Goal: Task Accomplishment & Management: Manage account settings

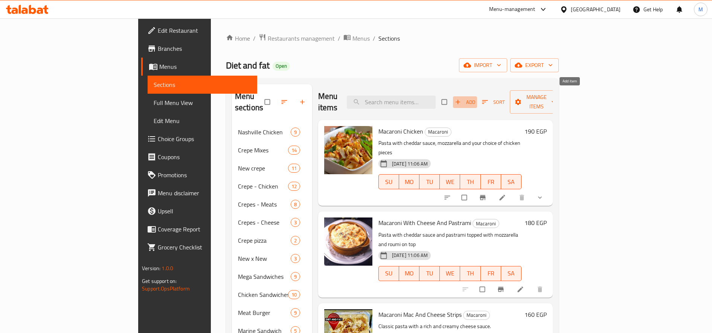
click at [475, 99] on span "Add" at bounding box center [465, 102] width 20 height 9
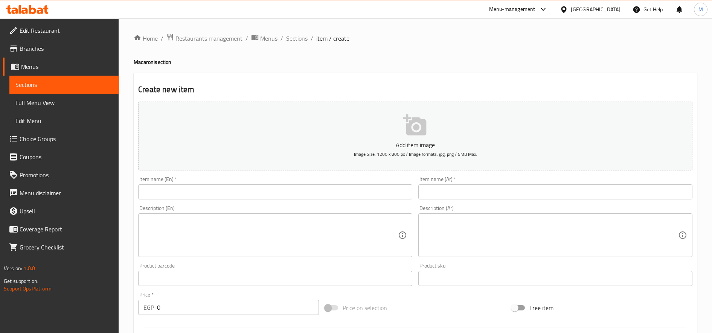
click at [549, 192] on input "text" at bounding box center [555, 192] width 274 height 15
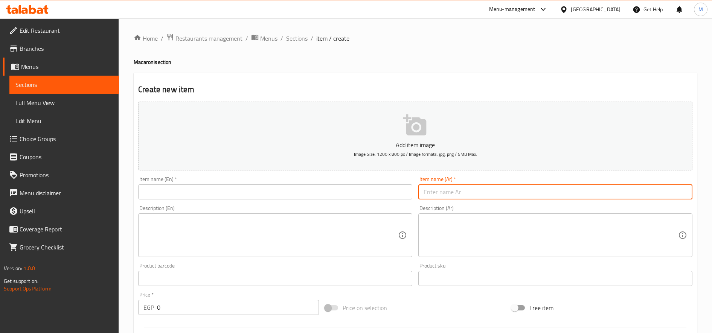
paste input "ماك اند تشيز شيش مشوي"
type input "ماك اند تشيز شيش مشوي"
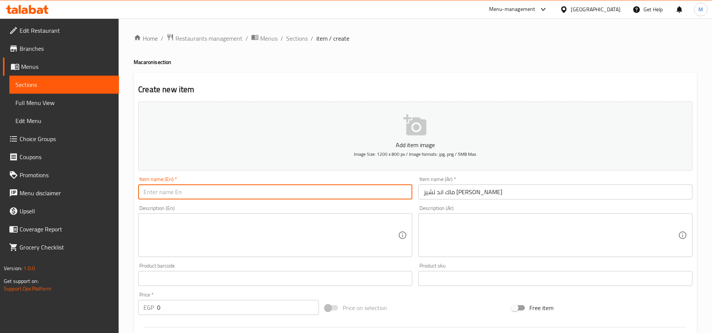
click at [270, 198] on input "text" at bounding box center [275, 192] width 274 height 15
paste input "Grilled Mac and Cheese"
click at [159, 194] on input "Grilled Mac and Cheese" at bounding box center [275, 192] width 274 height 15
type input "Grilled Shish Mac and Cheese"
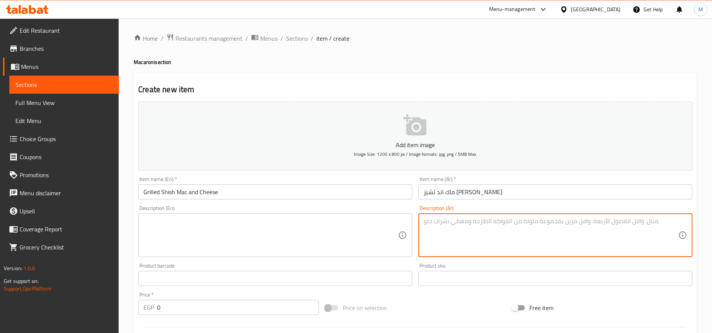
click at [460, 224] on textarea at bounding box center [551, 236] width 255 height 36
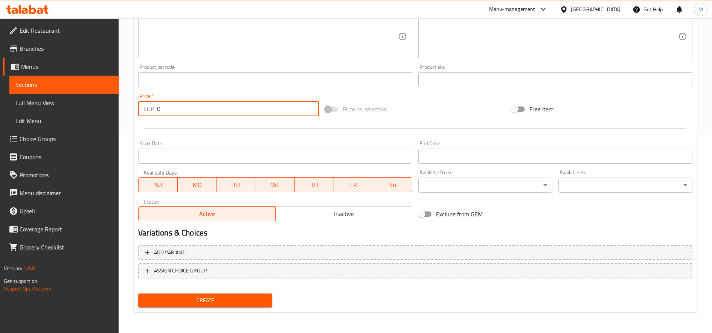
click at [158, 112] on input "0" at bounding box center [238, 108] width 162 height 15
paste input "175"
type input "175"
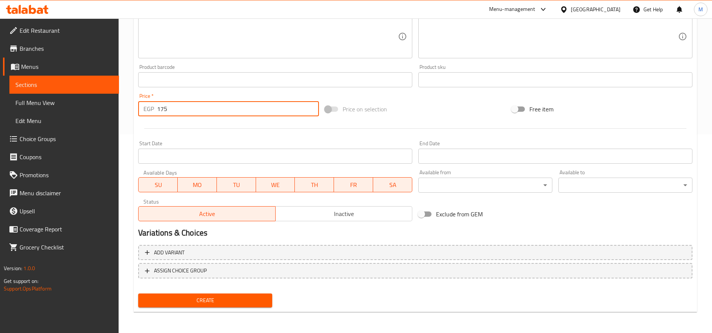
click at [252, 304] on span "Create" at bounding box center [205, 300] width 122 height 9
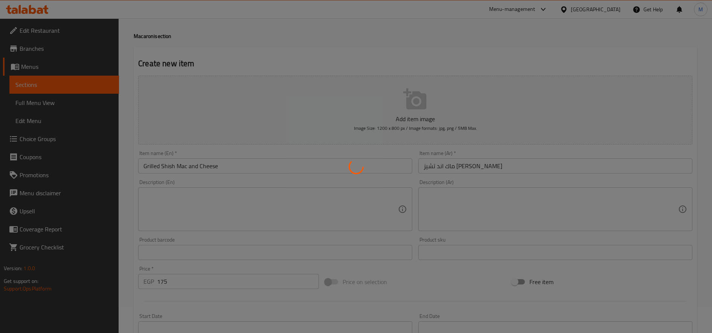
scroll to position [0, 0]
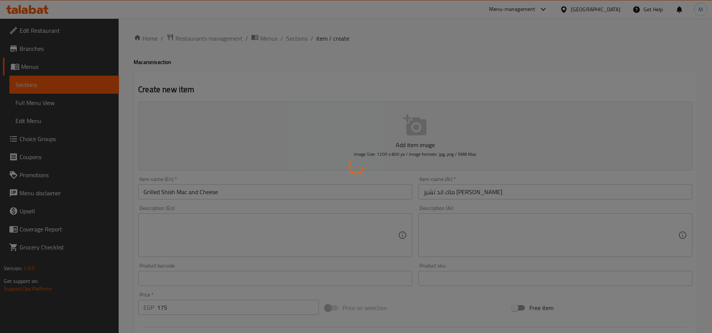
type input "0"
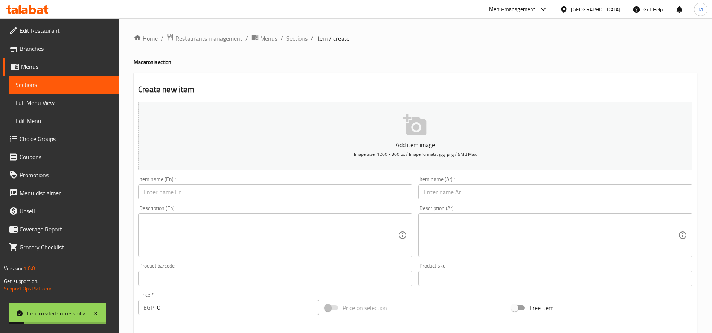
click at [292, 37] on span "Sections" at bounding box center [296, 38] width 21 height 9
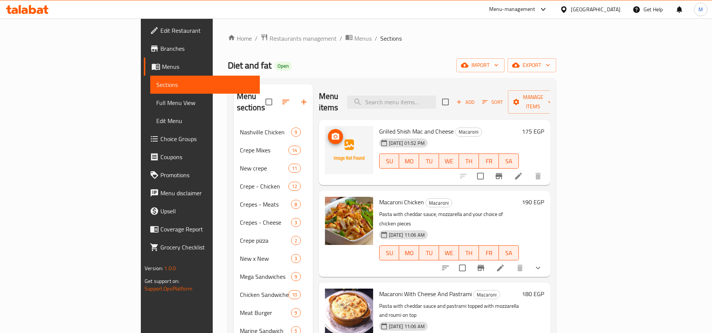
click at [331, 132] on icon "upload picture" at bounding box center [335, 136] width 9 height 9
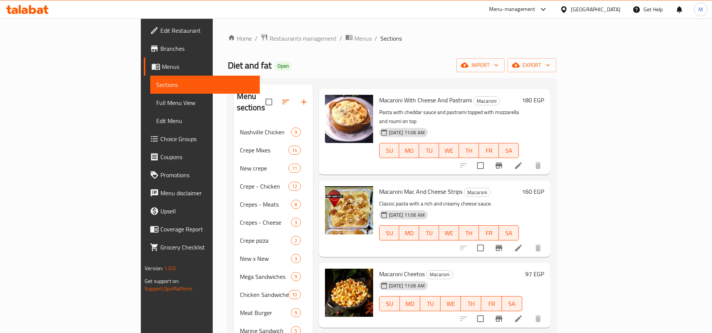
scroll to position [131, 0]
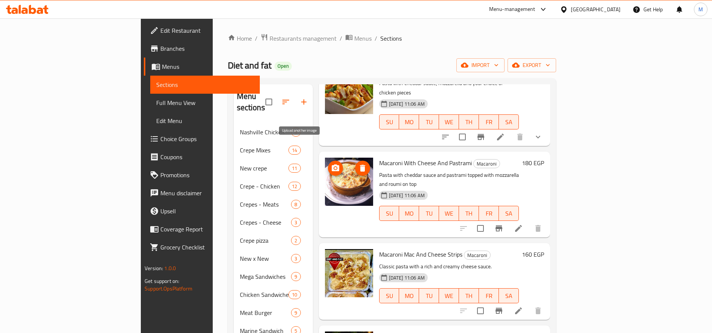
click at [332, 165] on icon "upload picture" at bounding box center [336, 168] width 8 height 7
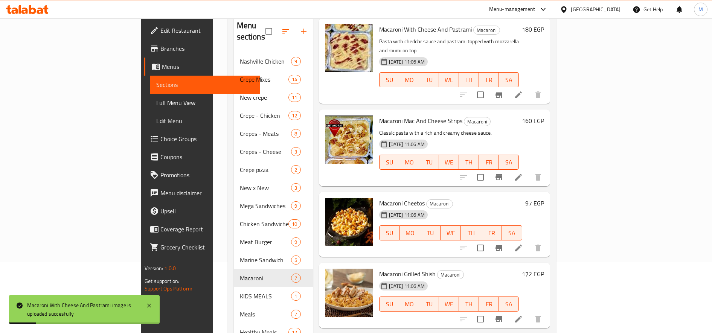
scroll to position [128, 0]
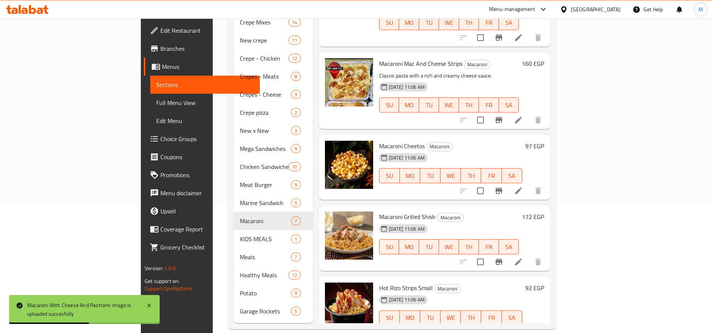
click at [544, 283] on h6 "92 EGP" at bounding box center [534, 288] width 19 height 11
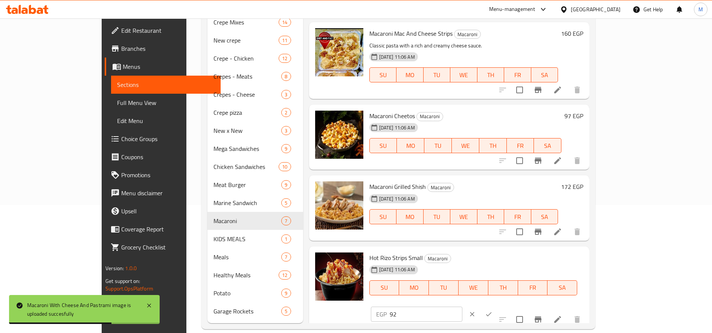
click at [462, 307] on input "92" at bounding box center [426, 314] width 73 height 15
paste input "5"
type input "95"
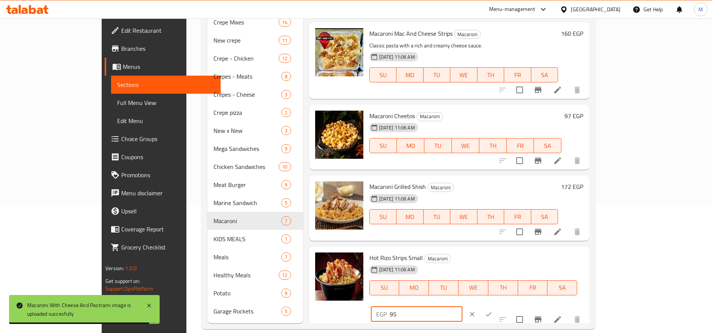
click at [493, 311] on icon "ok" at bounding box center [489, 315] width 8 height 8
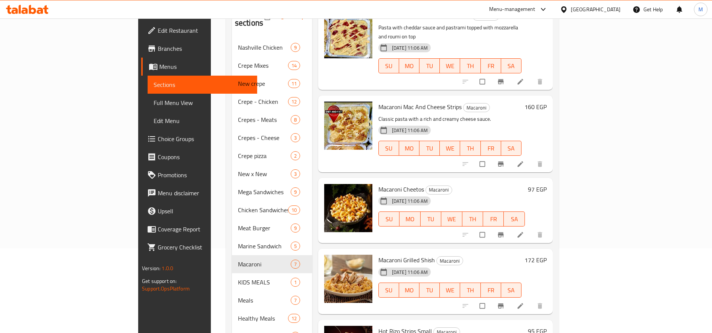
scroll to position [128, 0]
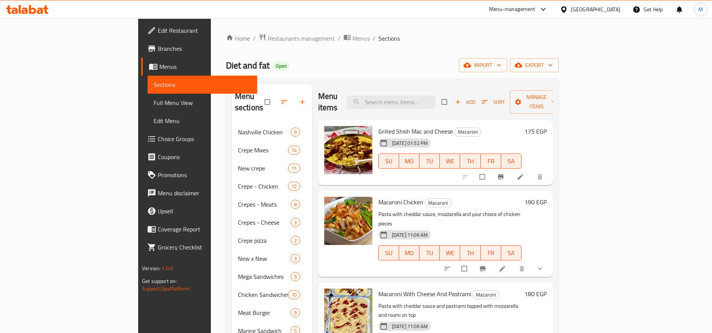
click at [475, 98] on span "Add" at bounding box center [465, 102] width 20 height 9
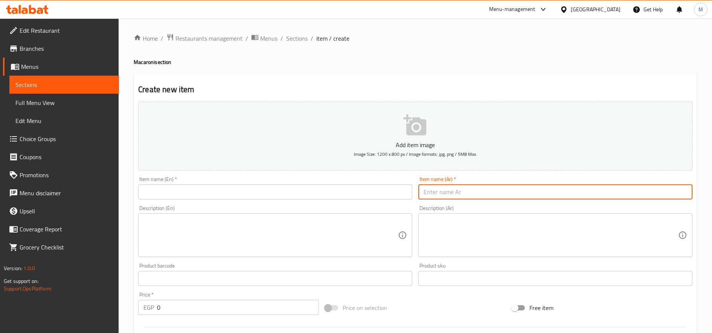
click at [500, 187] on input "text" at bounding box center [555, 192] width 274 height 15
paste input "مكروني استربس"
type input "مكروني استربس"
drag, startPoint x: 292, startPoint y: 40, endPoint x: 306, endPoint y: 45, distance: 15.3
click at [292, 40] on span "Sections" at bounding box center [296, 38] width 21 height 9
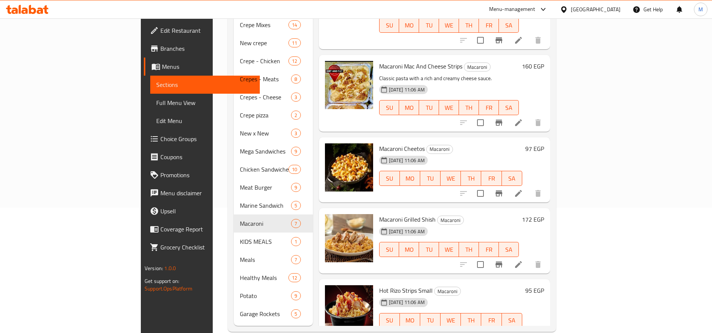
scroll to position [128, 0]
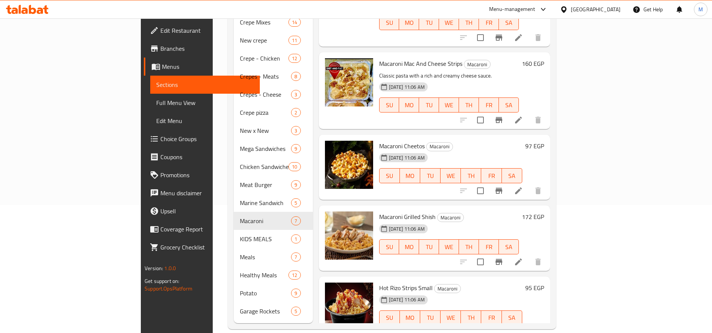
click at [544, 141] on h6 "97 EGP" at bounding box center [534, 146] width 19 height 11
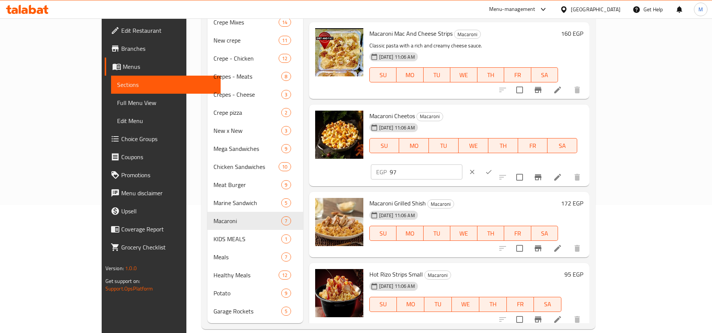
click at [462, 165] on input "97" at bounding box center [426, 172] width 73 height 15
click at [462, 165] on input "98" at bounding box center [426, 172] width 73 height 15
type input "99"
click at [462, 165] on input "99" at bounding box center [426, 172] width 73 height 15
click at [497, 164] on button "ok" at bounding box center [489, 172] width 17 height 17
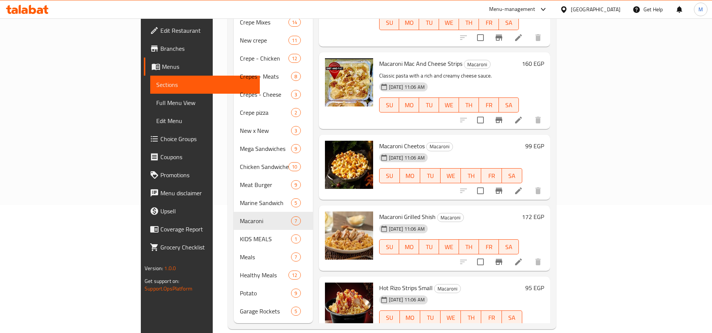
click at [544, 212] on h6 "172 EGP" at bounding box center [533, 217] width 22 height 11
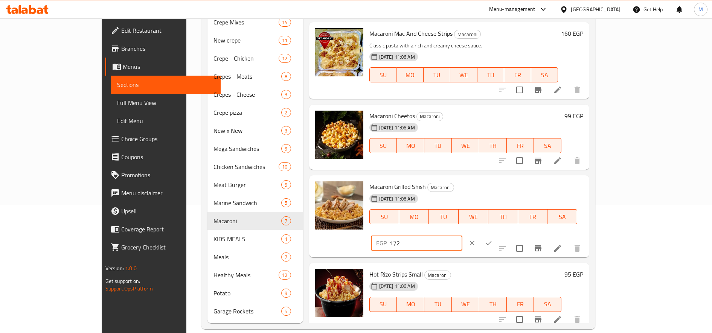
drag, startPoint x: 604, startPoint y: 192, endPoint x: 583, endPoint y: 192, distance: 20.7
click at [462, 236] on input "172" at bounding box center [426, 243] width 73 height 15
type input "175"
click at [492, 241] on icon "ok" at bounding box center [489, 243] width 6 height 4
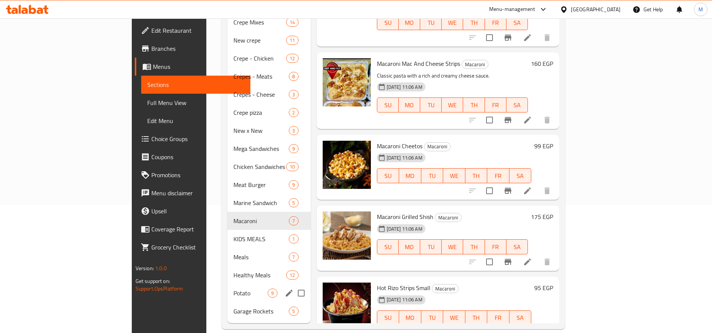
click at [233, 289] on span "Potato" at bounding box center [250, 293] width 34 height 9
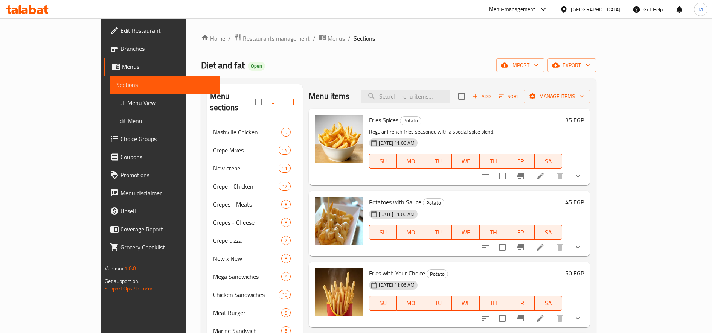
click at [584, 120] on h6 "35 EGP" at bounding box center [574, 120] width 19 height 11
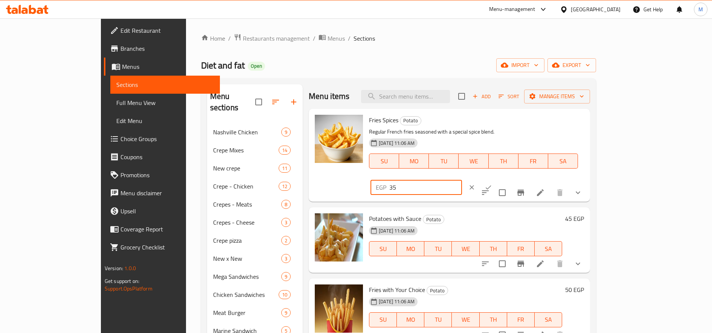
click at [462, 180] on input "35" at bounding box center [425, 187] width 73 height 15
type input "45"
click at [497, 179] on button "ok" at bounding box center [488, 187] width 17 height 17
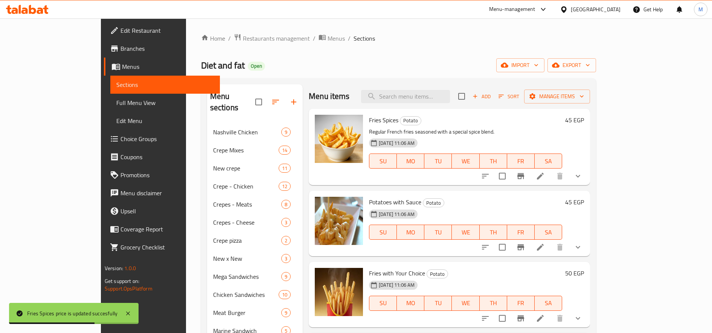
click at [584, 201] on h6 "45 EGP" at bounding box center [574, 202] width 19 height 11
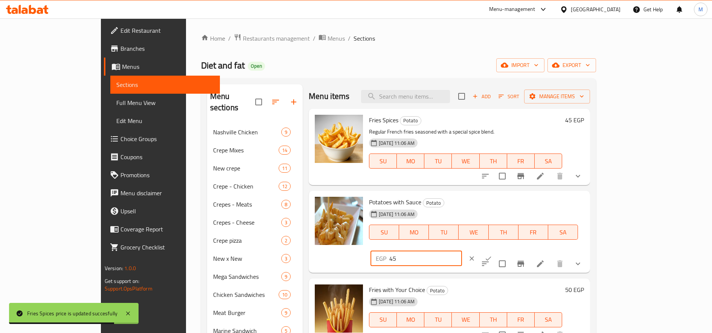
click at [462, 251] on input "45" at bounding box center [425, 258] width 73 height 15
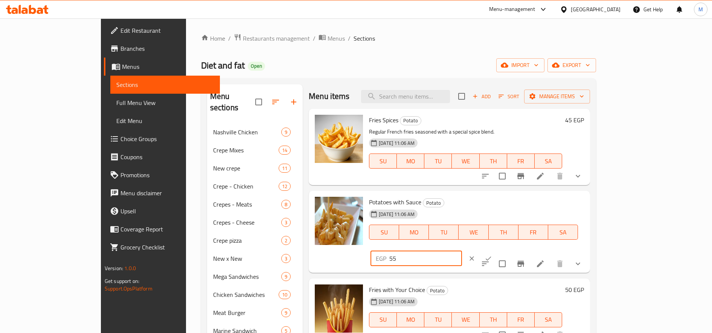
type input "55"
click at [497, 250] on button "ok" at bounding box center [488, 258] width 17 height 17
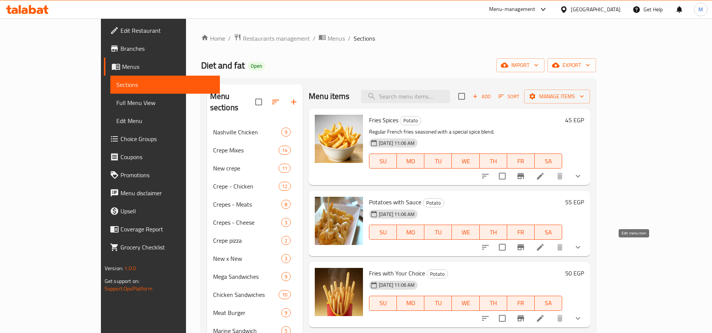
click at [544, 247] on icon at bounding box center [540, 247] width 7 height 7
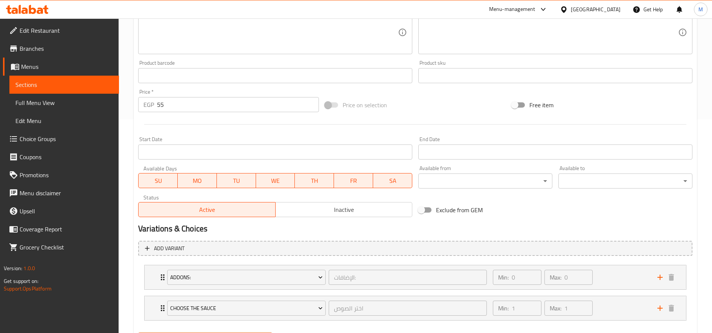
scroll to position [253, 0]
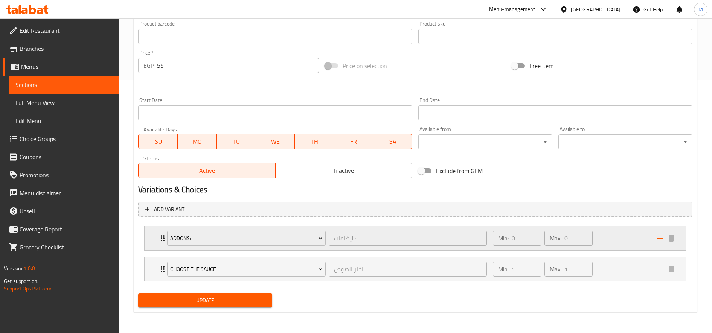
click at [642, 237] on div "Min: 0 ​ Max: 0 ​" at bounding box center [570, 238] width 165 height 24
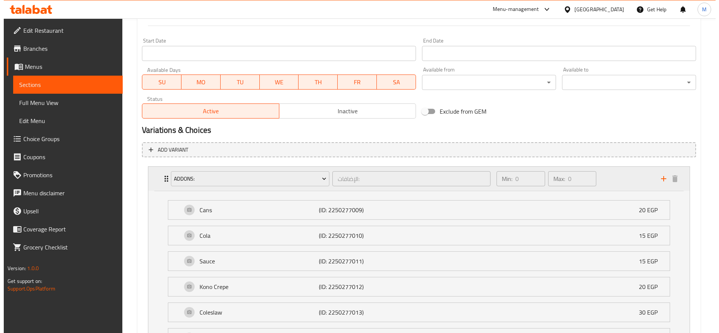
scroll to position [378, 0]
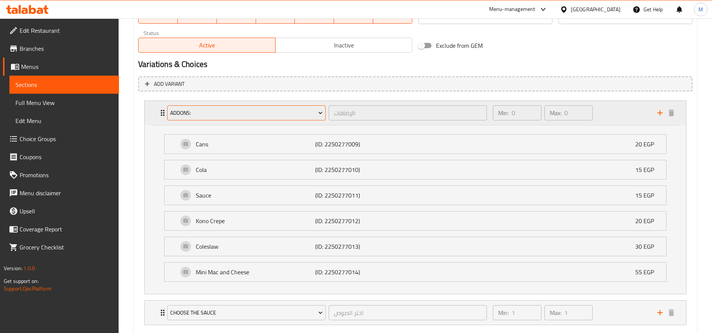
click at [236, 113] on span "Addons:" at bounding box center [246, 112] width 153 height 9
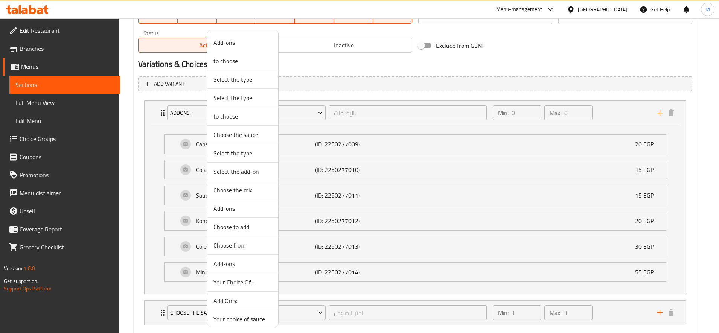
click at [225, 158] on span "Select the type" at bounding box center [243, 153] width 59 height 9
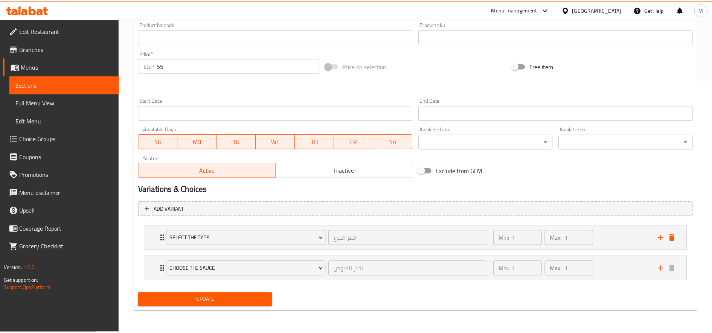
scroll to position [253, 0]
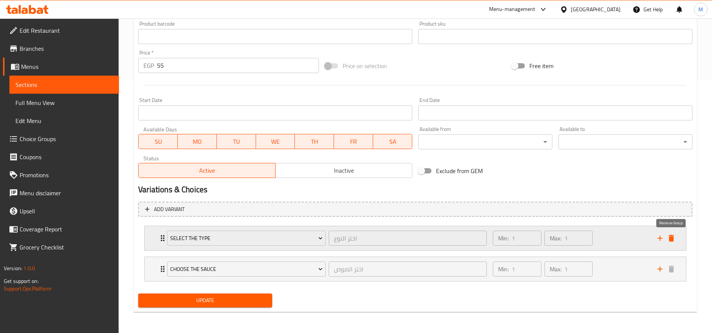
click at [674, 239] on icon "delete" at bounding box center [671, 238] width 9 height 9
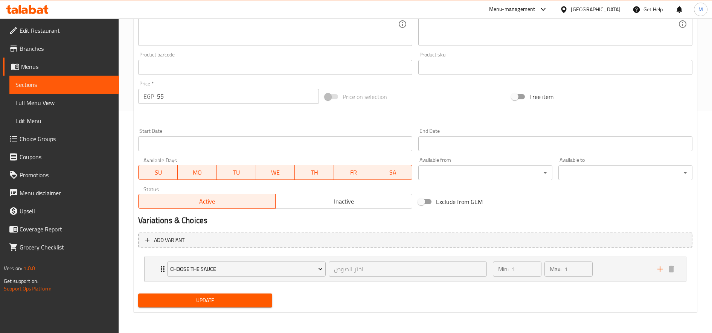
scroll to position [222, 0]
click at [254, 294] on button "Update" at bounding box center [205, 301] width 134 height 14
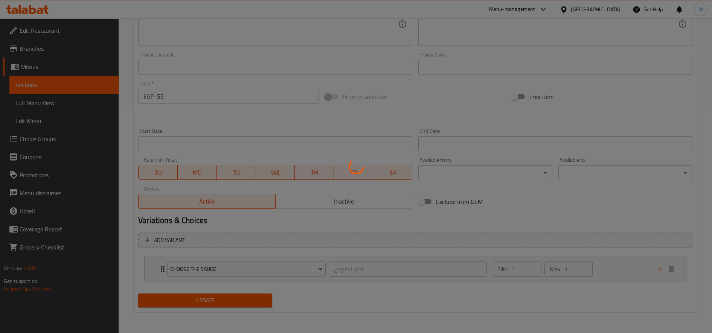
scroll to position [0, 0]
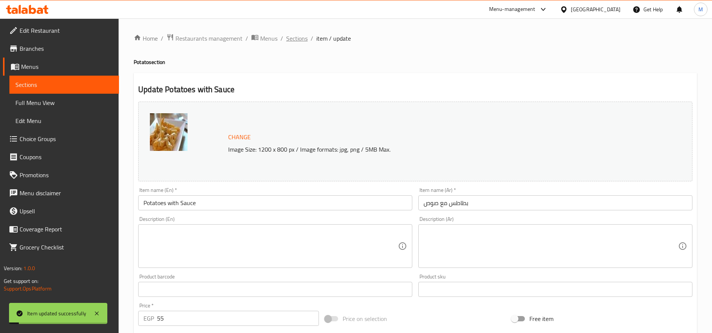
click at [298, 38] on span "Sections" at bounding box center [296, 38] width 21 height 9
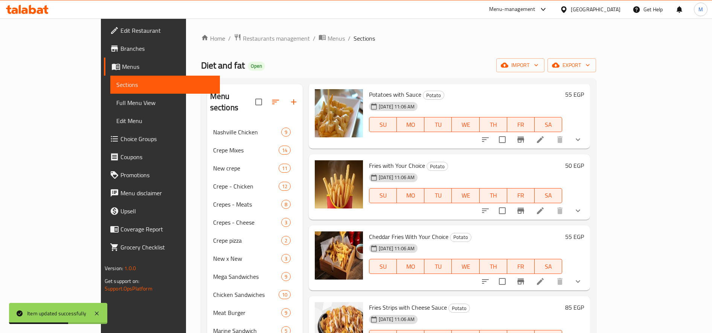
scroll to position [125, 0]
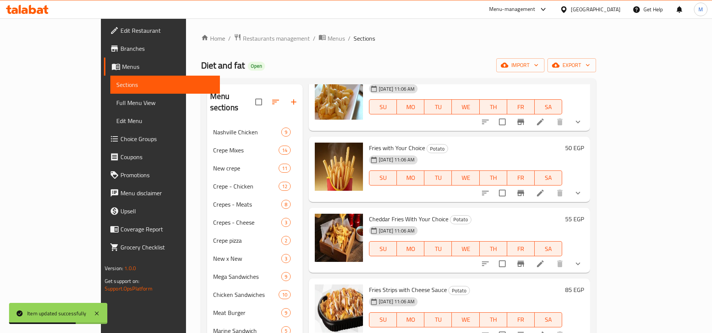
click at [551, 191] on li at bounding box center [540, 193] width 21 height 14
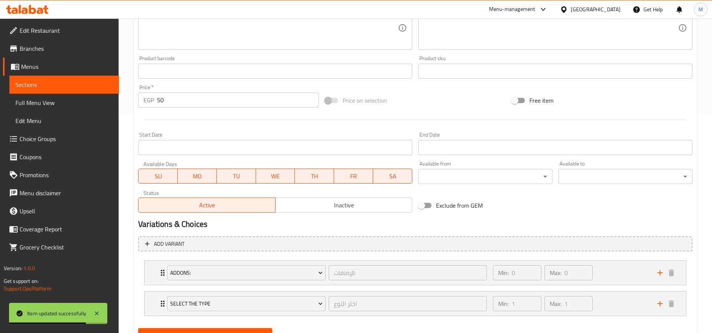
scroll to position [253, 0]
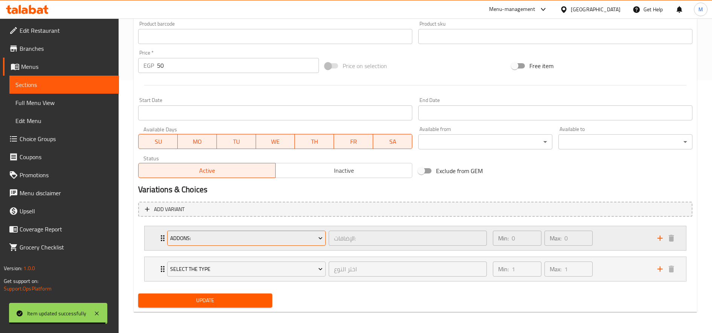
click at [296, 244] on button "Addons:" at bounding box center [246, 238] width 159 height 15
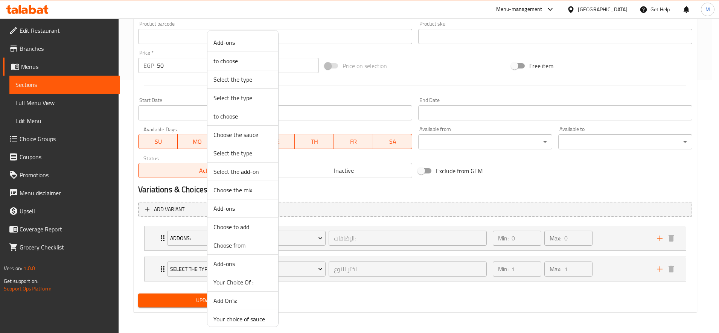
click at [272, 233] on li "Choose to add" at bounding box center [243, 227] width 71 height 18
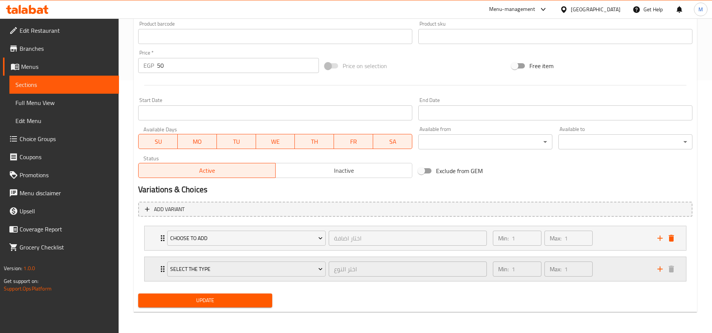
click at [612, 271] on div "Min: 1 ​ Max: 1 ​" at bounding box center [570, 269] width 165 height 24
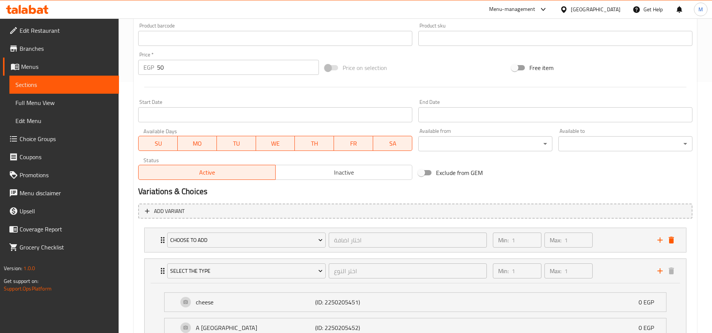
scroll to position [194, 0]
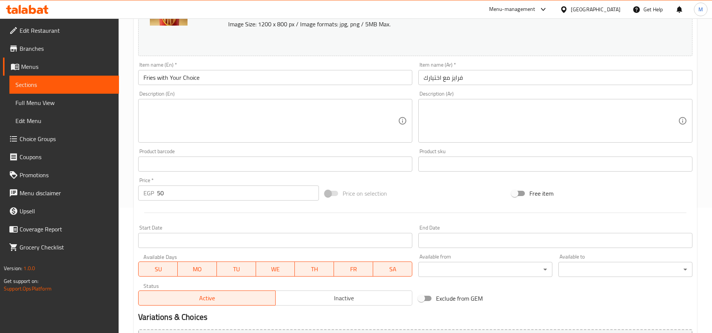
scroll to position [253, 0]
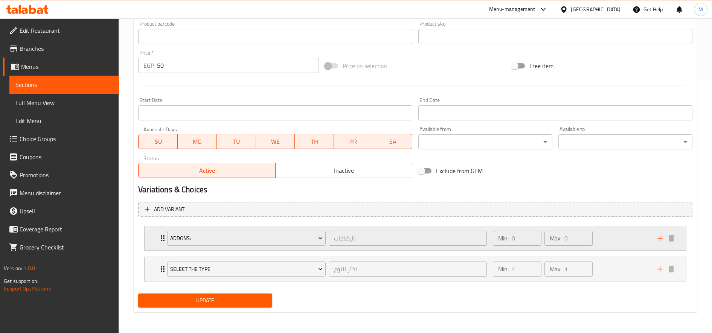
click at [622, 244] on div "Min: 0 ​ Max: 0 ​" at bounding box center [570, 238] width 165 height 24
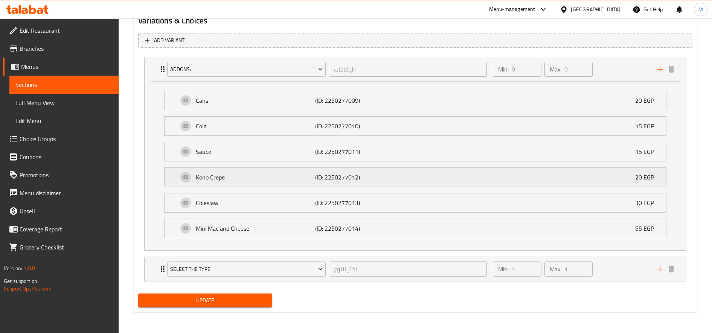
scroll to position [297, 0]
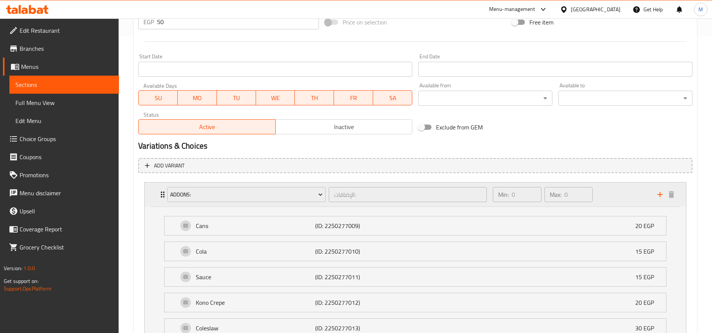
click at [267, 204] on div "Addons: الإضافات: ​" at bounding box center [327, 195] width 329 height 24
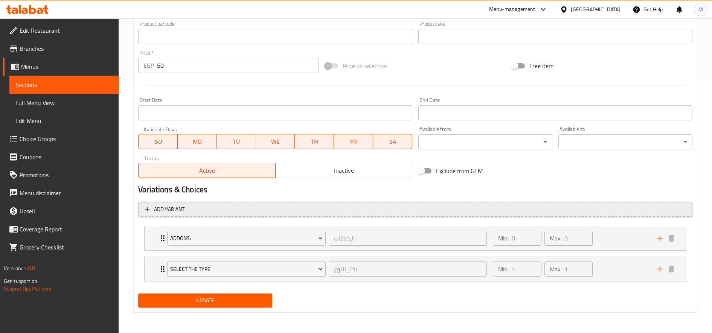
scroll to position [253, 0]
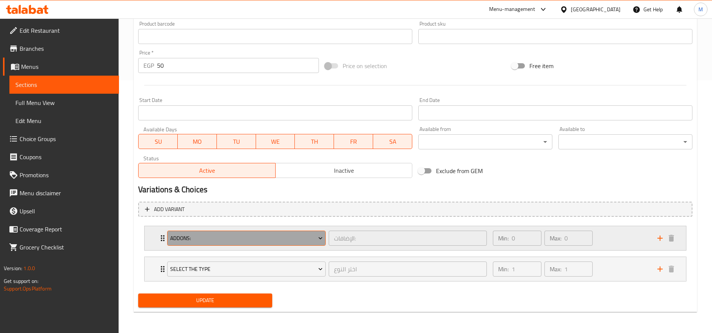
click at [269, 232] on button "Addons:" at bounding box center [246, 238] width 159 height 15
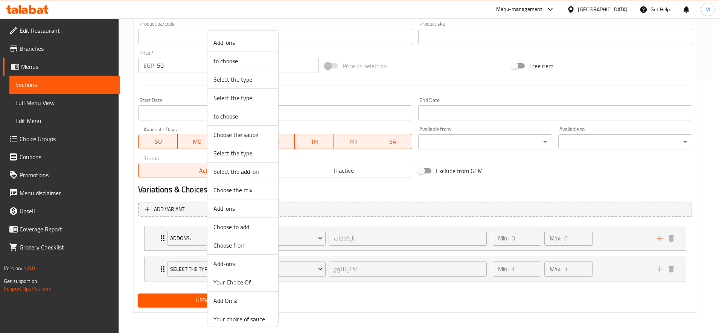
click at [272, 221] on li "Choose to add" at bounding box center [243, 227] width 71 height 18
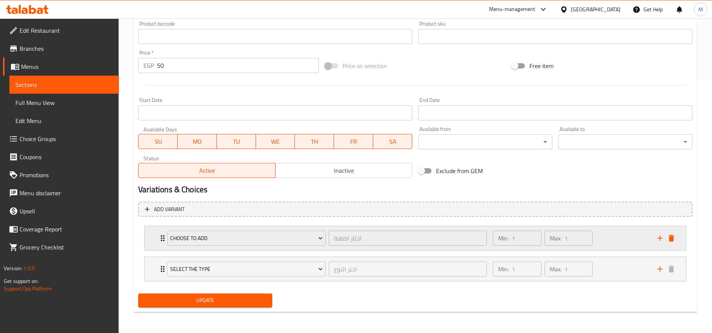
click at [675, 240] on icon "delete" at bounding box center [671, 238] width 9 height 9
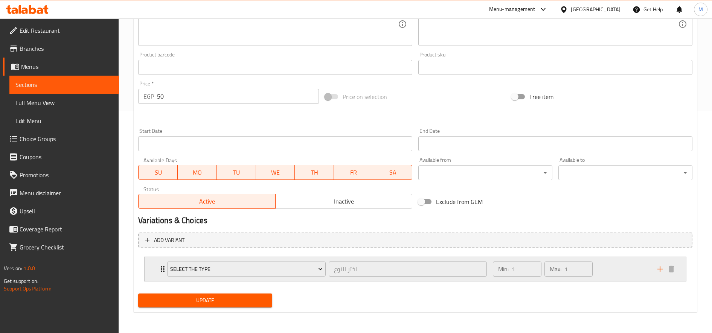
scroll to position [222, 0]
click at [199, 298] on span "Update" at bounding box center [205, 300] width 122 height 9
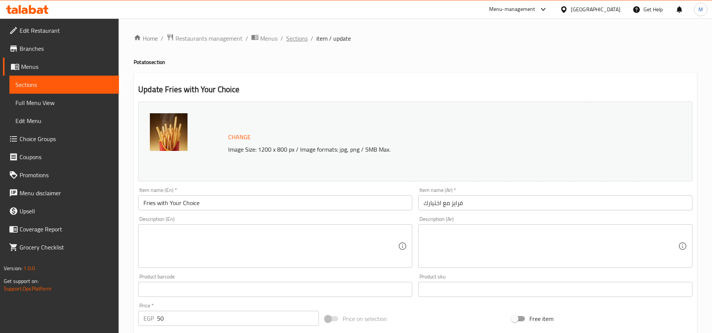
click at [295, 37] on span "Sections" at bounding box center [296, 38] width 21 height 9
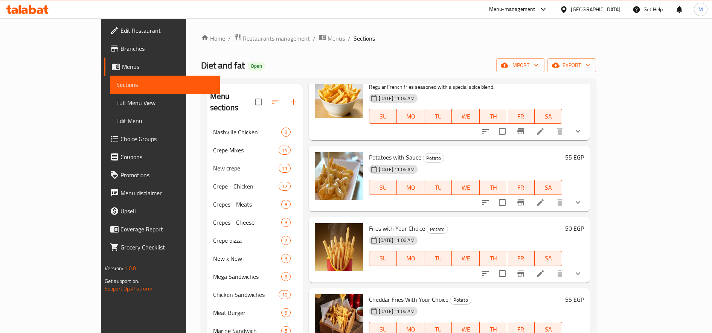
scroll to position [63, 0]
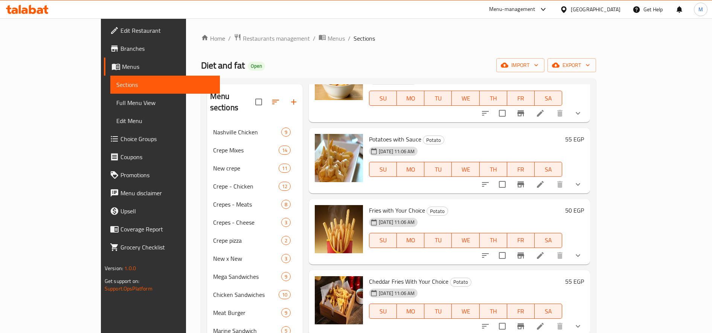
click at [584, 209] on div "50 EGP" at bounding box center [573, 210] width 22 height 11
click at [584, 212] on h6 "50 EGP" at bounding box center [574, 210] width 19 height 11
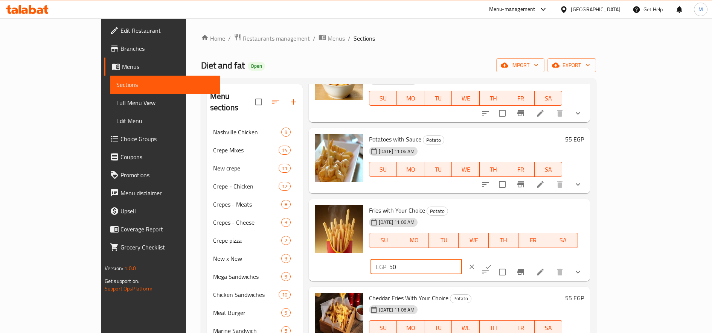
click at [462, 259] on input "50" at bounding box center [425, 266] width 73 height 15
type input "60"
click at [492, 263] on icon "ok" at bounding box center [489, 267] width 8 height 8
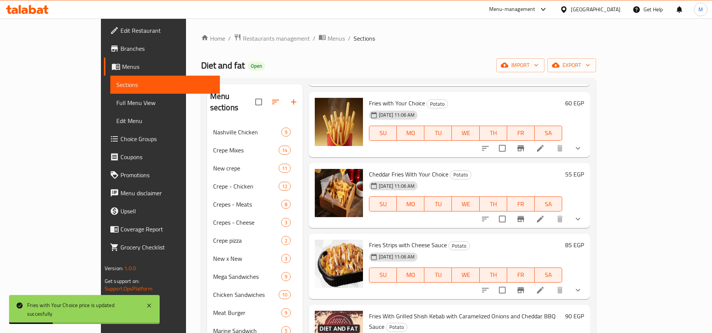
scroll to position [188, 0]
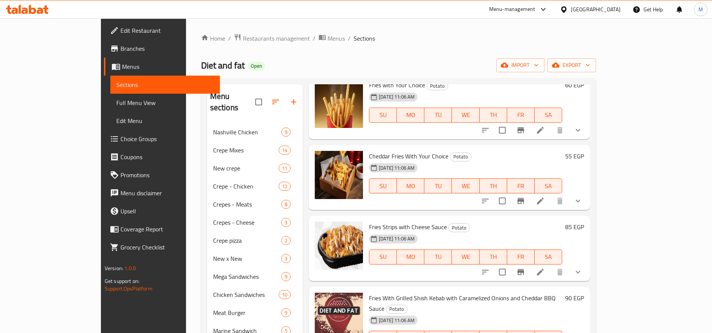
click at [584, 159] on h6 "55 EGP" at bounding box center [574, 156] width 19 height 11
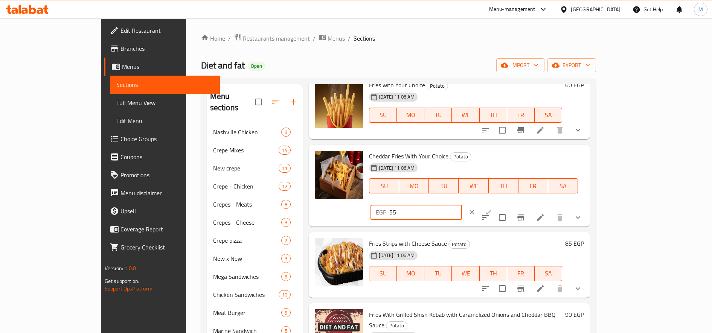
drag, startPoint x: 578, startPoint y: 163, endPoint x: 572, endPoint y: 162, distance: 6.1
click at [462, 205] on div "EGP 55 ​" at bounding box center [417, 212] width 92 height 15
type input "65"
click at [492, 209] on icon "ok" at bounding box center [489, 213] width 8 height 8
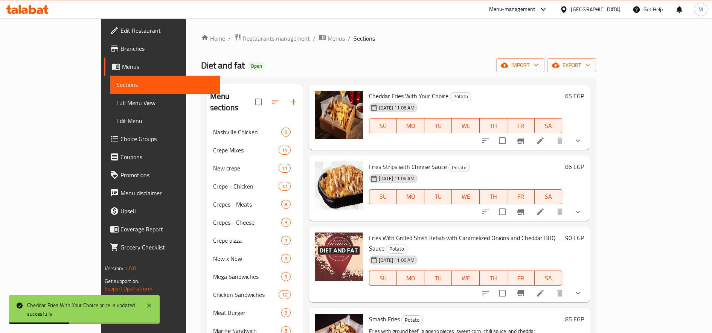
scroll to position [251, 0]
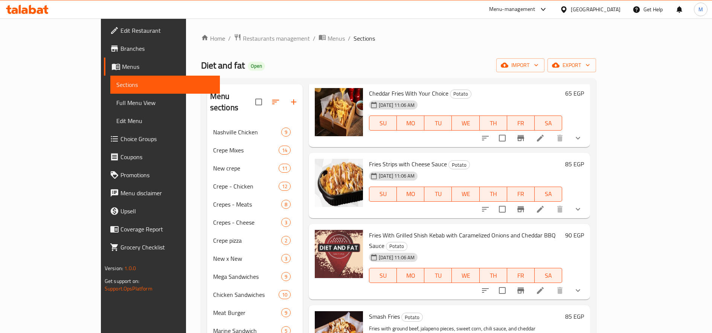
click at [584, 162] on h6 "85 EGP" at bounding box center [574, 164] width 19 height 11
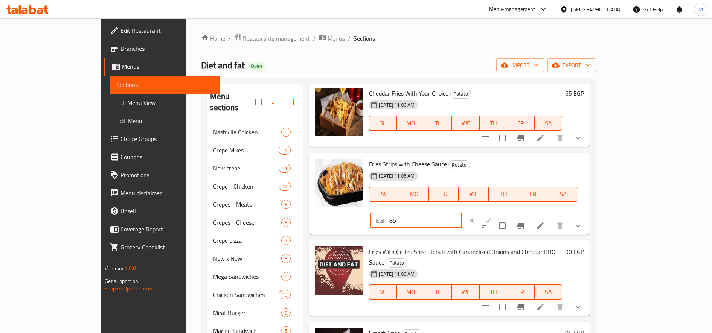
click at [462, 213] on input "85" at bounding box center [425, 220] width 73 height 15
type input "90"
click at [492, 217] on icon "ok" at bounding box center [489, 221] width 8 height 8
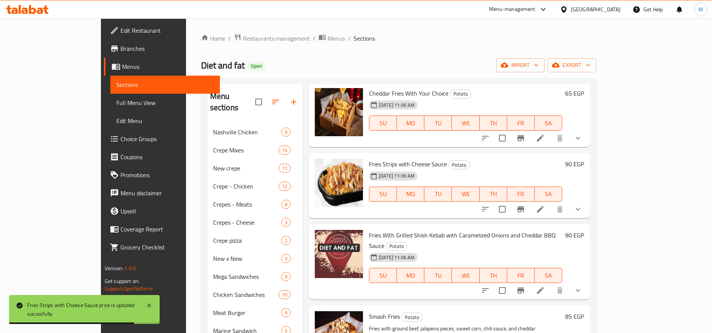
click at [584, 233] on h6 "90 EGP" at bounding box center [574, 235] width 19 height 11
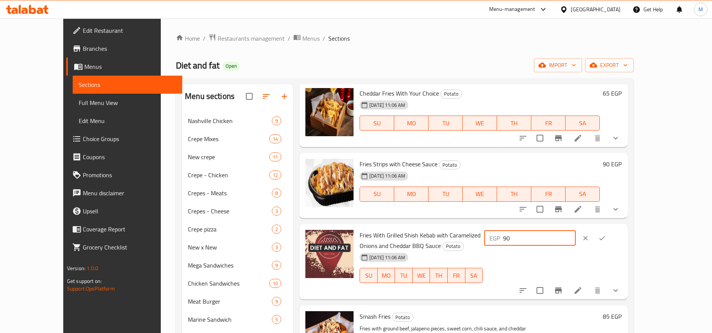
drag, startPoint x: 584, startPoint y: 237, endPoint x: 580, endPoint y: 237, distance: 4.5
click at [576, 237] on input "90" at bounding box center [539, 238] width 73 height 15
type input "99"
click at [610, 242] on button "ok" at bounding box center [602, 238] width 17 height 17
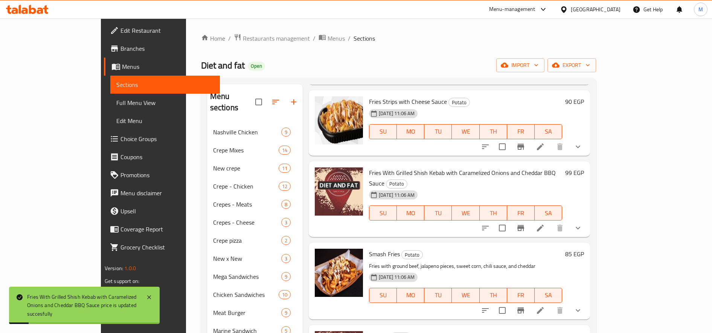
scroll to position [347, 0]
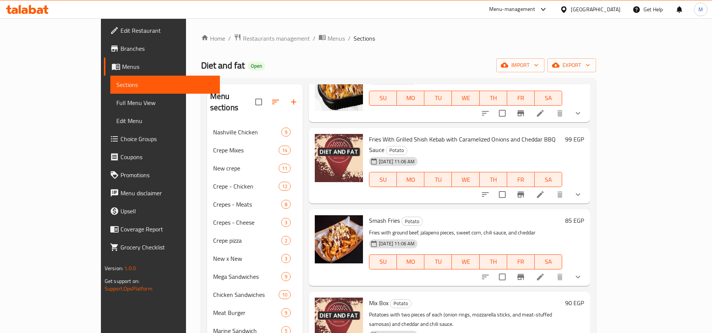
click at [584, 215] on h6 "85 EGP" at bounding box center [574, 220] width 19 height 11
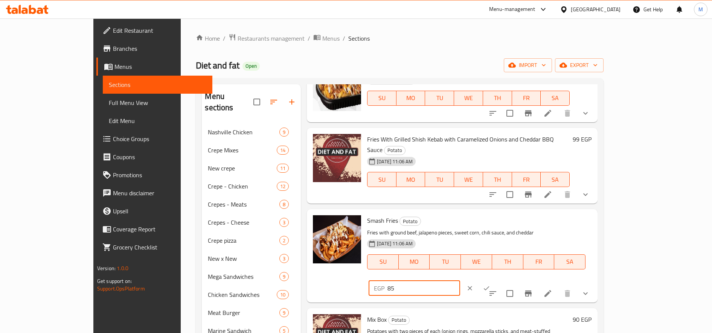
click at [460, 281] on input "85" at bounding box center [424, 288] width 73 height 15
type input "95"
click at [490, 285] on icon "ok" at bounding box center [487, 289] width 8 height 8
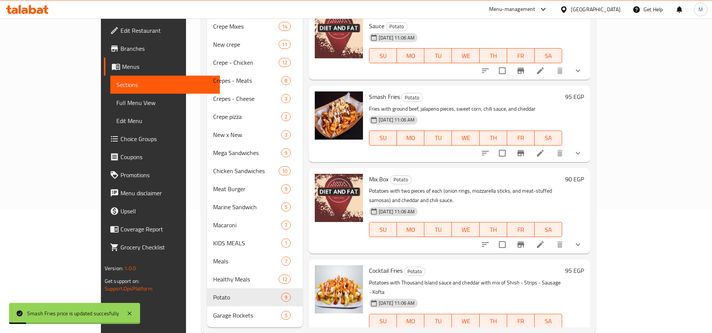
scroll to position [125, 0]
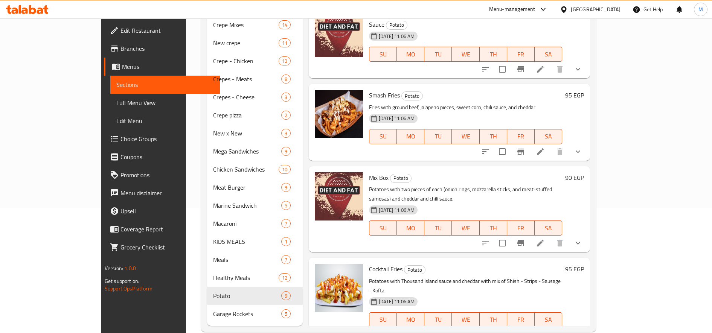
click at [584, 172] on h6 "90 EGP" at bounding box center [574, 177] width 19 height 11
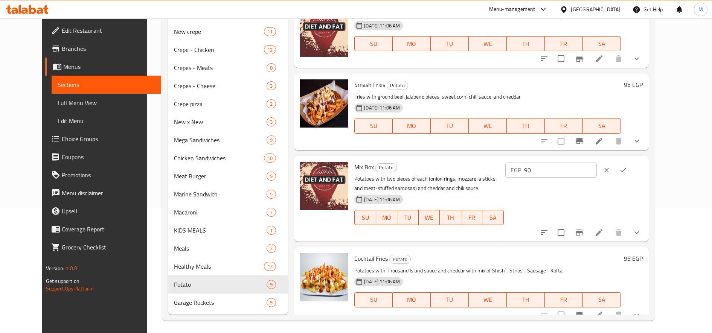
click at [597, 177] on input "90" at bounding box center [560, 170] width 73 height 15
type input "105"
click at [632, 168] on button "ok" at bounding box center [623, 170] width 17 height 17
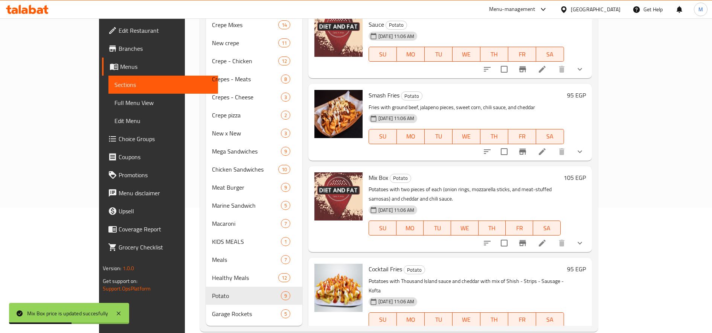
scroll to position [128, 0]
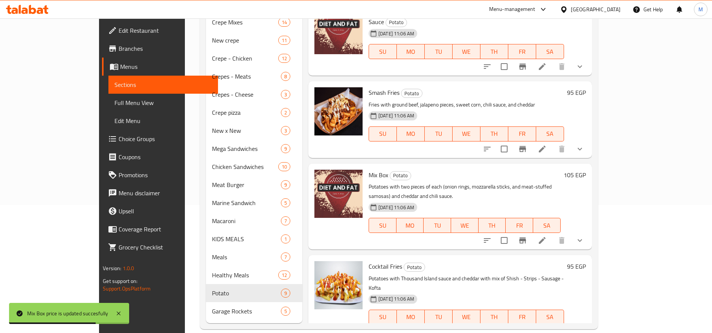
click at [586, 261] on h6 "95 EGP" at bounding box center [576, 266] width 19 height 11
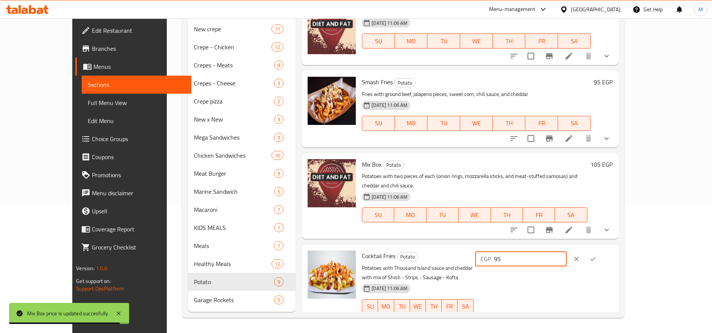
click at [567, 252] on input "95" at bounding box center [530, 259] width 73 height 15
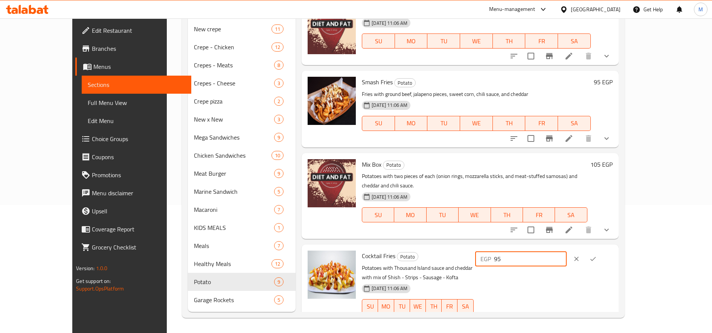
click at [567, 252] on input "95" at bounding box center [530, 259] width 73 height 15
type input "105"
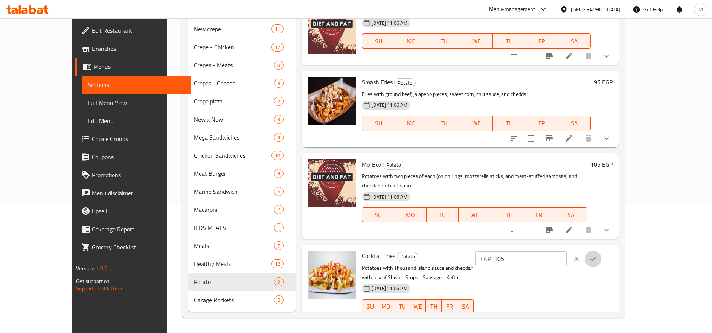
click at [601, 252] on button "ok" at bounding box center [593, 259] width 17 height 17
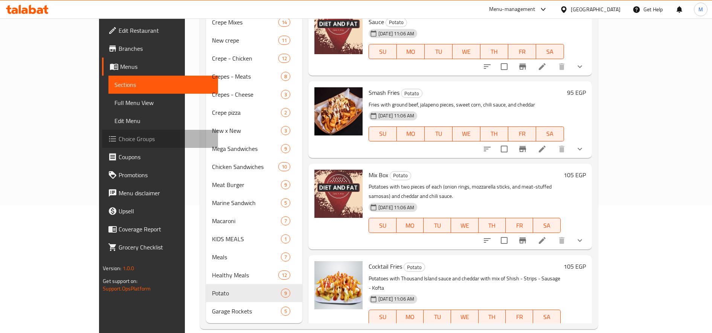
click at [119, 142] on span "Choice Groups" at bounding box center [165, 138] width 93 height 9
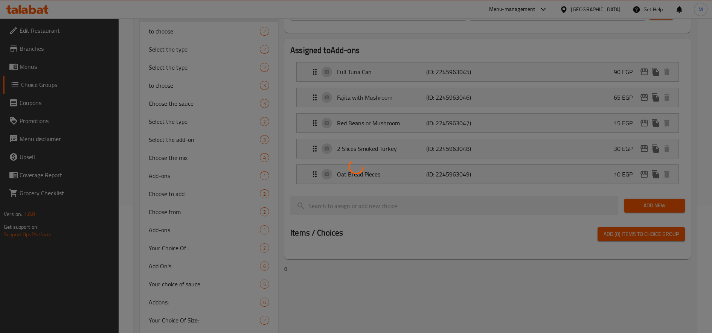
scroll to position [107, 0]
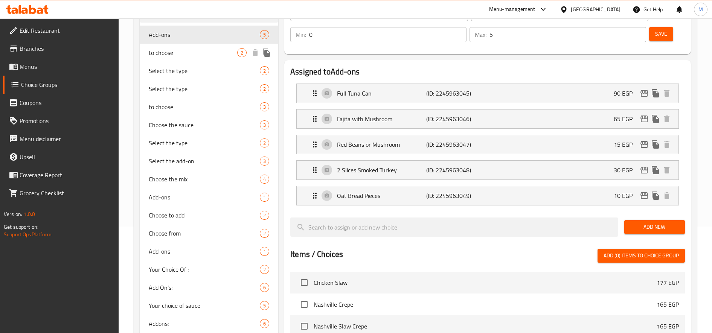
click at [184, 53] on span "to choose" at bounding box center [193, 52] width 89 height 9
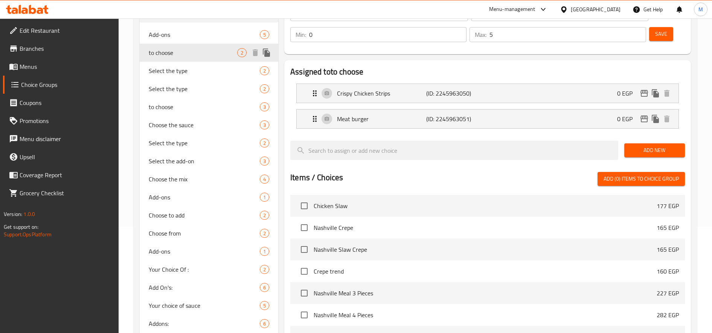
type input "to choose"
type input "أختار"
type input "1"
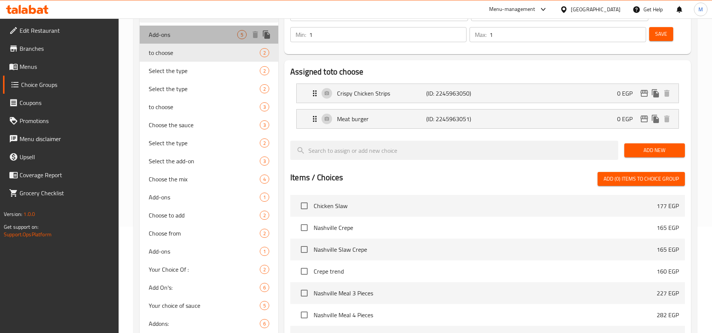
click at [171, 33] on span "Add-ons" at bounding box center [193, 34] width 89 height 9
type input "Add-ons"
type input "الإضافات"
type input "0"
type input "5"
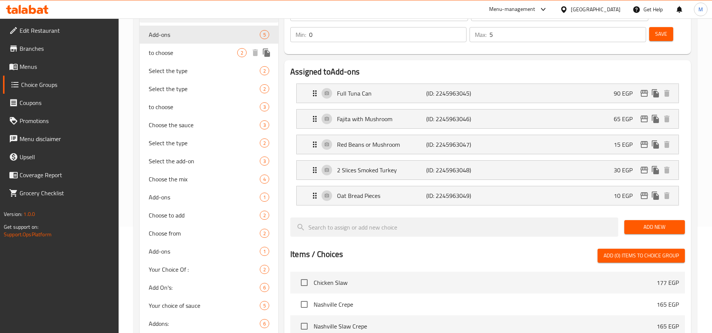
click at [165, 49] on span "to choose" at bounding box center [193, 52] width 89 height 9
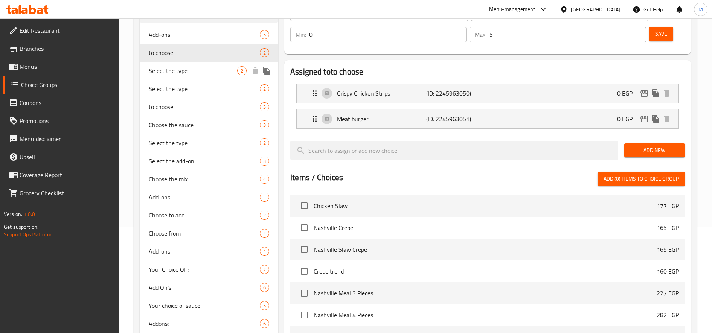
type input "to choose"
type input "أختار"
type input "1"
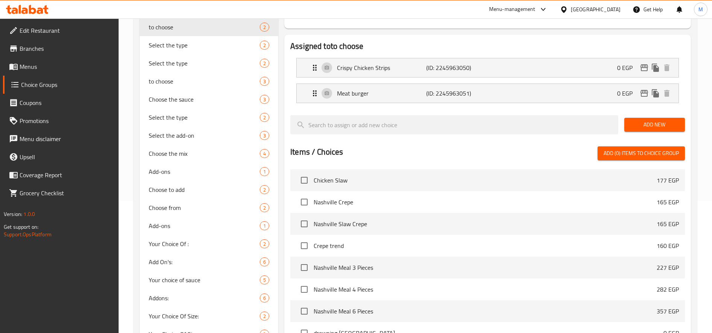
scroll to position [0, 0]
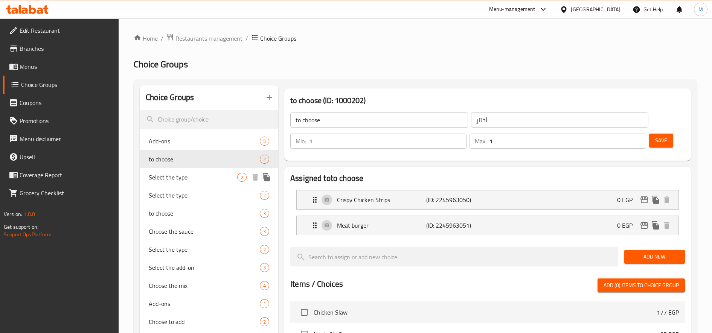
click at [164, 178] on span "Select the type" at bounding box center [193, 177] width 89 height 9
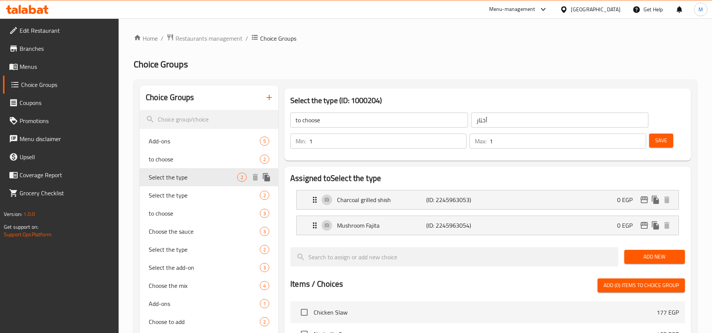
type input "Select the type"
type input "اختر النوع"
click at [171, 195] on span "Select the type" at bounding box center [193, 195] width 89 height 9
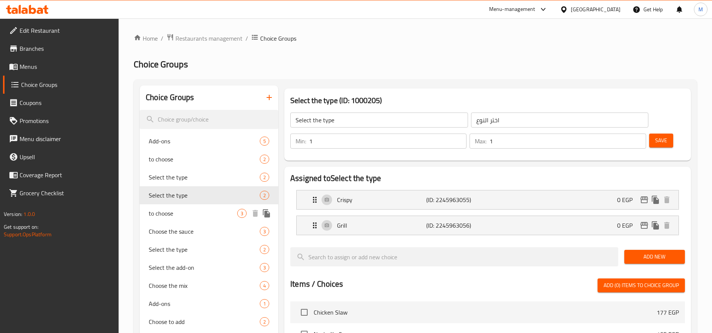
click at [169, 215] on span "to choose" at bounding box center [193, 213] width 89 height 9
type input "to choose"
type input "اختار"
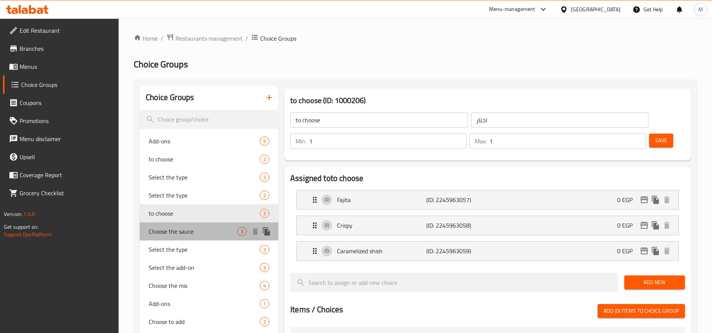
click at [177, 230] on span "Choose the sauce" at bounding box center [193, 231] width 89 height 9
type input "Choose the sauce"
type input "اختر الصوص"
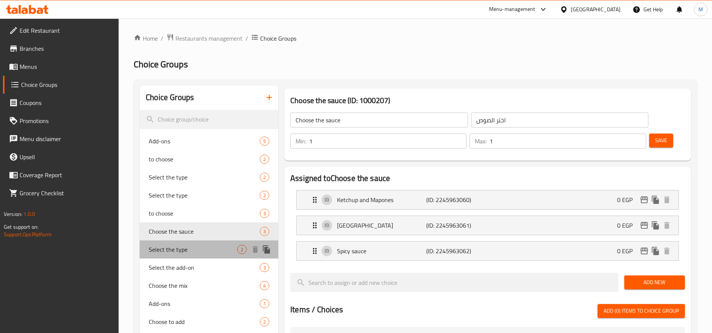
click at [188, 246] on span "Select the type" at bounding box center [193, 249] width 89 height 9
type input "Select the type"
type input "اختر النوع"
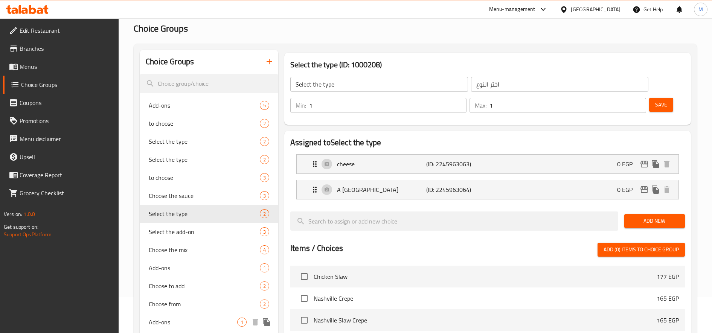
scroll to position [63, 0]
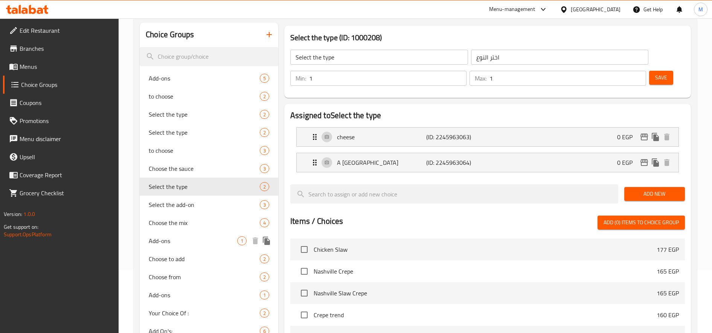
click at [180, 243] on span "Add-ons" at bounding box center [193, 241] width 89 height 9
type input "Add-ons"
type input "إضافات"
type input "0"
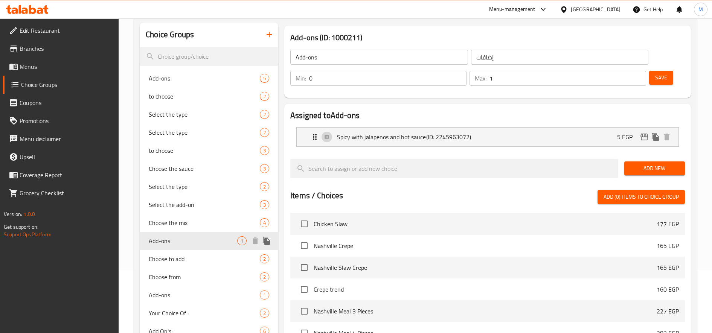
scroll to position [125, 0]
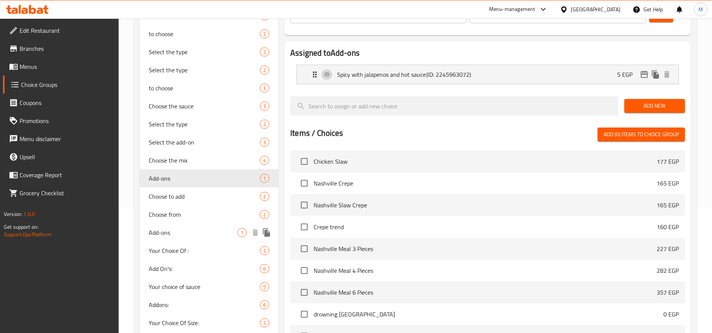
click at [174, 237] on span "Add-ons" at bounding box center [193, 232] width 89 height 9
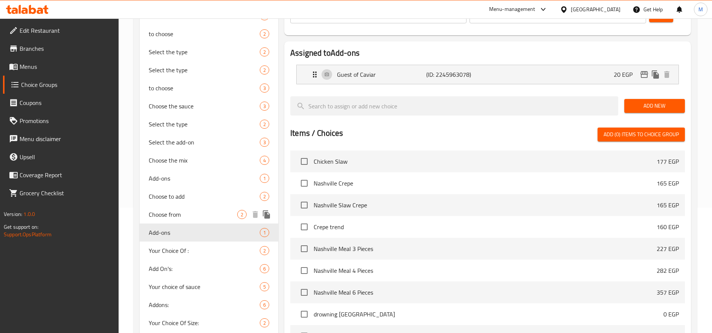
scroll to position [188, 0]
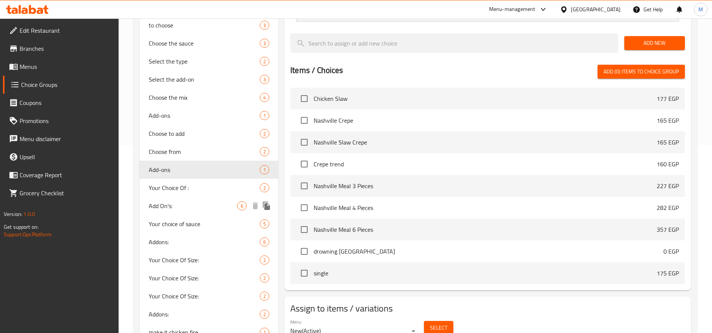
click at [197, 210] on span "Add On's:" at bounding box center [193, 205] width 89 height 9
type input "Add On's:"
type input "0"
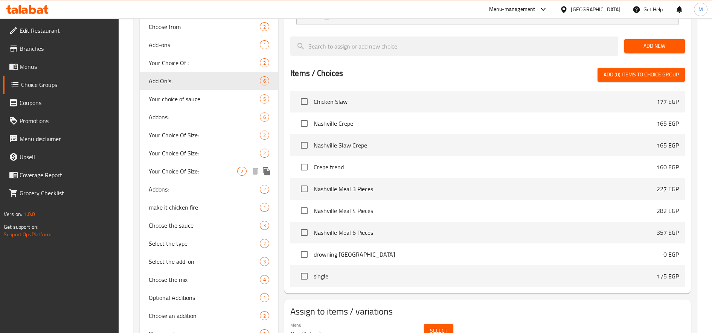
scroll to position [365, 0]
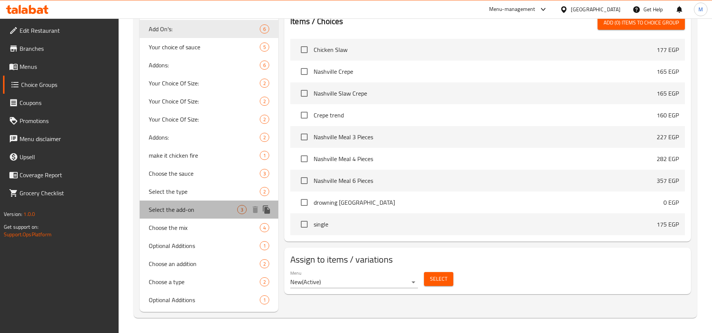
click at [187, 214] on span "Select the add-on" at bounding box center [193, 209] width 89 height 9
type input "Select the add-on"
type input "اختر الإضافة"
type input "1"
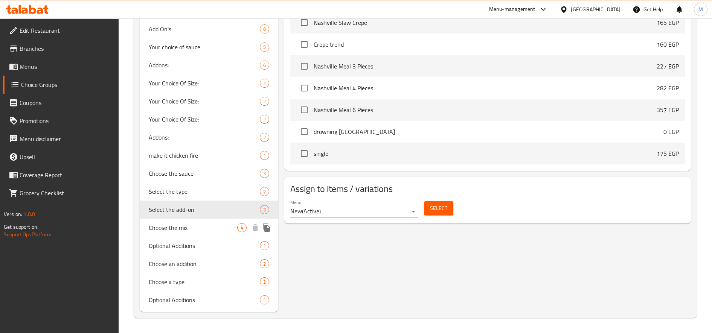
click at [183, 231] on span "Choose the mix" at bounding box center [193, 227] width 89 height 9
type input "Choose the mix"
type input "اختر الميكس"
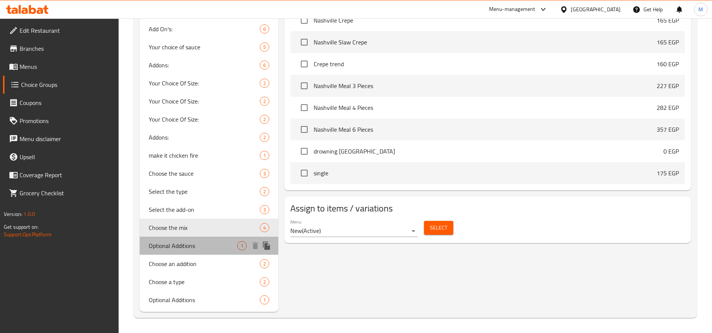
click at [180, 245] on span "Optional Additions" at bounding box center [193, 245] width 89 height 9
type input "Optional Additions"
type input "اضافات اختيارية"
type input "0"
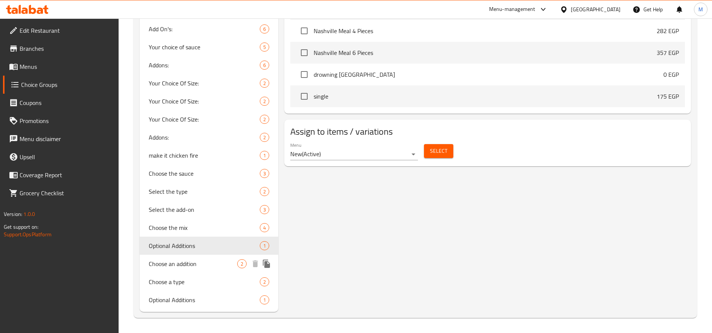
click at [185, 270] on div "Choose an addition 2" at bounding box center [209, 264] width 139 height 18
type input "Choose an addition"
type input "اختار اضافة"
type input "1"
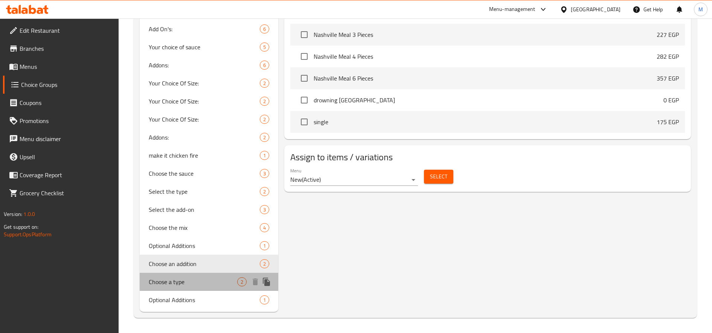
click at [207, 284] on span "Choose a type" at bounding box center [193, 282] width 89 height 9
type input "Choose a type"
type input "اختار النوع"
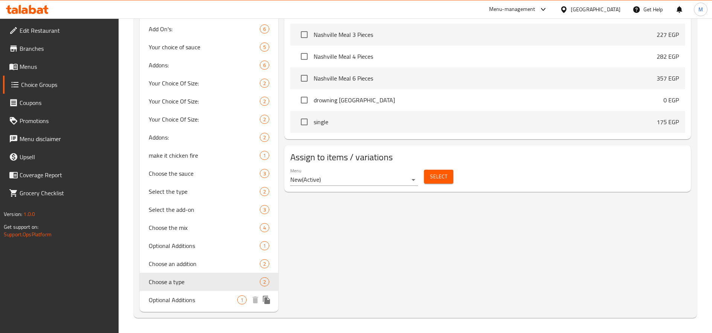
click at [191, 300] on span "Optional Additions" at bounding box center [193, 300] width 89 height 9
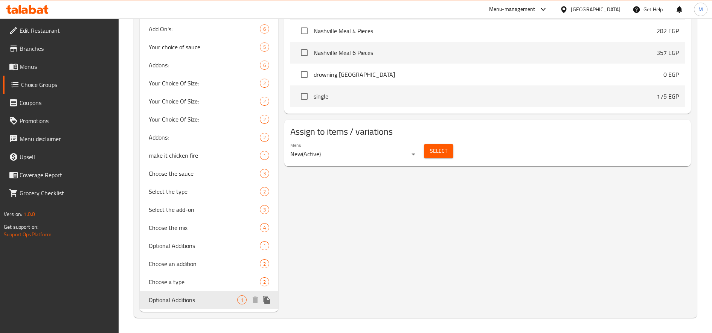
type input "Optional Additions"
type input "اضافات اختيارية"
type input "0"
click at [181, 276] on div "Choose a type 2" at bounding box center [209, 282] width 139 height 18
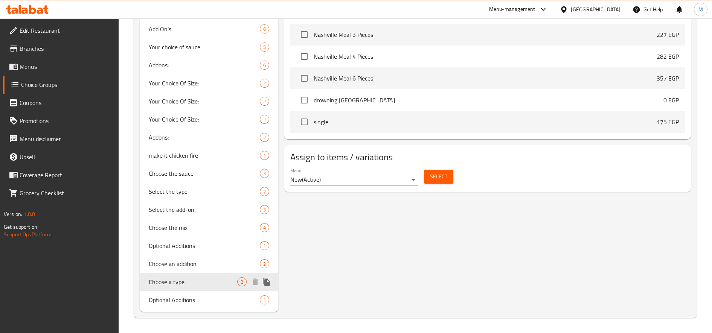
type input "Choose a type"
type input "اختار النوع"
type input "1"
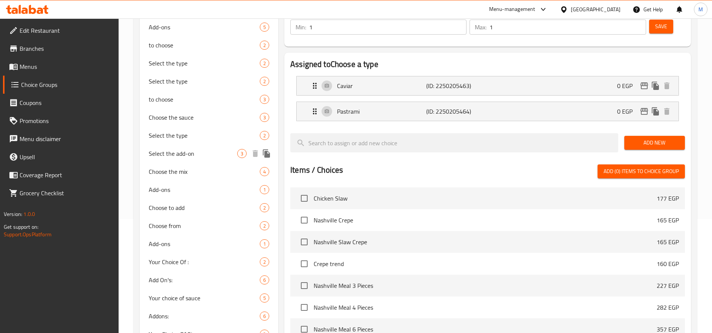
scroll to position [0, 0]
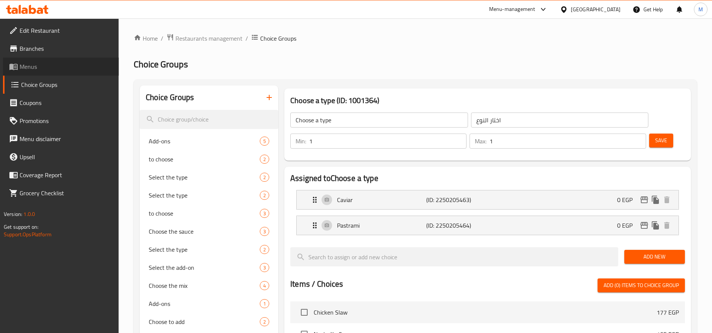
click at [41, 63] on span "Menus" at bounding box center [66, 66] width 93 height 9
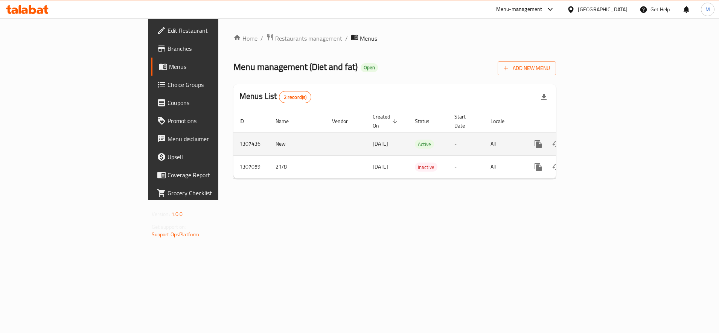
click at [597, 140] on icon "enhanced table" at bounding box center [592, 144] width 9 height 9
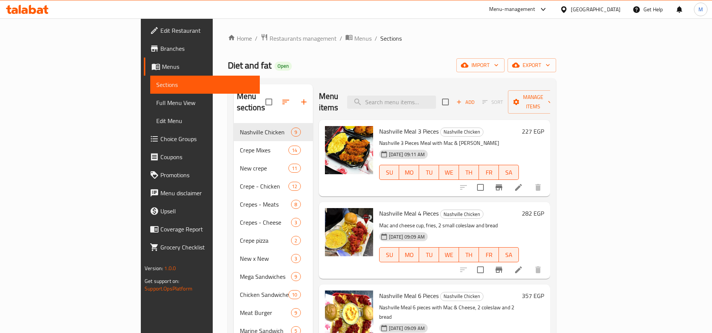
click at [544, 126] on h6 "227 EGP" at bounding box center [533, 131] width 22 height 11
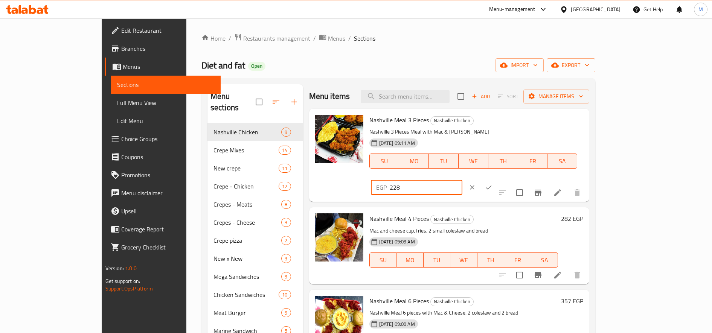
click at [462, 180] on input "228" at bounding box center [426, 187] width 73 height 15
click at [462, 180] on input "229" at bounding box center [426, 187] width 73 height 15
type input "230"
click at [462, 180] on input "230" at bounding box center [426, 187] width 73 height 15
drag, startPoint x: 661, startPoint y: 121, endPoint x: 662, endPoint y: 125, distance: 3.9
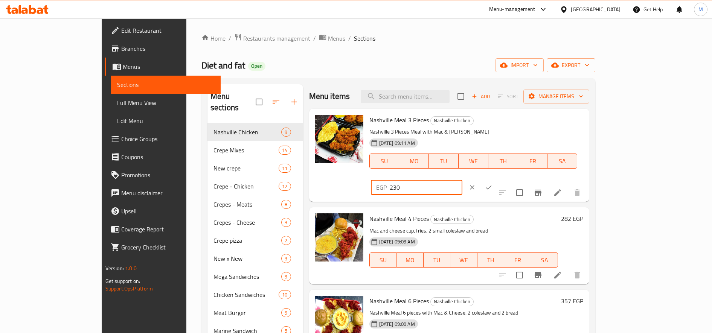
click at [493, 184] on icon "ok" at bounding box center [489, 188] width 8 height 8
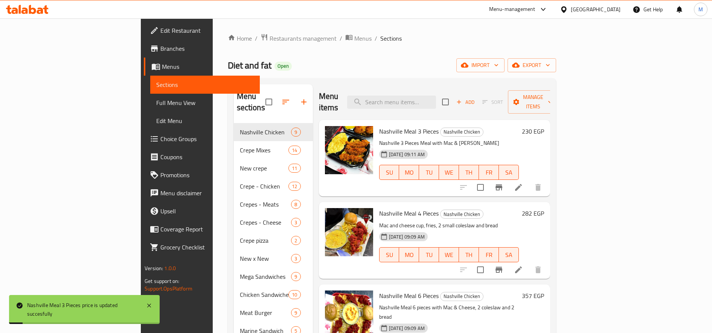
click at [544, 208] on h6 "282 EGP" at bounding box center [533, 213] width 22 height 11
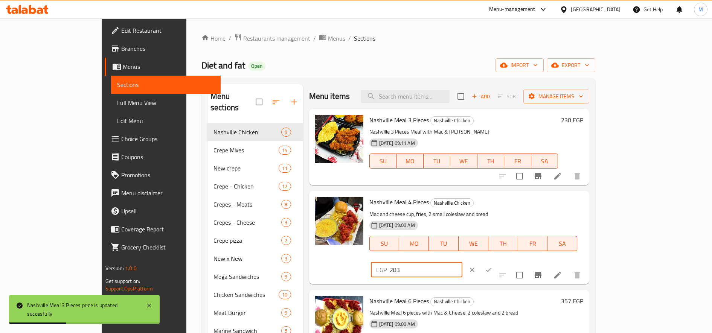
click at [462, 262] on input "283" at bounding box center [426, 269] width 73 height 15
click at [462, 262] on input "284" at bounding box center [426, 269] width 73 height 15
type input "285"
click at [462, 262] on input "285" at bounding box center [426, 269] width 73 height 15
click at [493, 266] on icon "ok" at bounding box center [489, 270] width 8 height 8
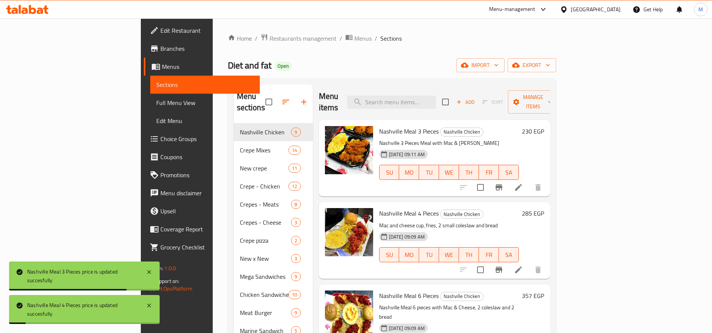
click at [544, 291] on h6 "357 EGP" at bounding box center [533, 296] width 22 height 11
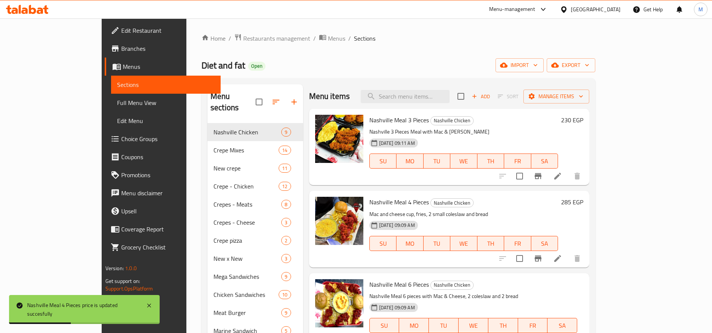
type input "360"
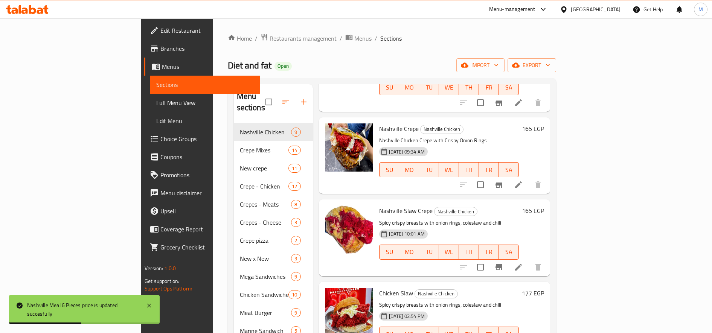
scroll to position [377, 0]
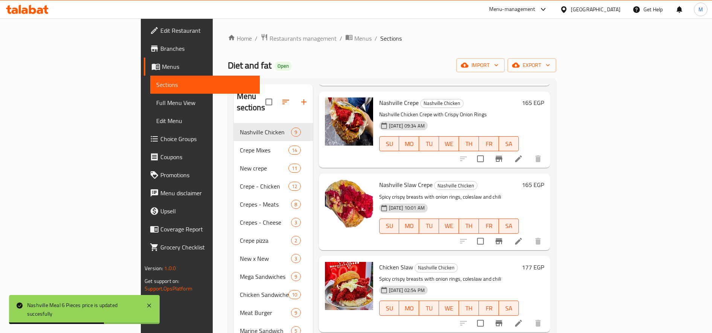
click at [544, 262] on h6 "177 EGP" at bounding box center [533, 267] width 22 height 11
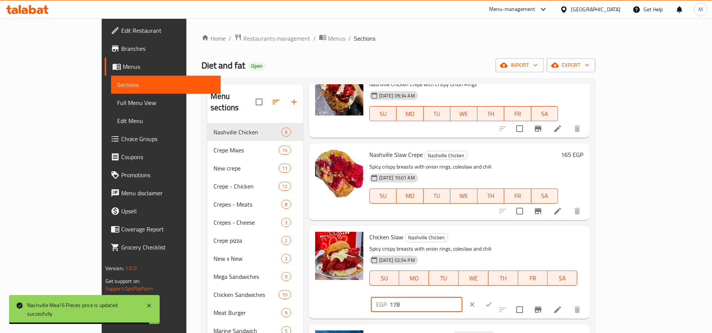
click at [462, 297] on input "178" at bounding box center [426, 304] width 73 height 15
click at [462, 297] on input "179" at bounding box center [426, 304] width 73 height 15
type input "180"
click at [462, 297] on input "180" at bounding box center [426, 304] width 73 height 15
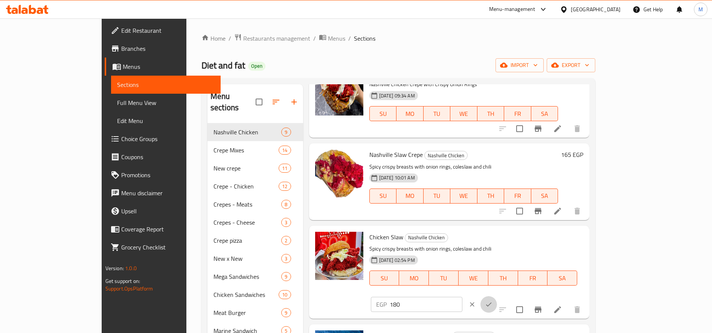
click at [493, 301] on icon "ok" at bounding box center [489, 305] width 8 height 8
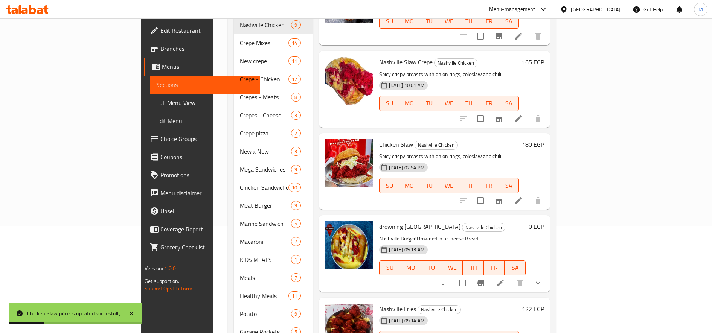
scroll to position [125, 0]
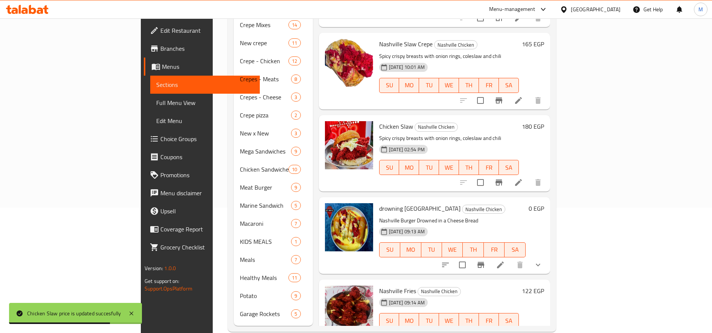
click at [544, 286] on h6 "122 EGP" at bounding box center [533, 291] width 22 height 11
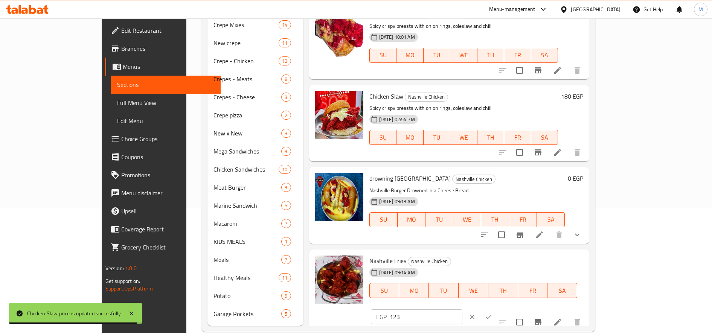
click at [462, 310] on input "123" at bounding box center [426, 317] width 73 height 15
click at [462, 310] on input "124" at bounding box center [426, 317] width 73 height 15
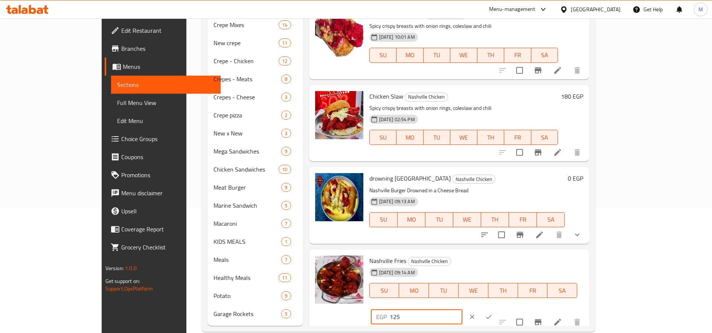
type input "125"
click at [462, 310] on input "125" at bounding box center [426, 317] width 73 height 15
click at [497, 309] on button "ok" at bounding box center [489, 317] width 17 height 17
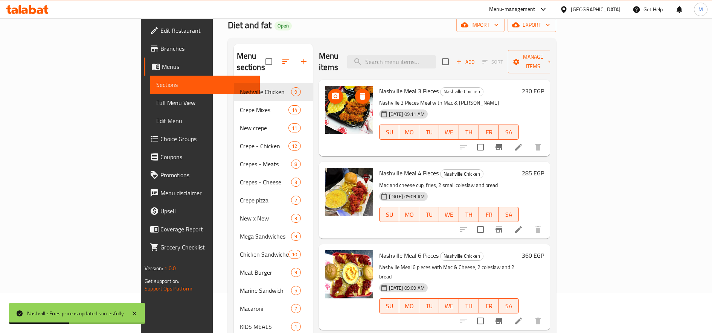
scroll to position [0, 0]
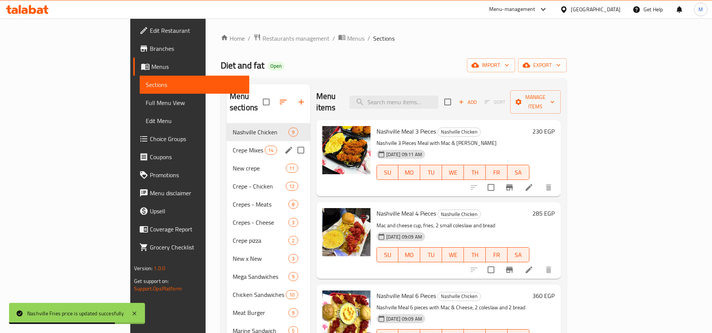
click at [233, 146] on span "Crepe Mixes" at bounding box center [249, 150] width 32 height 9
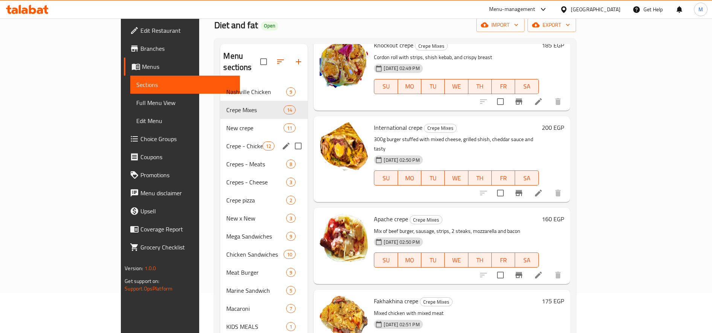
scroll to position [3, 0]
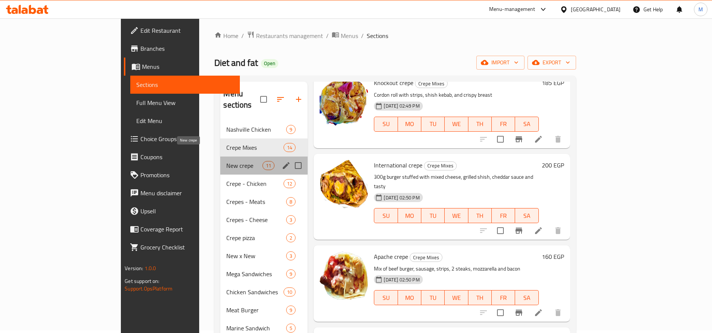
click at [226, 161] on span "New crepe" at bounding box center [244, 165] width 36 height 9
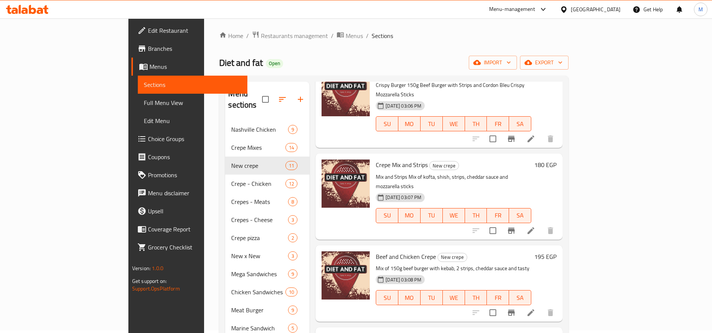
scroll to position [128, 0]
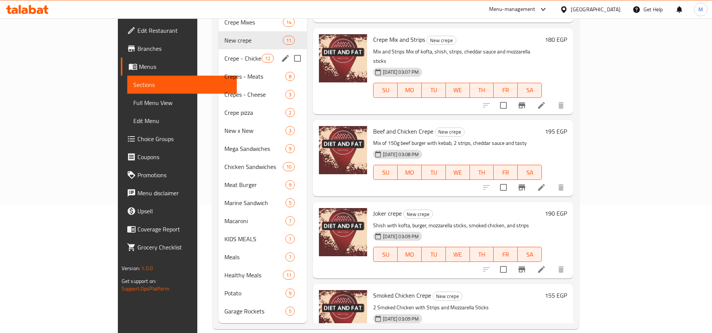
click at [224, 54] on span "Crepe - Chicken" at bounding box center [242, 58] width 37 height 9
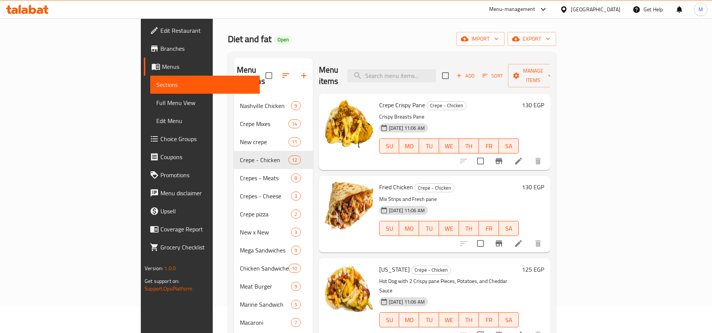
scroll to position [3, 0]
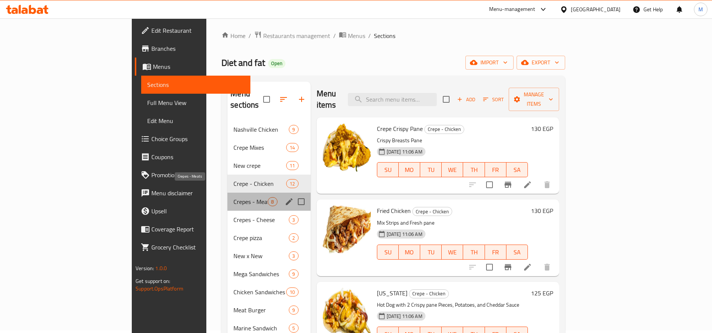
drag, startPoint x: 183, startPoint y: 194, endPoint x: 277, endPoint y: 175, distance: 95.7
click at [233, 197] on span "Crepes - Meats" at bounding box center [250, 201] width 34 height 9
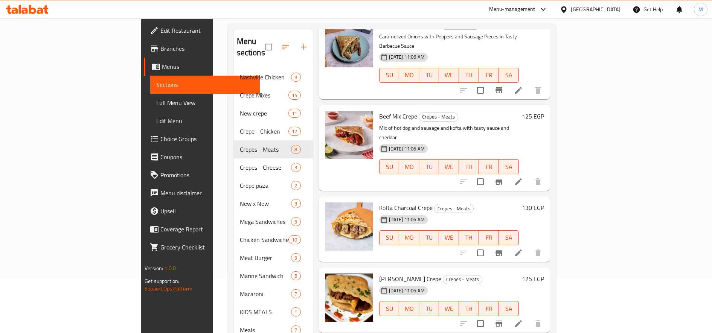
scroll to position [128, 0]
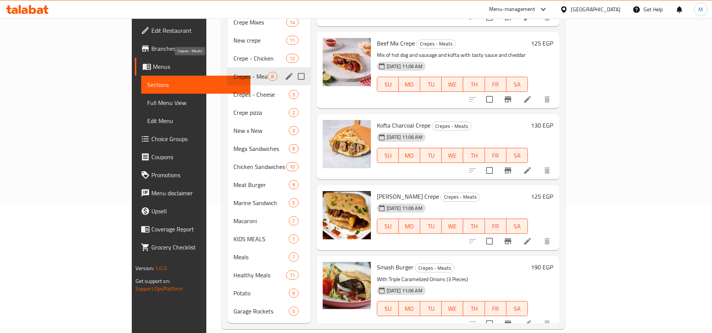
click at [233, 90] on span "Crepes - Cheese" at bounding box center [260, 94] width 55 height 9
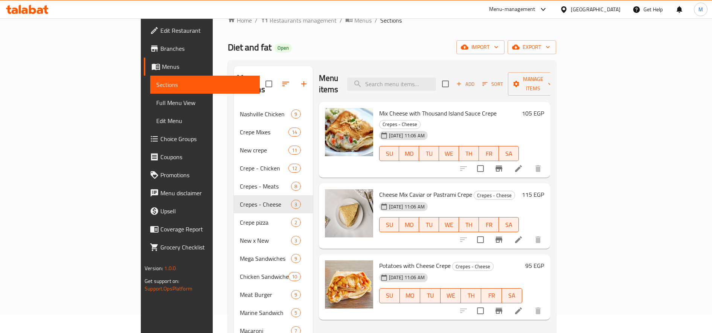
scroll to position [3, 0]
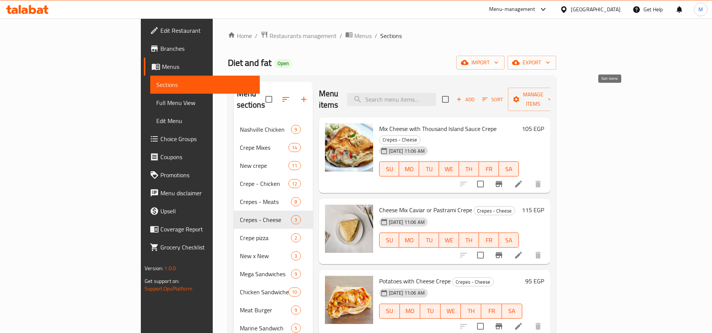
click at [488, 96] on icon "button" at bounding box center [485, 99] width 7 height 7
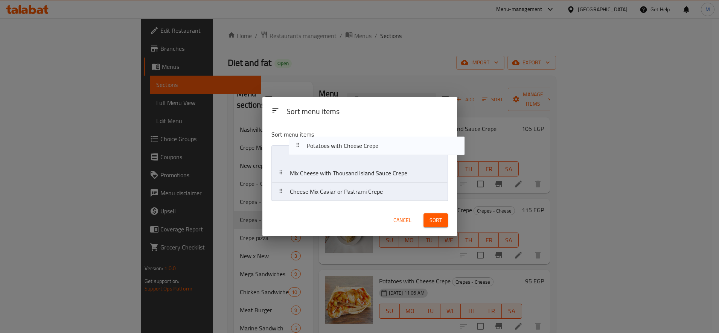
drag, startPoint x: 274, startPoint y: 196, endPoint x: 293, endPoint y: 145, distance: 54.3
click at [293, 145] on nav "Mix Cheese with Thousand Island Sauce Crepe Cheese Mix Caviar or Pastrami Crepe…" at bounding box center [360, 173] width 177 height 56
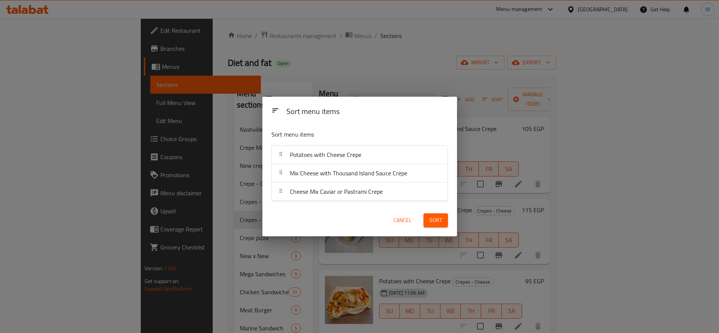
click at [441, 222] on span "Sort" at bounding box center [436, 220] width 12 height 9
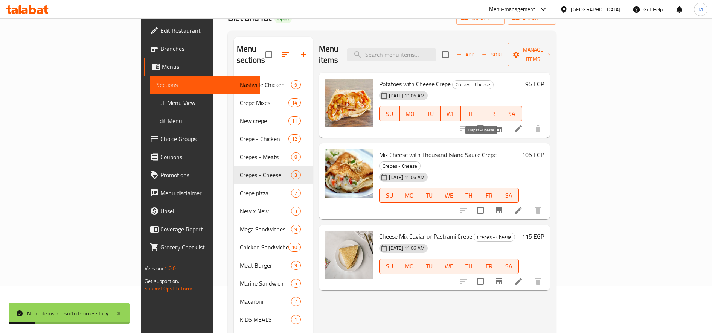
scroll to position [65, 0]
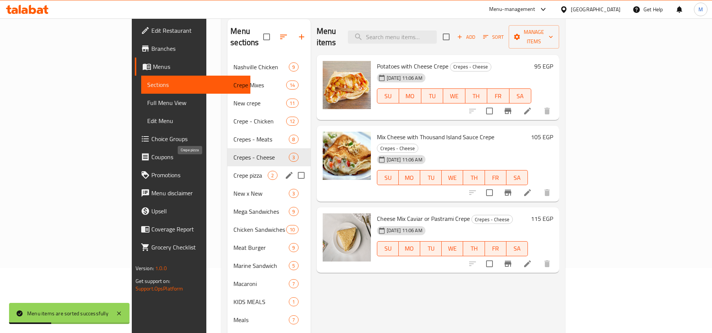
click at [233, 171] on span "Crepe pizza" at bounding box center [250, 175] width 34 height 9
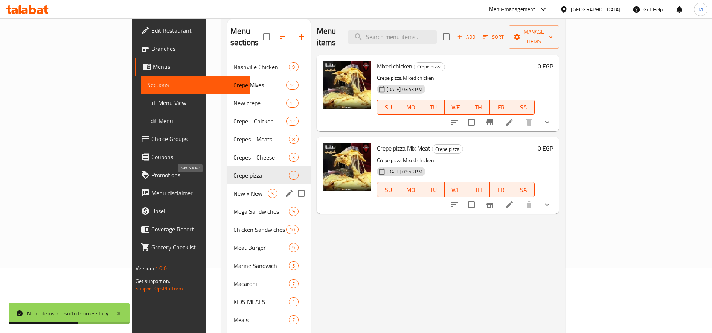
click at [233, 189] on span "New x New" at bounding box center [250, 193] width 34 height 9
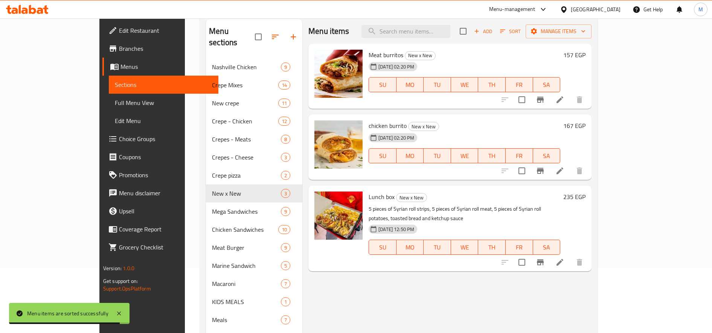
click at [586, 55] on h6 "157 EGP" at bounding box center [574, 55] width 22 height 11
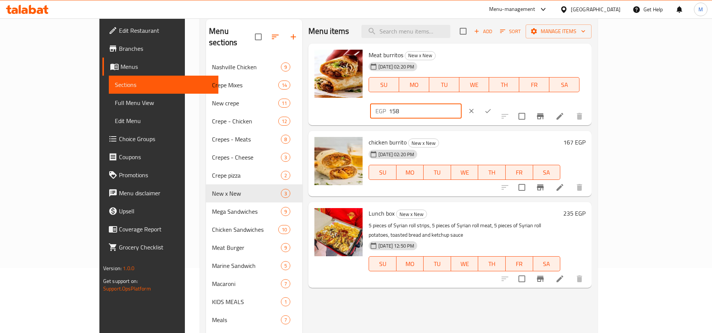
click at [462, 104] on input "158" at bounding box center [425, 111] width 73 height 15
click at [462, 104] on input "159" at bounding box center [425, 111] width 73 height 15
type input "160"
click at [462, 104] on input "160" at bounding box center [425, 111] width 73 height 15
click at [492, 107] on icon "ok" at bounding box center [488, 111] width 8 height 8
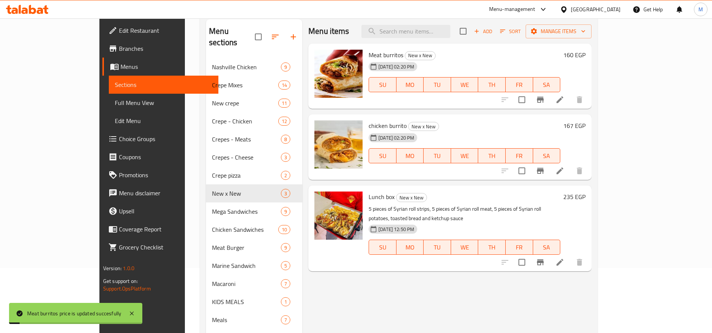
click at [586, 125] on h6 "167 EGP" at bounding box center [574, 126] width 22 height 11
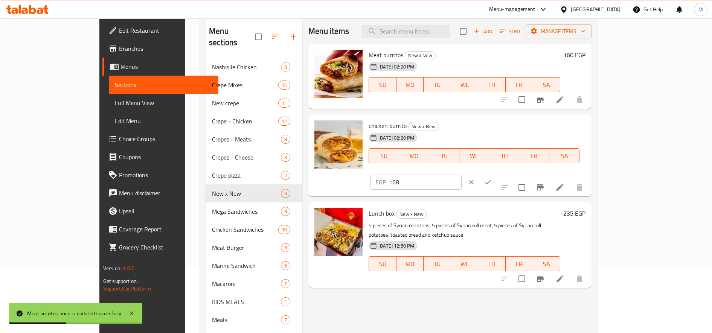
click at [462, 175] on input "168" at bounding box center [425, 182] width 73 height 15
click at [462, 175] on input "169" at bounding box center [425, 182] width 73 height 15
type input "170"
click at [462, 175] on input "170" at bounding box center [425, 182] width 73 height 15
click at [492, 179] on icon "ok" at bounding box center [488, 183] width 8 height 8
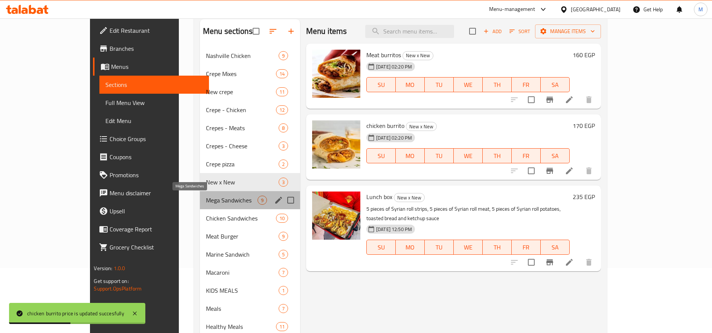
click at [206, 205] on span "Mega Sandwiches" at bounding box center [232, 200] width 52 height 9
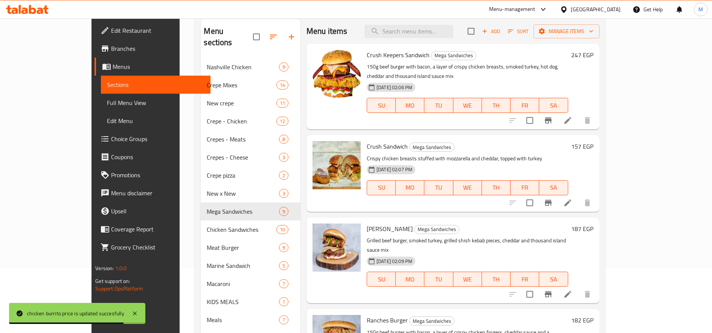
click at [594, 53] on h6 "247 EGP" at bounding box center [582, 55] width 22 height 11
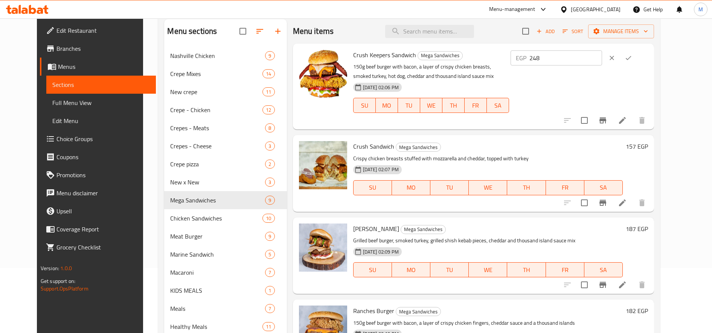
click at [602, 55] on input "248" at bounding box center [566, 57] width 73 height 15
click at [602, 55] on input "249" at bounding box center [566, 57] width 73 height 15
type input "250"
click at [602, 55] on input "250" at bounding box center [566, 57] width 73 height 15
click at [632, 60] on icon "ok" at bounding box center [629, 58] width 8 height 8
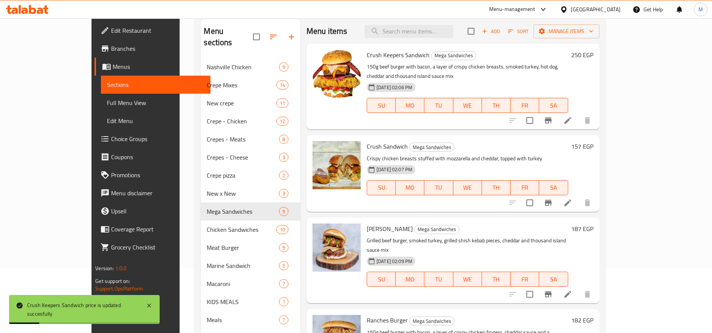
click at [594, 141] on h6 "157 EGP" at bounding box center [582, 146] width 22 height 11
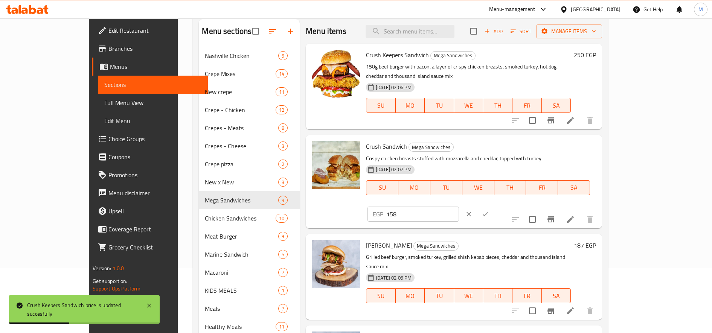
click at [459, 207] on input "158" at bounding box center [422, 214] width 73 height 15
click at [459, 207] on input "159" at bounding box center [422, 214] width 73 height 15
type input "160"
click at [459, 207] on input "160" at bounding box center [422, 214] width 73 height 15
click at [489, 211] on icon "ok" at bounding box center [486, 215] width 8 height 8
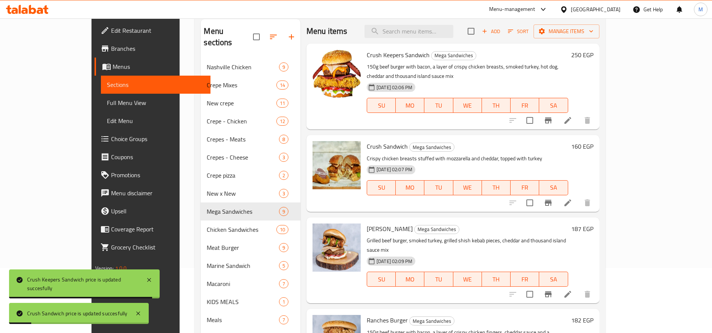
click at [594, 224] on h6 "187 EGP" at bounding box center [582, 229] width 22 height 11
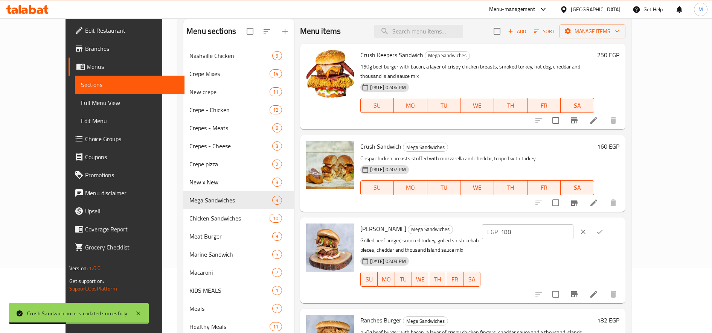
click at [574, 224] on input "188" at bounding box center [537, 231] width 73 height 15
click at [574, 224] on input "189" at bounding box center [537, 231] width 73 height 15
type input "190"
click at [574, 224] on input "190" at bounding box center [537, 231] width 73 height 15
click at [604, 228] on icon "ok" at bounding box center [600, 232] width 8 height 8
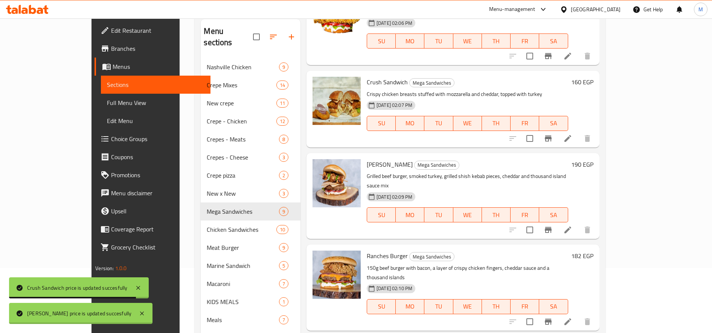
scroll to position [125, 0]
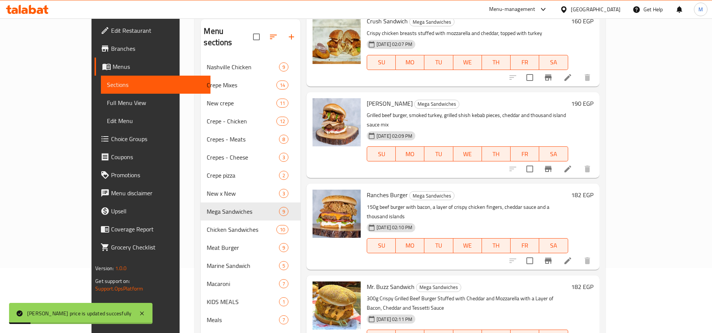
click at [594, 190] on h6 "182 EGP" at bounding box center [582, 195] width 22 height 11
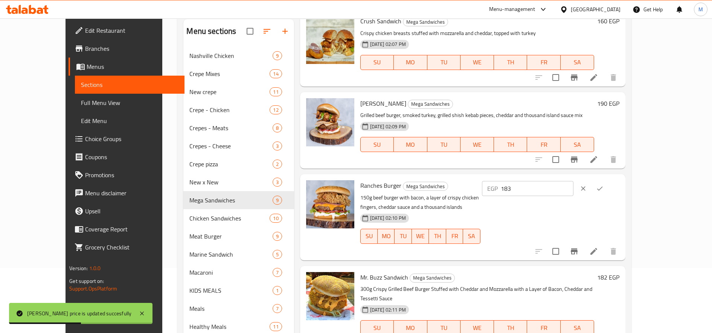
click at [574, 181] on input "183" at bounding box center [537, 188] width 73 height 15
click at [574, 181] on input "184" at bounding box center [537, 188] width 73 height 15
type input "185"
click at [574, 181] on input "185" at bounding box center [537, 188] width 73 height 15
click at [604, 185] on icon "ok" at bounding box center [600, 189] width 8 height 8
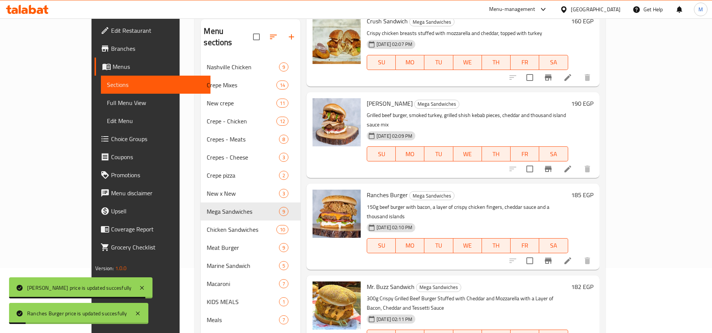
click at [594, 282] on h6 "182 EGP" at bounding box center [582, 287] width 22 height 11
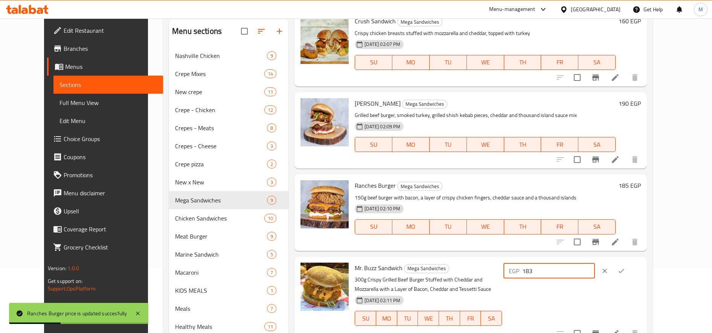
click at [595, 264] on input "183" at bounding box center [558, 271] width 73 height 15
click at [595, 264] on input "184" at bounding box center [558, 271] width 73 height 15
type input "185"
click at [595, 264] on input "185" at bounding box center [558, 271] width 73 height 15
click at [625, 267] on icon "ok" at bounding box center [622, 271] width 8 height 8
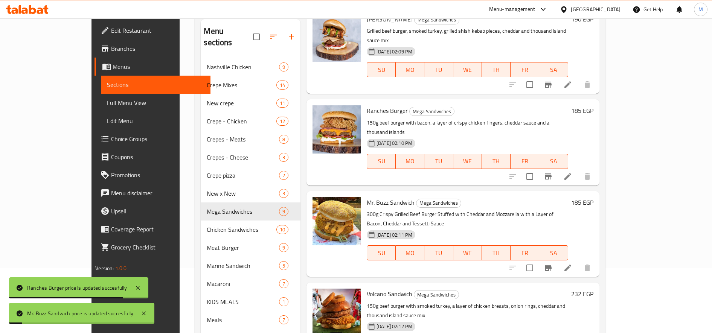
scroll to position [251, 0]
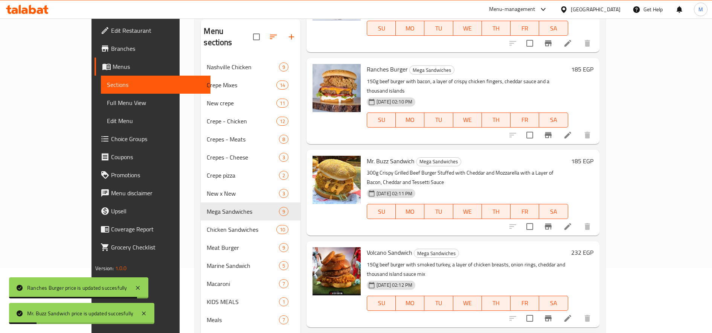
click at [594, 247] on h6 "232 EGP" at bounding box center [582, 252] width 22 height 11
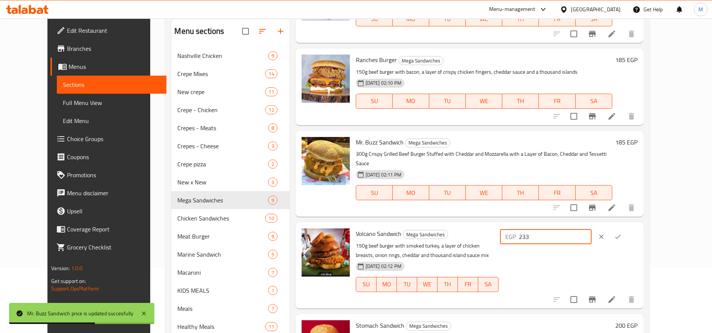
click at [592, 229] on input "233" at bounding box center [555, 236] width 73 height 15
click at [592, 229] on input "234" at bounding box center [555, 236] width 73 height 15
type input "235"
click at [592, 229] on input "235" at bounding box center [555, 236] width 73 height 15
click at [622, 233] on icon "ok" at bounding box center [618, 237] width 8 height 8
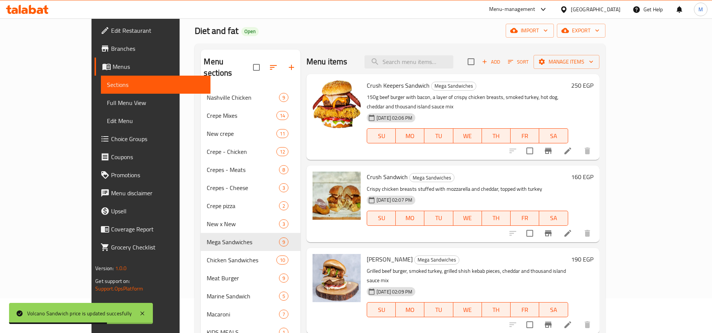
scroll to position [0, 0]
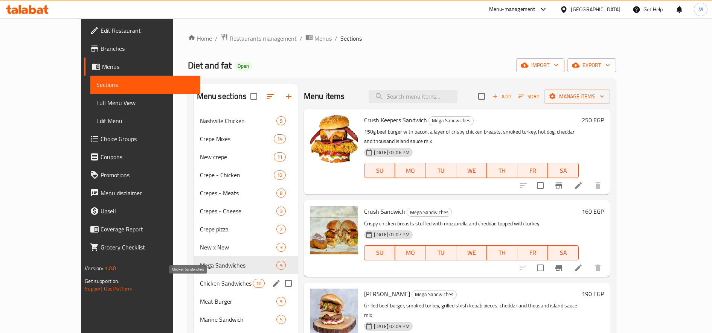
click at [200, 285] on span "Chicken Sandwiches" at bounding box center [226, 283] width 53 height 9
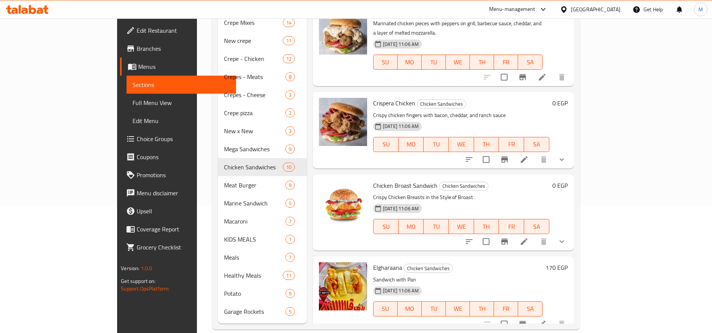
scroll to position [128, 0]
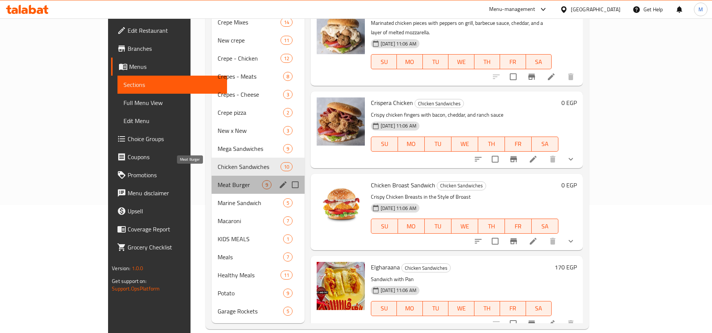
click at [218, 180] on span "Meat Burger" at bounding box center [240, 184] width 44 height 9
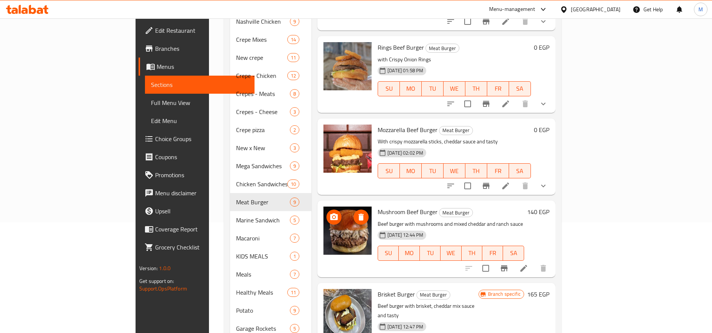
scroll to position [128, 0]
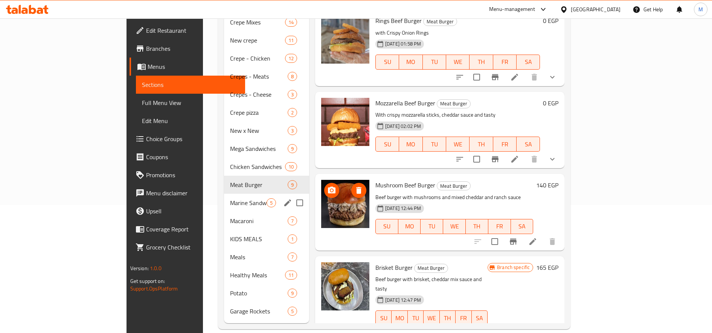
click at [230, 198] on span "Marine Sandwich" at bounding box center [248, 202] width 37 height 9
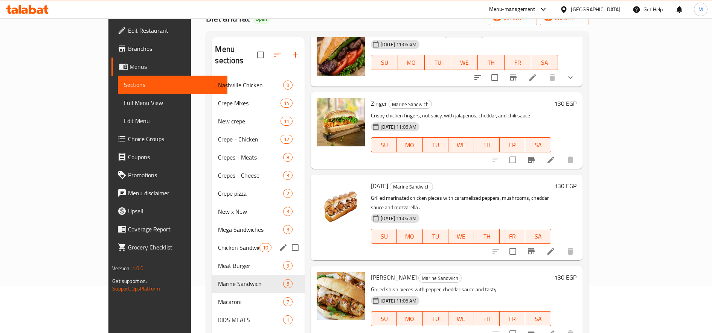
scroll to position [65, 0]
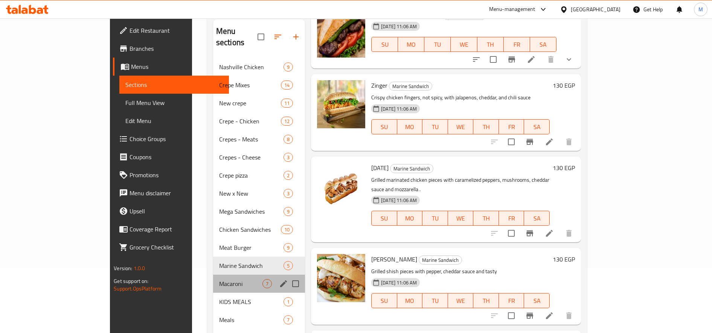
click at [213, 278] on div "Macaroni 7" at bounding box center [259, 284] width 92 height 18
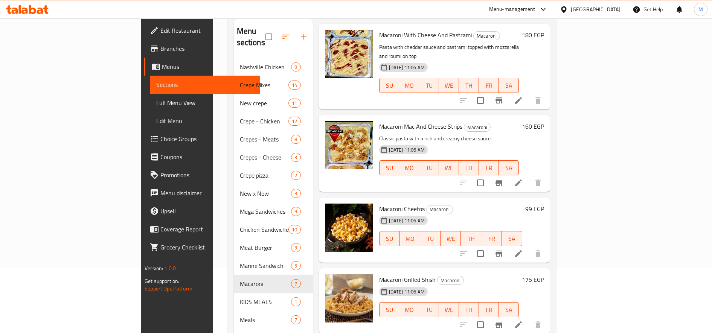
scroll to position [128, 0]
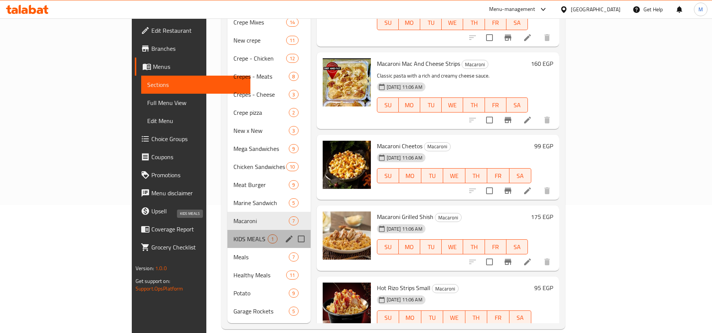
click at [233, 235] on span "KIDS MEALS" at bounding box center [250, 239] width 34 height 9
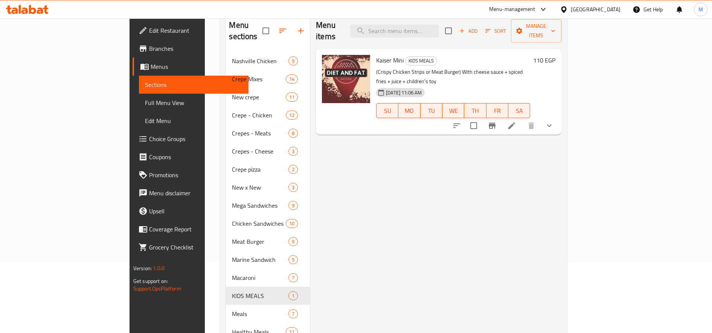
scroll to position [128, 0]
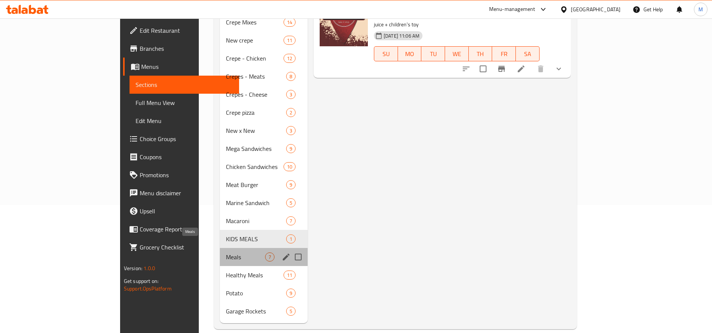
click at [226, 253] on span "Meals" at bounding box center [245, 257] width 39 height 9
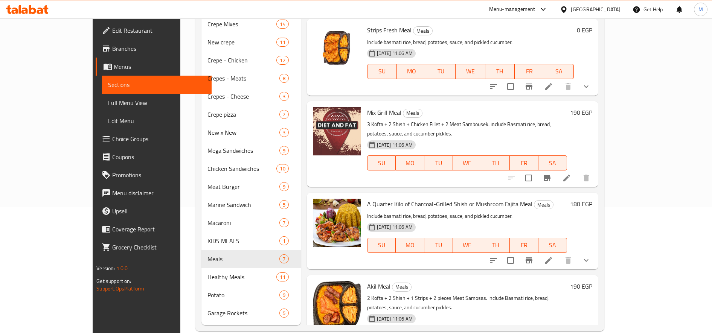
scroll to position [128, 0]
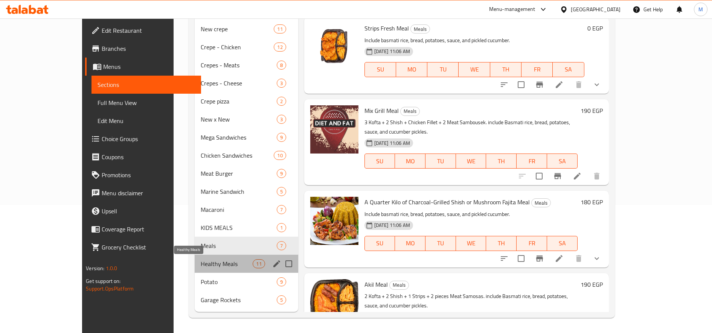
click at [210, 264] on span "Healthy Meals" at bounding box center [227, 263] width 52 height 9
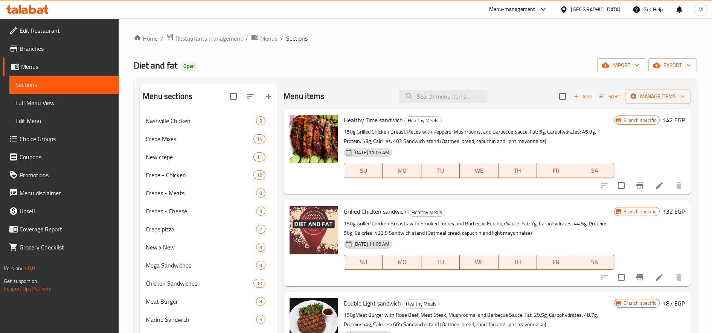
click at [663, 121] on h6 "142 EGP" at bounding box center [674, 120] width 22 height 11
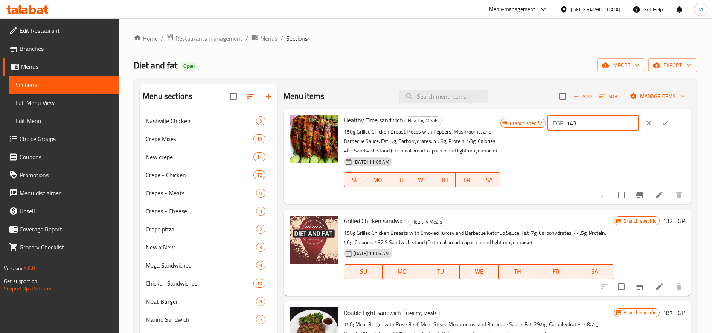
click at [628, 121] on input "143" at bounding box center [602, 123] width 73 height 15
click at [628, 121] on input "144" at bounding box center [602, 123] width 73 height 15
type input "145"
click at [628, 121] on input "145" at bounding box center [602, 123] width 73 height 15
click at [662, 120] on icon "ok" at bounding box center [666, 123] width 8 height 8
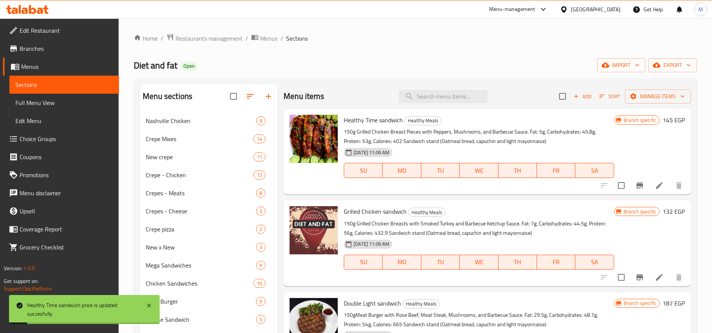
click at [665, 215] on h6 "132 EGP" at bounding box center [674, 211] width 22 height 11
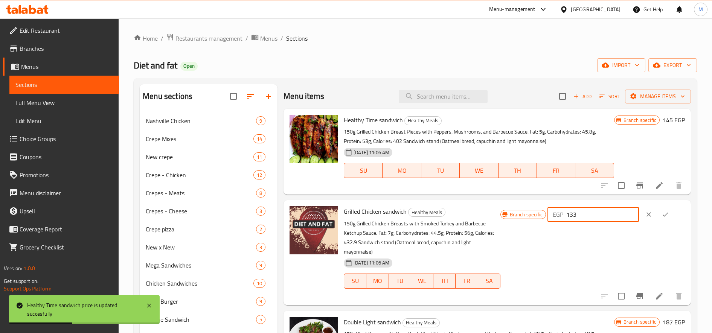
click at [630, 213] on input "133" at bounding box center [602, 214] width 73 height 15
click at [630, 213] on input "134" at bounding box center [602, 214] width 73 height 15
type input "135"
click at [630, 213] on input "135" at bounding box center [602, 214] width 73 height 15
click at [662, 212] on icon "ok" at bounding box center [666, 215] width 8 height 8
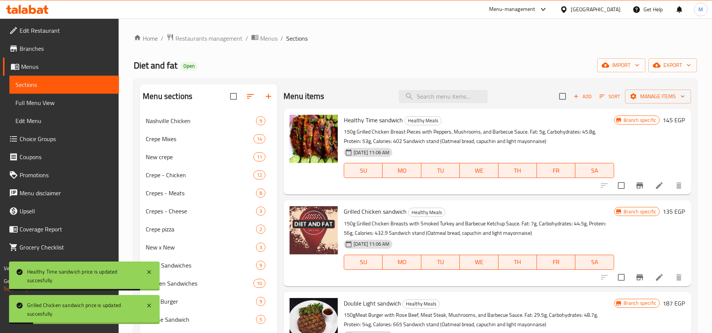
click at [663, 301] on h6 "187 EGP" at bounding box center [674, 303] width 22 height 11
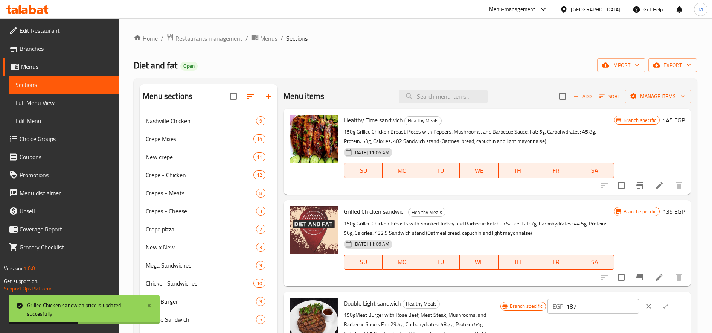
click at [632, 304] on input "187" at bounding box center [602, 306] width 73 height 15
click at [629, 302] on input "188" at bounding box center [602, 306] width 73 height 15
click at [629, 302] on input "189" at bounding box center [602, 306] width 73 height 15
type input "190"
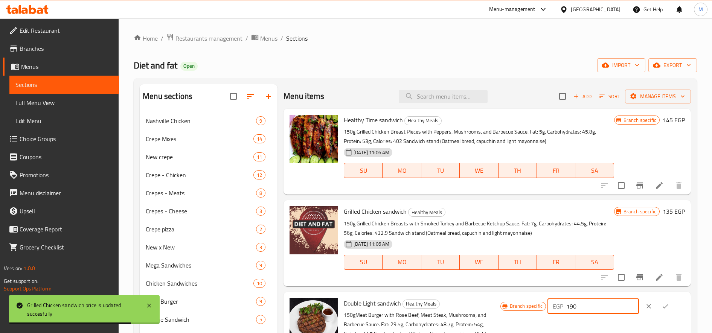
click at [629, 302] on input "190" at bounding box center [602, 306] width 73 height 15
click at [661, 302] on button "ok" at bounding box center [665, 306] width 17 height 17
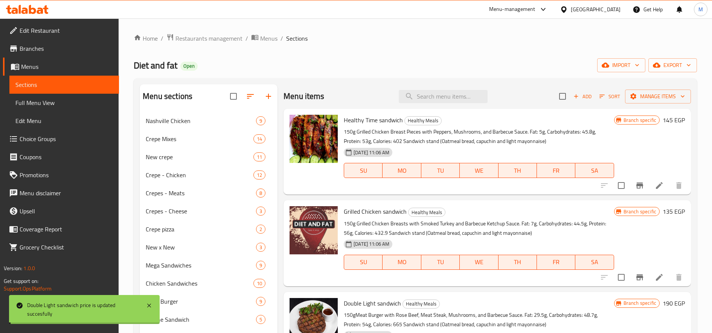
scroll to position [125, 0]
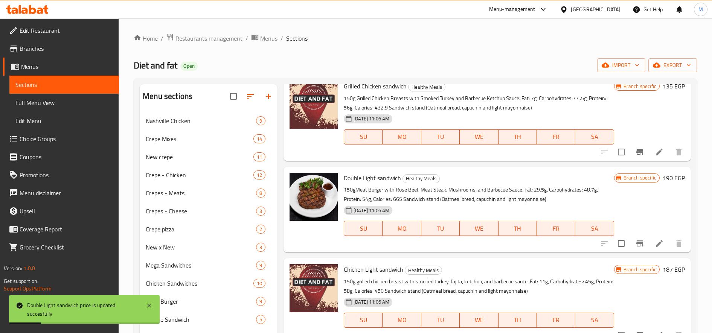
click at [663, 270] on h6 "187 EGP" at bounding box center [674, 269] width 22 height 11
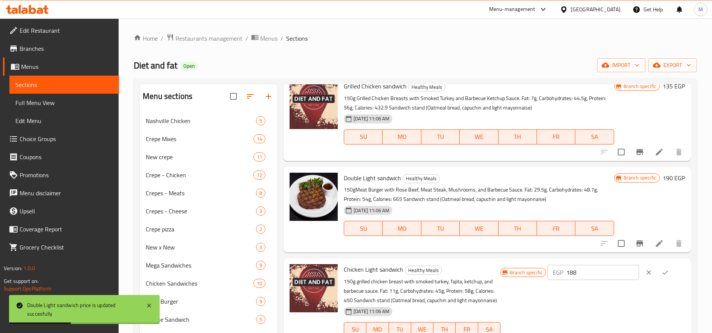
click at [627, 270] on input "188" at bounding box center [602, 272] width 73 height 15
click at [627, 270] on input "189" at bounding box center [602, 272] width 73 height 15
type input "190"
click at [627, 270] on input "190" at bounding box center [602, 272] width 73 height 15
click at [662, 273] on icon "ok" at bounding box center [666, 273] width 8 height 8
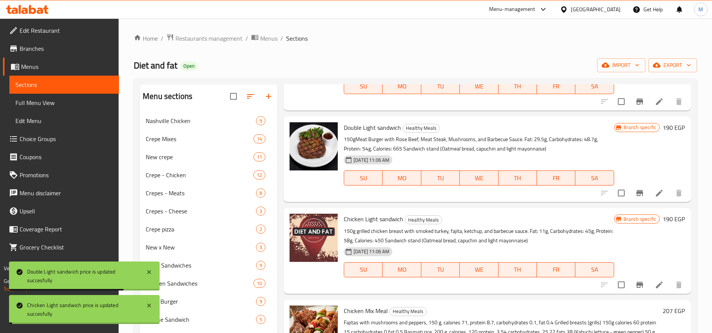
scroll to position [251, 0]
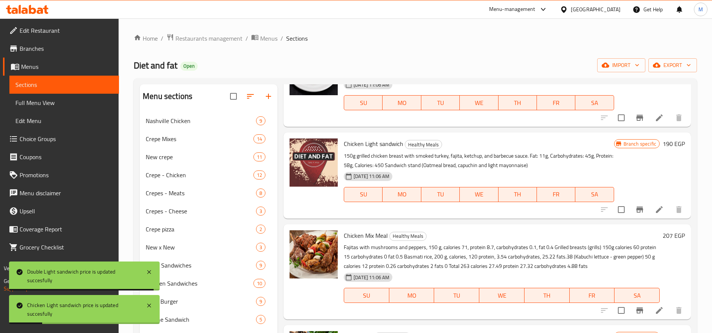
click at [664, 235] on h6 "207 EGP" at bounding box center [674, 235] width 22 height 11
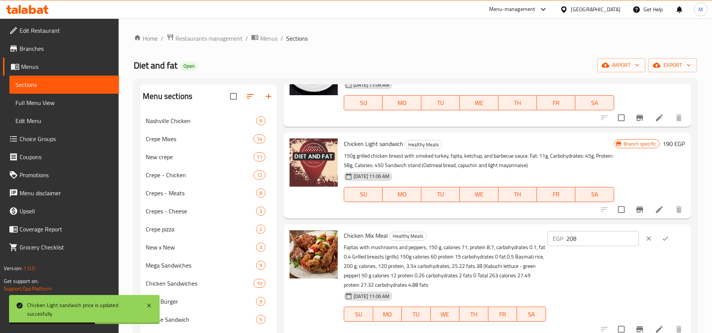
click at [627, 237] on input "208" at bounding box center [602, 238] width 73 height 15
click at [627, 237] on input "209" at bounding box center [602, 238] width 73 height 15
type input "210"
click at [627, 237] on input "210" at bounding box center [602, 238] width 73 height 15
click at [664, 239] on icon "ok" at bounding box center [666, 239] width 6 height 4
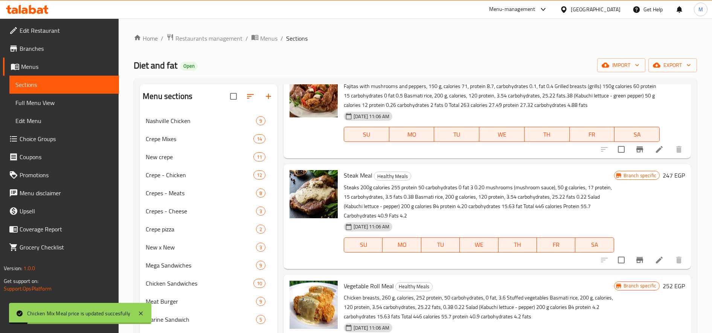
scroll to position [377, 0]
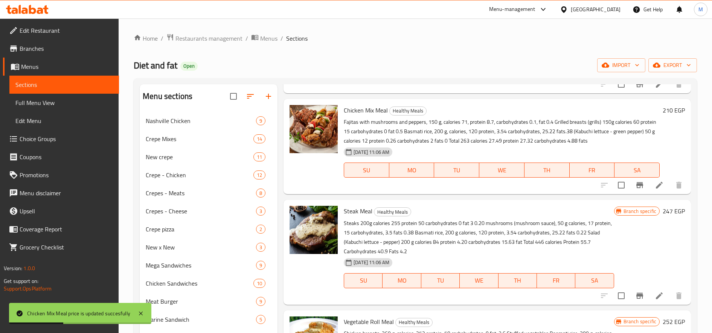
click at [664, 211] on h6 "247 EGP" at bounding box center [674, 211] width 22 height 11
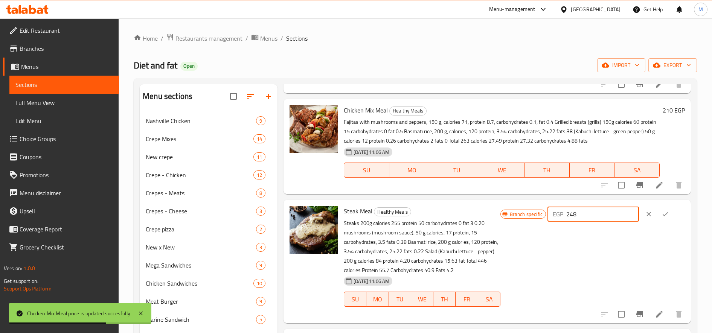
click at [631, 212] on input "248" at bounding box center [602, 214] width 73 height 15
click at [631, 212] on input "249" at bounding box center [602, 214] width 73 height 15
type input "250"
click at [631, 212] on input "250" at bounding box center [602, 214] width 73 height 15
click at [665, 212] on icon "ok" at bounding box center [666, 215] width 8 height 8
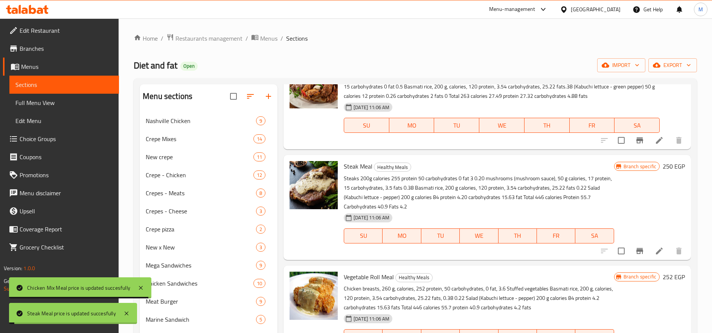
scroll to position [440, 0]
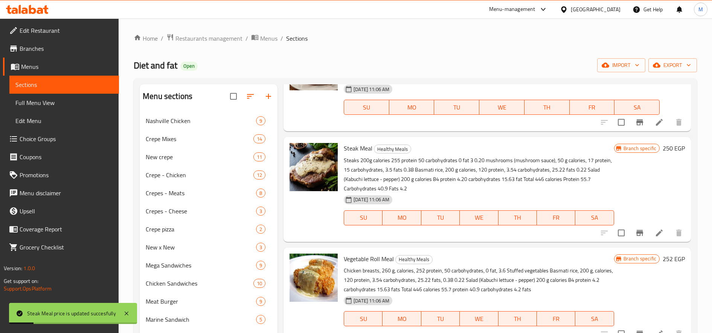
click at [663, 259] on h6 "252 EGP" at bounding box center [674, 259] width 22 height 11
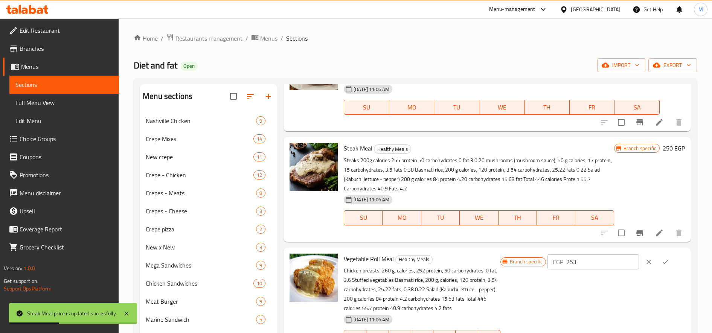
click at [629, 257] on input "253" at bounding box center [602, 262] width 73 height 15
click at [629, 257] on input "254" at bounding box center [602, 262] width 73 height 15
type input "255"
click at [629, 257] on input "255" at bounding box center [602, 262] width 73 height 15
click at [664, 258] on icon "ok" at bounding box center [666, 262] width 8 height 8
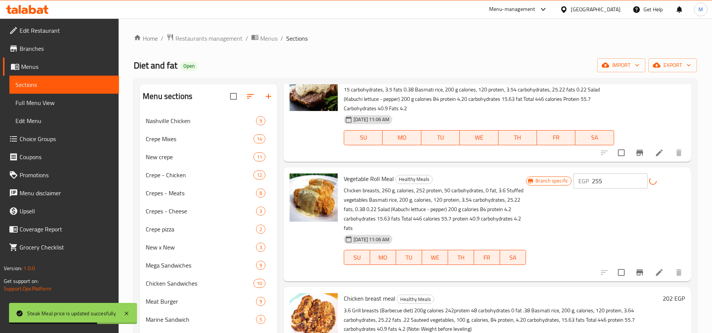
scroll to position [628, 0]
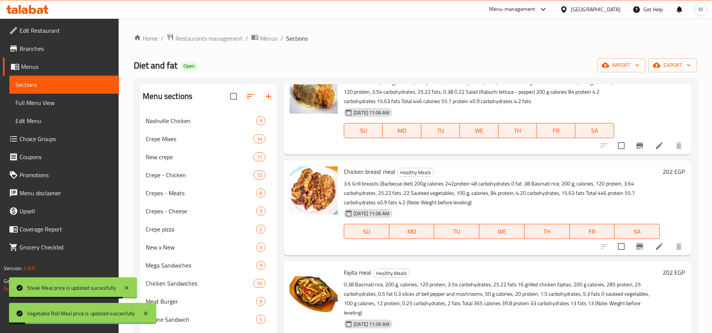
click at [663, 170] on h6 "202 EGP" at bounding box center [674, 171] width 22 height 11
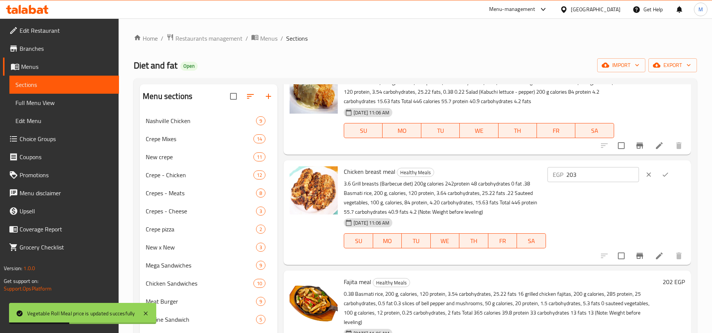
click at [629, 172] on input "203" at bounding box center [602, 174] width 73 height 15
click at [629, 172] on input "204" at bounding box center [602, 174] width 73 height 15
type input "205"
click at [629, 172] on input "205" at bounding box center [602, 174] width 73 height 15
click at [665, 175] on icon "ok" at bounding box center [666, 175] width 8 height 8
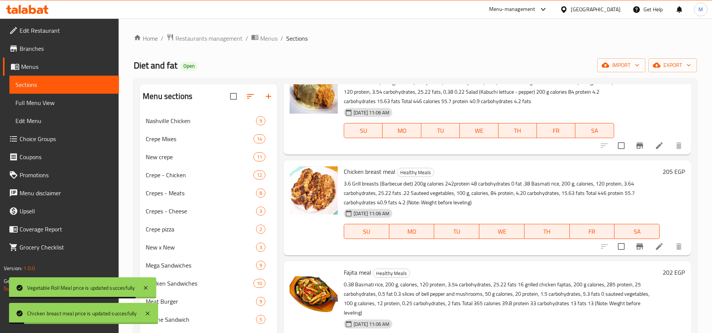
click at [663, 270] on h6 "202 EGP" at bounding box center [674, 272] width 22 height 11
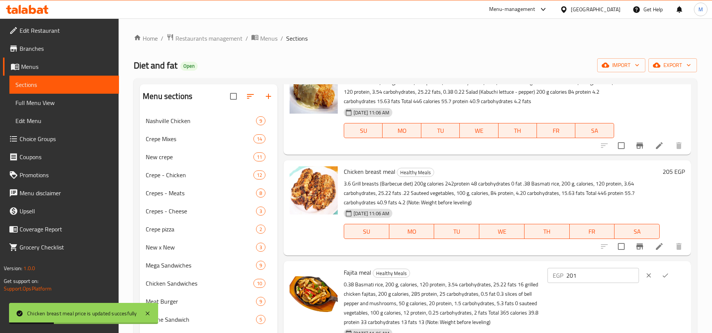
click at [630, 276] on input "201" at bounding box center [602, 275] width 73 height 15
click at [630, 276] on input "200" at bounding box center [602, 275] width 73 height 15
click at [630, 276] on input "199" at bounding box center [602, 275] width 73 height 15
type input "198"
click at [627, 280] on input "198" at bounding box center [602, 275] width 73 height 15
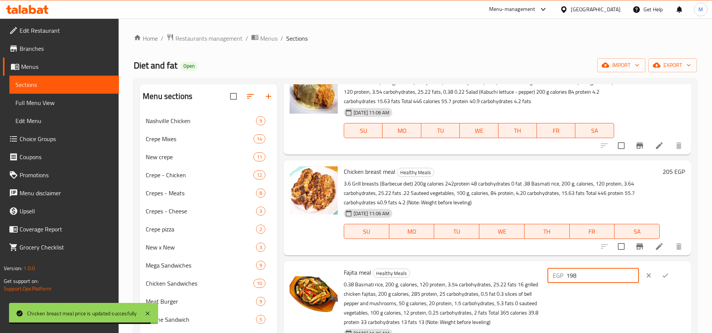
click at [652, 279] on button "clear" at bounding box center [649, 275] width 17 height 17
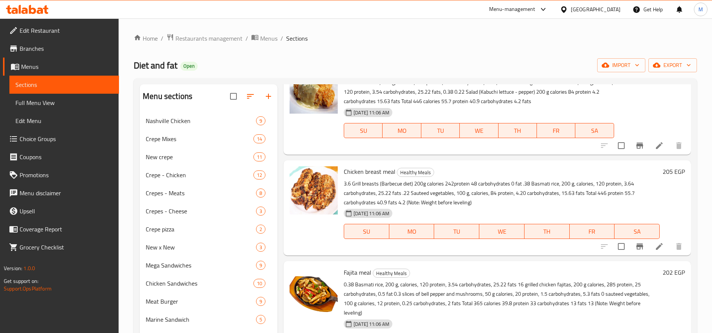
click at [663, 273] on h6 "202 EGP" at bounding box center [674, 272] width 22 height 11
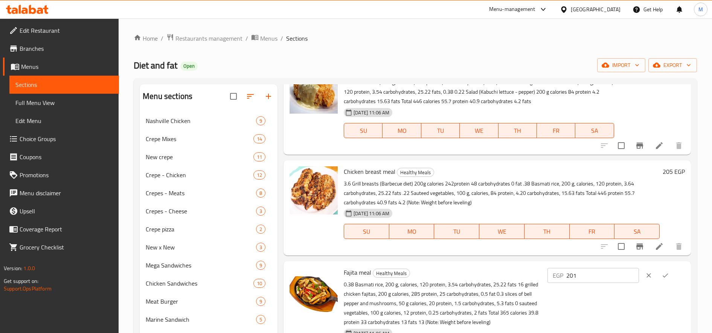
click at [631, 280] on input "201" at bounding box center [602, 275] width 73 height 15
type input "200"
click at [631, 280] on input "200" at bounding box center [602, 275] width 73 height 15
click at [662, 277] on icon "ok" at bounding box center [666, 276] width 8 height 8
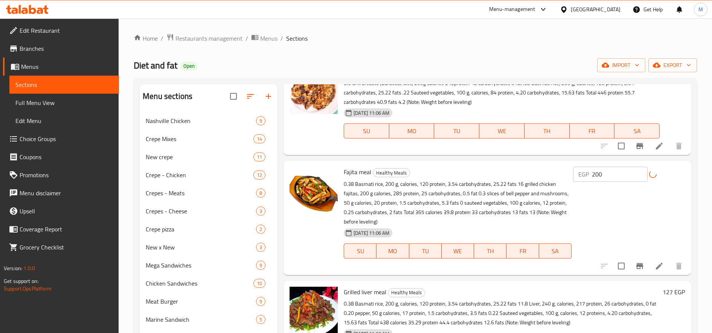
scroll to position [753, 0]
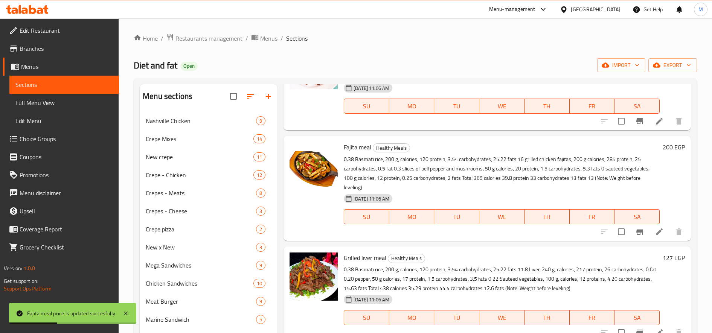
click at [663, 258] on h6 "127 EGP" at bounding box center [674, 258] width 22 height 11
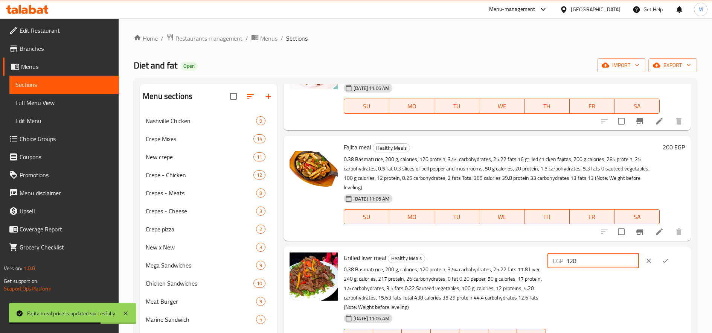
click at [628, 258] on input "128" at bounding box center [602, 260] width 73 height 15
click at [629, 264] on input "127" at bounding box center [602, 260] width 73 height 15
click at [629, 264] on input "126" at bounding box center [602, 260] width 73 height 15
type input "125"
click at [629, 264] on input "125" at bounding box center [602, 260] width 73 height 15
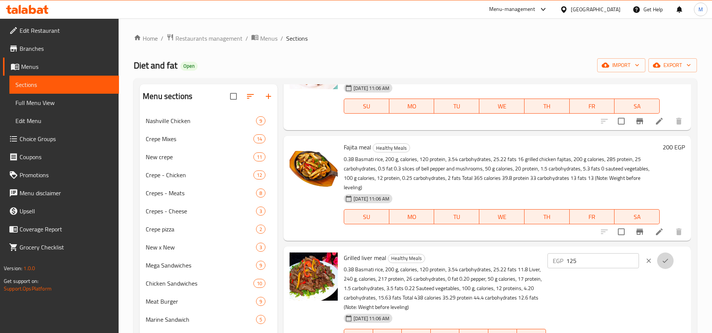
click at [666, 261] on icon "ok" at bounding box center [666, 261] width 8 height 8
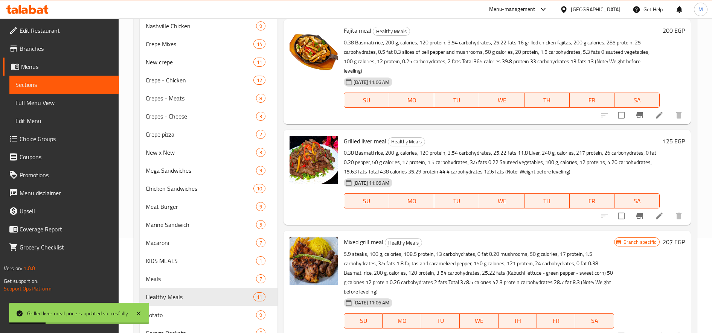
scroll to position [128, 0]
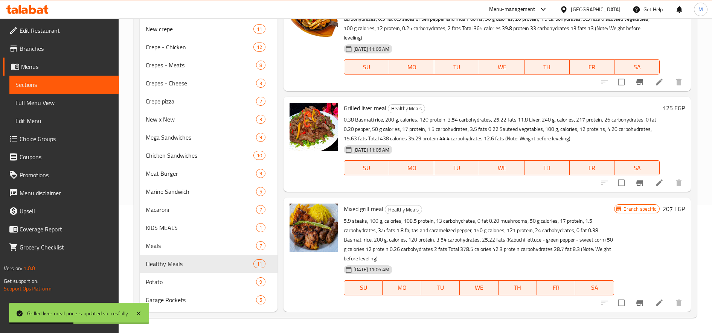
click at [663, 209] on h6 "207 EGP" at bounding box center [674, 209] width 22 height 11
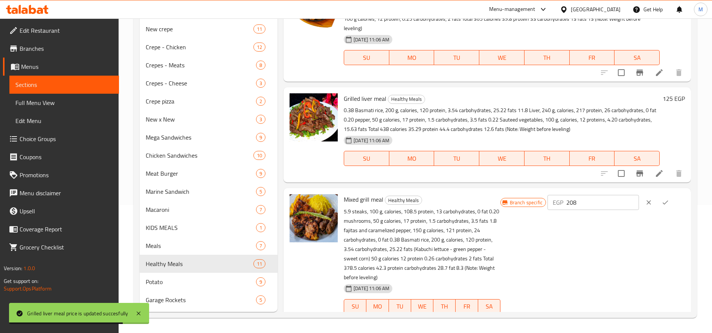
click at [630, 200] on input "208" at bounding box center [602, 202] width 73 height 15
click at [630, 200] on input "209" at bounding box center [602, 202] width 73 height 15
click at [630, 200] on input "210" at bounding box center [602, 202] width 73 height 15
click at [630, 200] on input "211" at bounding box center [602, 202] width 73 height 15
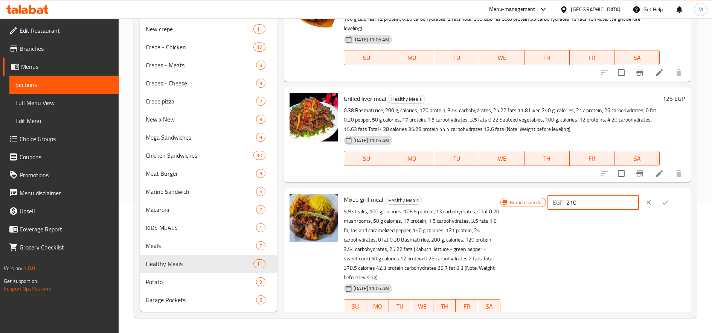
type input "210"
click at [628, 206] on input "210" at bounding box center [602, 202] width 73 height 15
click at [662, 203] on icon "ok" at bounding box center [666, 203] width 8 height 8
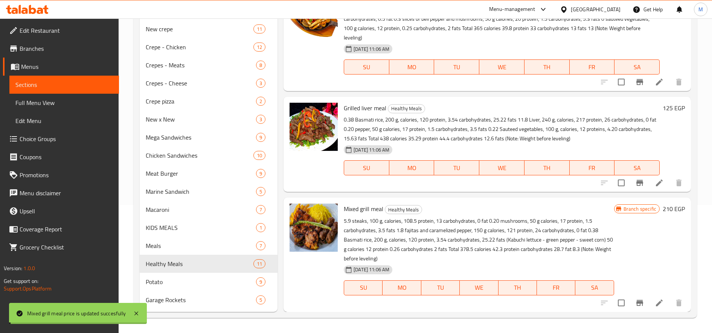
scroll to position [775, 0]
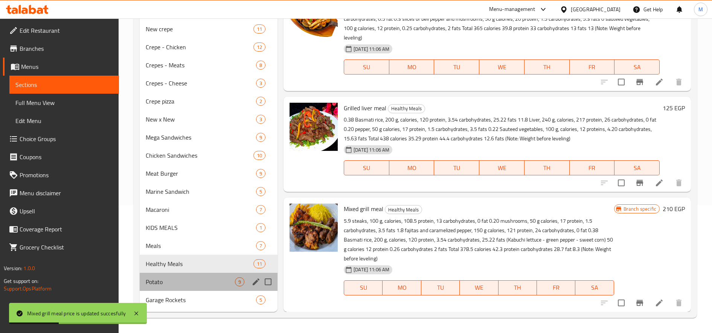
click at [172, 288] on div "Potato 9" at bounding box center [209, 282] width 138 height 18
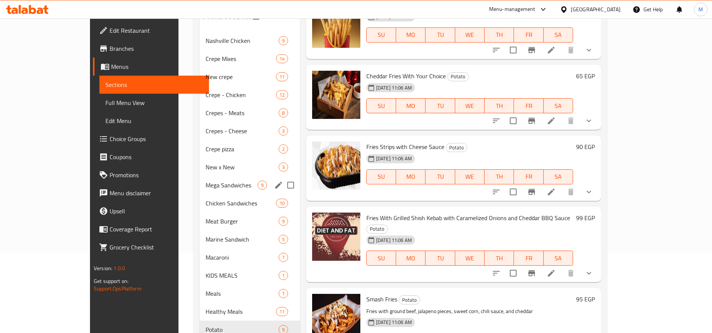
scroll to position [128, 0]
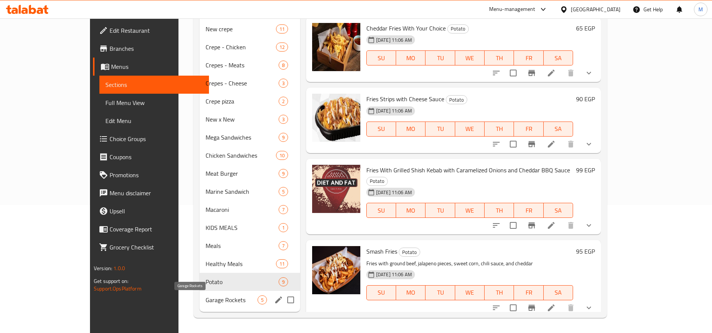
click at [206, 296] on span "Garage Rockets" at bounding box center [232, 300] width 52 height 9
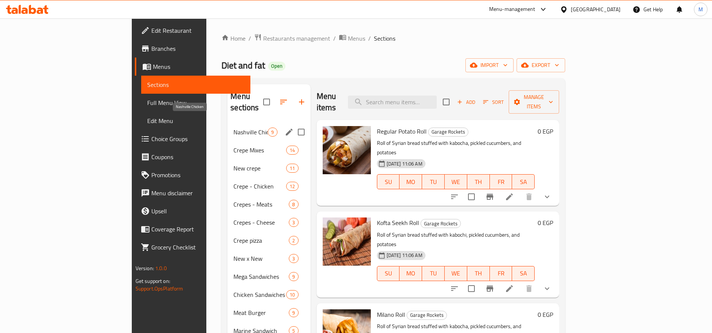
click at [233, 128] on span "Nashville Chicken" at bounding box center [250, 132] width 34 height 9
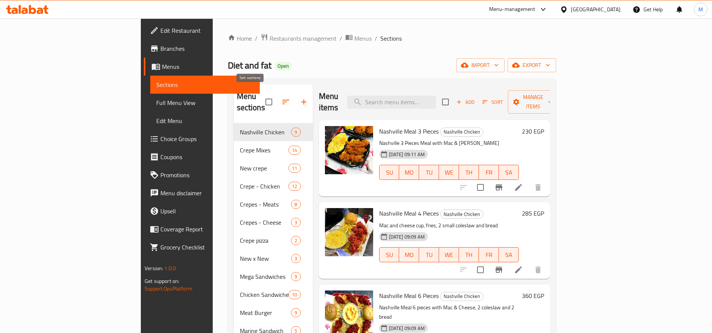
click at [281, 98] on icon "button" at bounding box center [285, 102] width 9 height 9
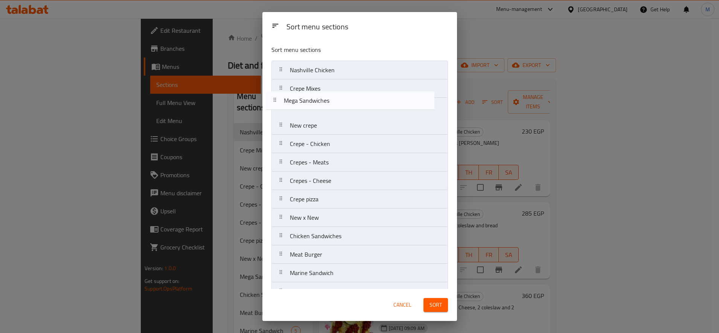
drag, startPoint x: 279, startPoint y: 220, endPoint x: 274, endPoint y: 99, distance: 121.0
click at [274, 99] on nav "Nashville Chicken Crepe Mixes New crepe Crepe - Chicken Crepes - Meats Crepes -…" at bounding box center [360, 227] width 177 height 333
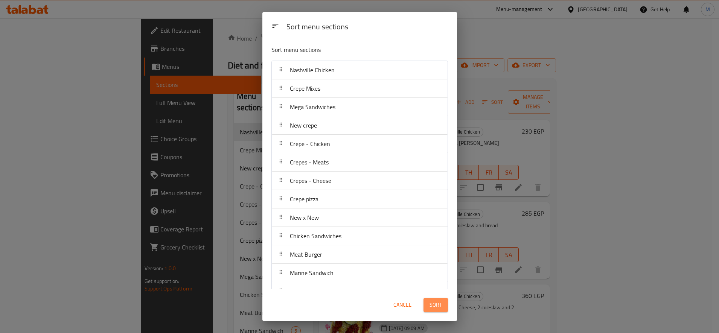
click at [444, 302] on button "Sort" at bounding box center [436, 305] width 24 height 14
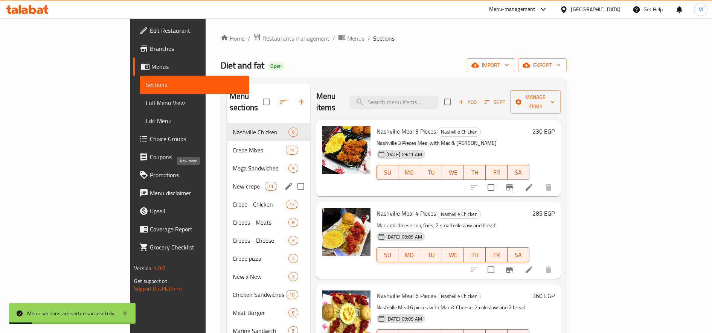
click at [233, 182] on span "New crepe" at bounding box center [249, 186] width 32 height 9
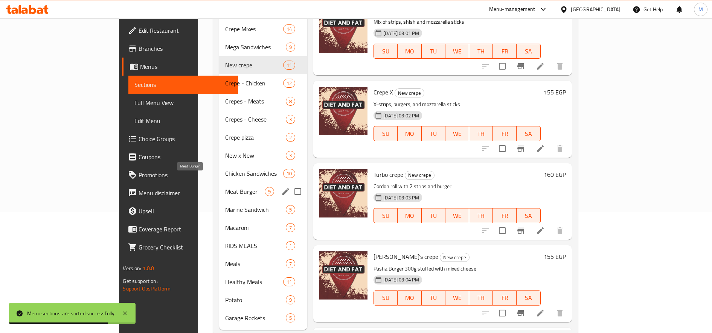
scroll to position [125, 0]
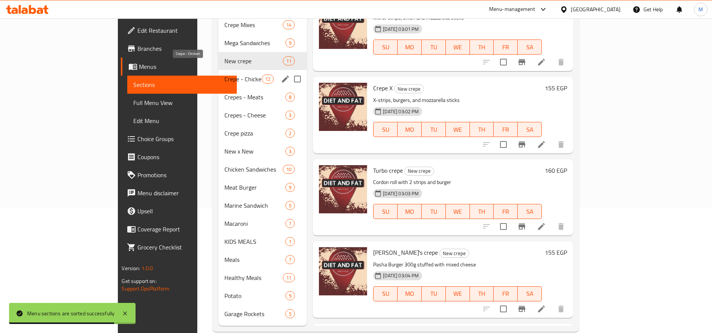
click at [224, 75] on span "Crepe - Chicken" at bounding box center [242, 79] width 37 height 9
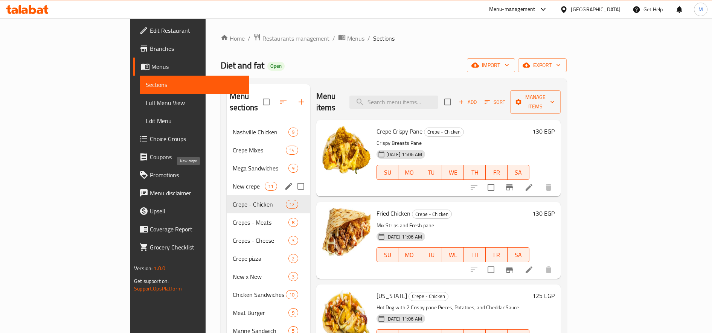
click at [233, 182] on span "New crepe" at bounding box center [249, 186] width 32 height 9
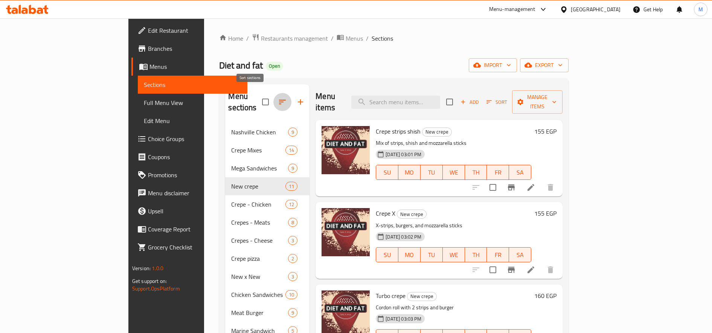
click at [278, 98] on icon "button" at bounding box center [282, 102] width 9 height 9
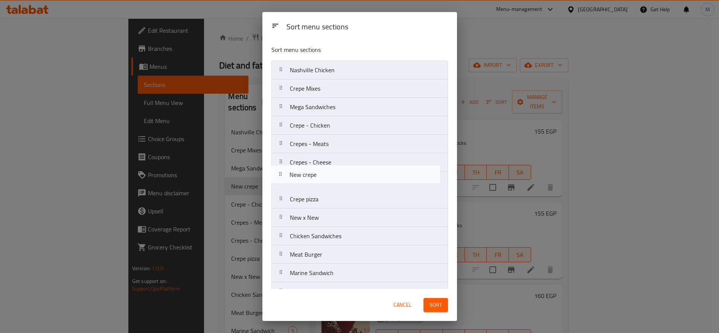
drag, startPoint x: 278, startPoint y: 125, endPoint x: 278, endPoint y: 177, distance: 51.2
click at [278, 177] on nav "Nashville Chicken Crepe Mixes Mega Sandwiches New crepe Crepe - Chicken Crepes …" at bounding box center [360, 227] width 177 height 333
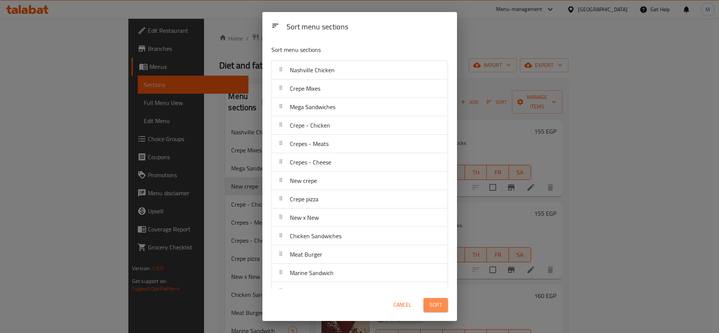
click at [437, 306] on span "Sort" at bounding box center [436, 305] width 12 height 9
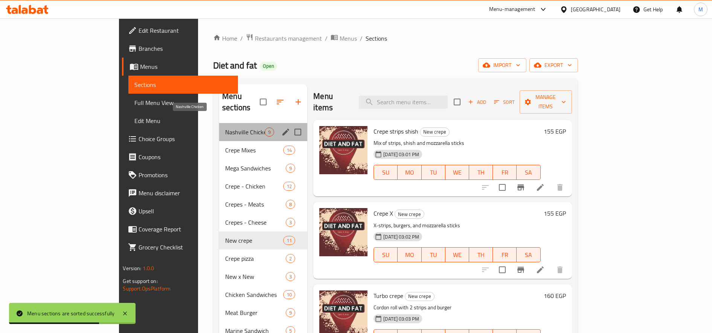
click at [225, 128] on span "Nashville Chicken" at bounding box center [245, 132] width 40 height 9
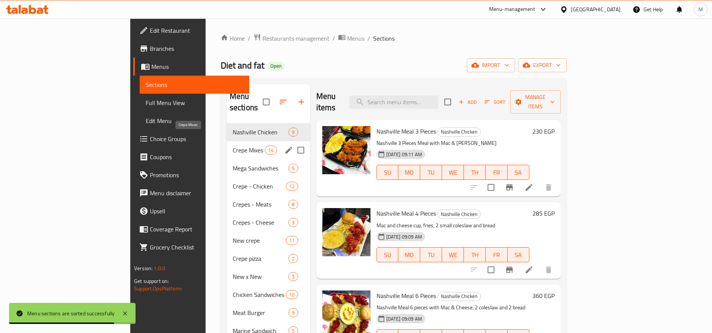
click at [233, 146] on span "Crepe Mixes" at bounding box center [249, 150] width 32 height 9
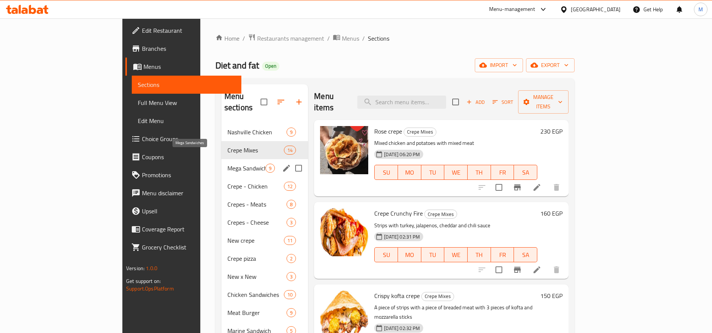
click at [227, 164] on span "Mega Sandwiches" at bounding box center [246, 168] width 38 height 9
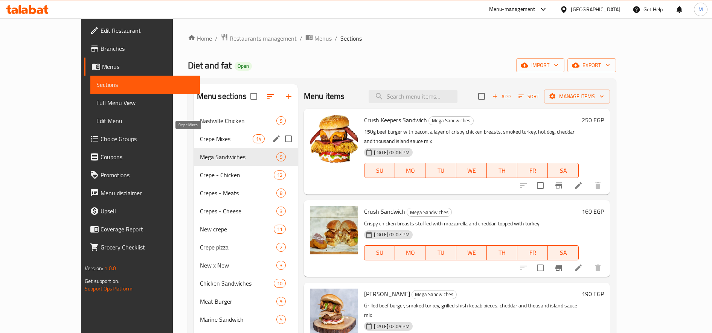
click at [200, 141] on span "Crepe Mixes" at bounding box center [226, 138] width 53 height 9
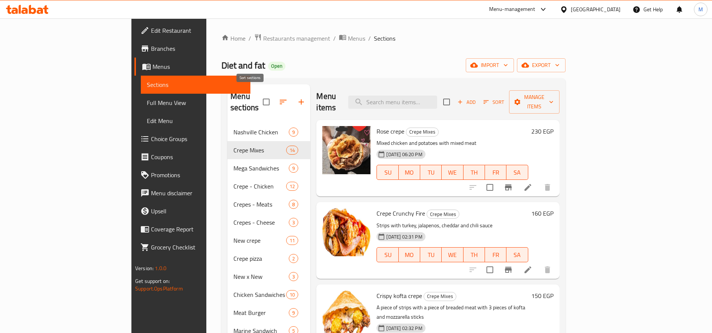
click at [279, 99] on icon "button" at bounding box center [283, 102] width 9 height 9
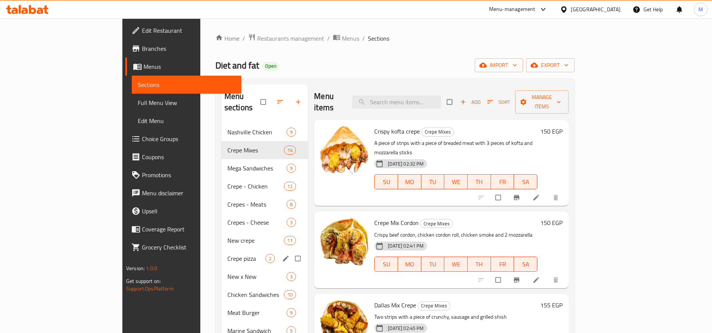
click at [227, 254] on span "Crepe pizza" at bounding box center [246, 258] width 38 height 9
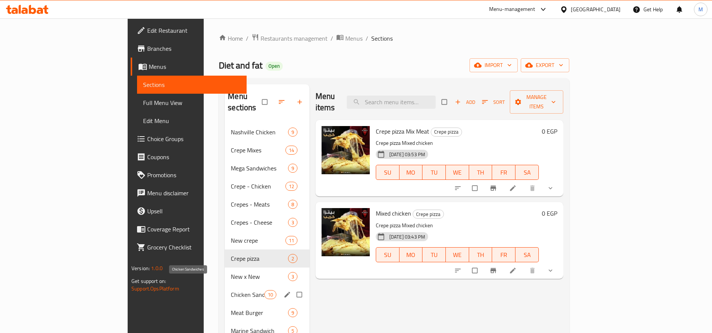
click at [231, 290] on span "Chicken Sandwiches" at bounding box center [247, 294] width 33 height 9
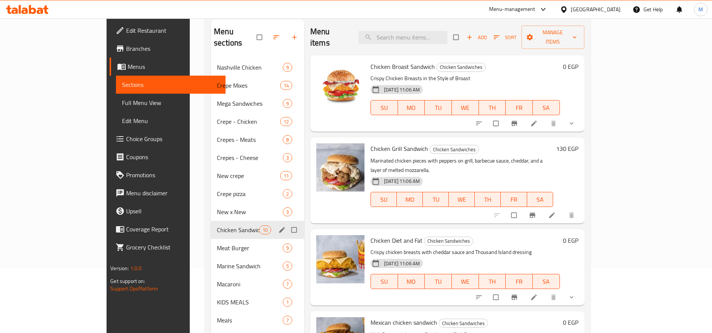
scroll to position [125, 0]
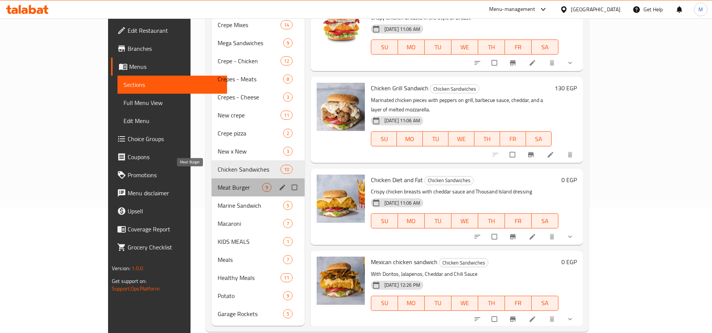
click at [218, 183] on span "Meat Burger" at bounding box center [240, 187] width 44 height 9
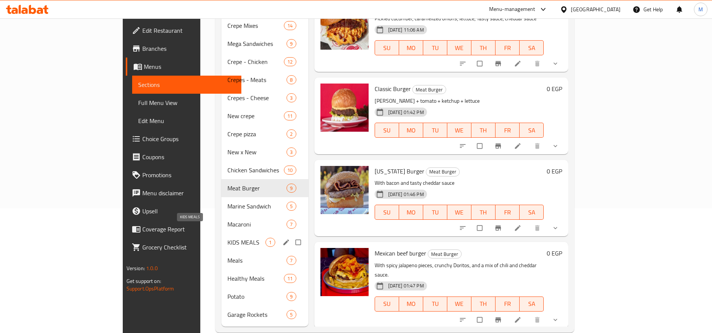
scroll to position [125, 0]
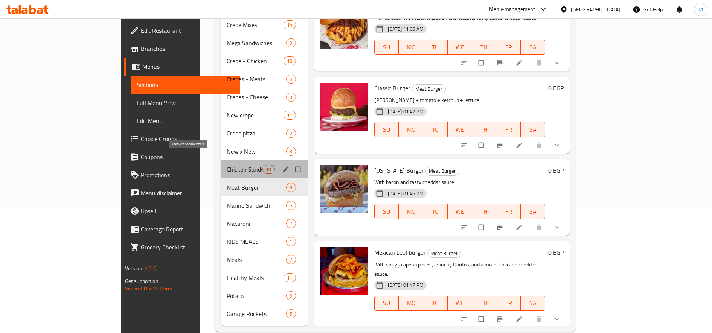
click at [227, 165] on span "Chicken Sandwiches" at bounding box center [245, 169] width 36 height 9
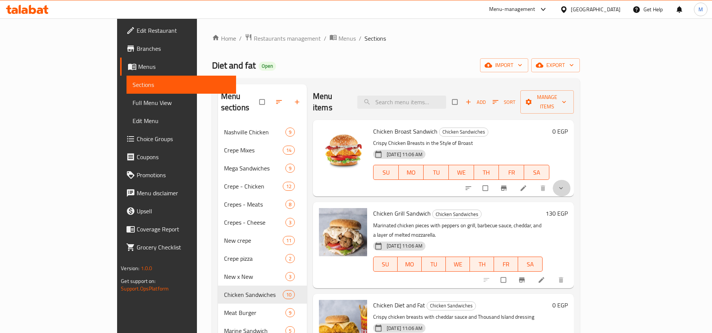
click at [571, 182] on button "show more" at bounding box center [562, 188] width 18 height 17
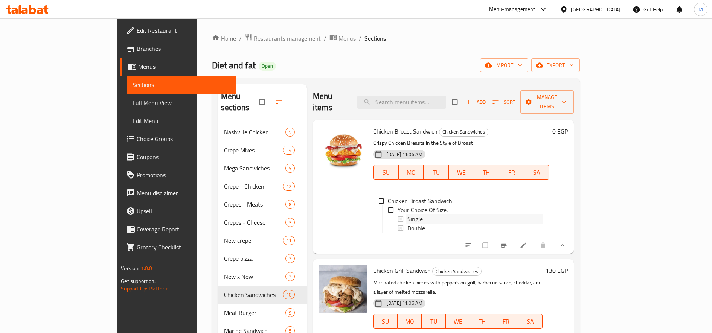
click at [407, 215] on div "Single" at bounding box center [475, 219] width 136 height 9
click at [535, 240] on li at bounding box center [524, 246] width 21 height 12
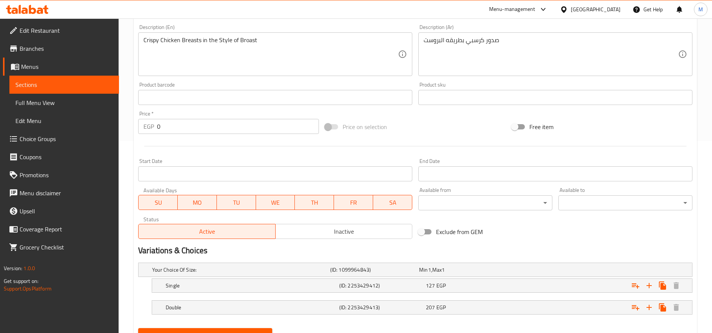
scroll to position [227, 0]
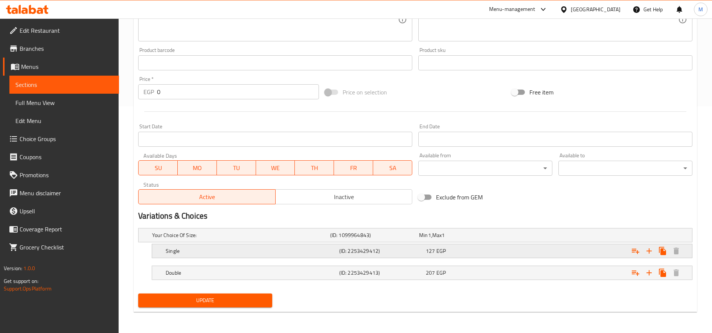
click at [452, 255] on div "127 EGP" at bounding box center [467, 251] width 87 height 11
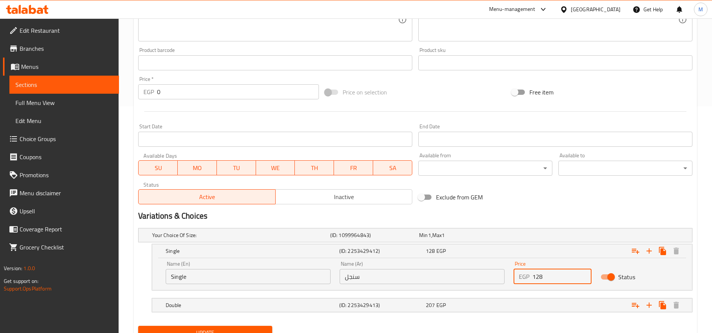
click at [585, 273] on input "128" at bounding box center [562, 276] width 59 height 15
click at [585, 273] on input "129" at bounding box center [562, 276] width 59 height 15
type input "130"
click at [585, 273] on input "130" at bounding box center [562, 276] width 59 height 15
click at [571, 309] on div "Expand" at bounding box center [598, 305] width 174 height 17
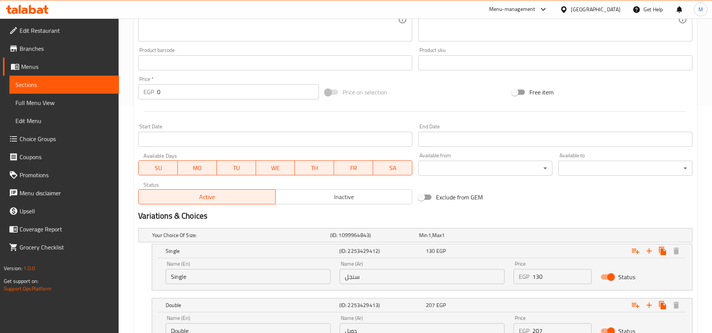
scroll to position [290, 0]
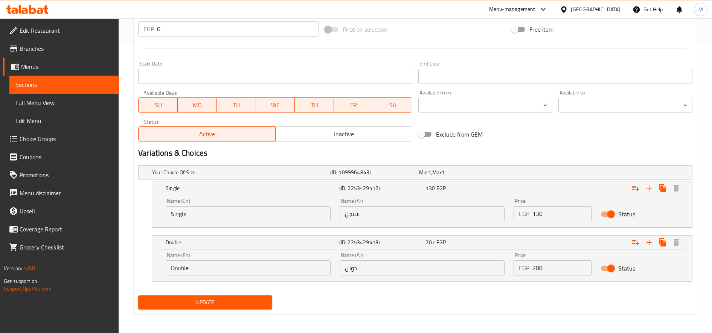
click at [583, 266] on input "208" at bounding box center [562, 268] width 59 height 15
click at [583, 266] on input "209" at bounding box center [562, 268] width 59 height 15
type input "210"
click at [583, 266] on input "210" at bounding box center [562, 268] width 59 height 15
click at [263, 306] on span "Update" at bounding box center [205, 302] width 122 height 9
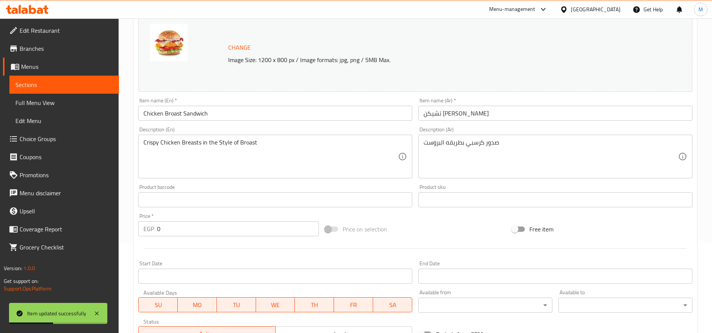
scroll to position [0, 0]
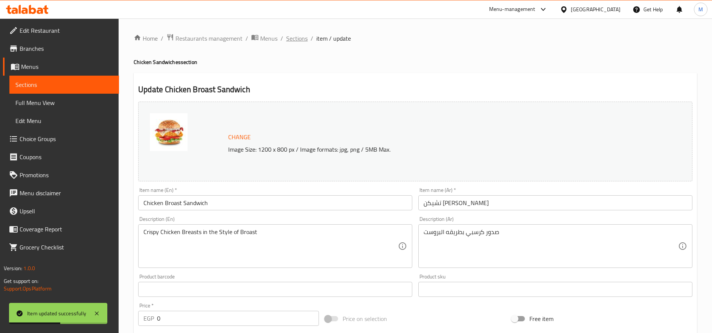
click at [296, 34] on span "Sections" at bounding box center [296, 38] width 21 height 9
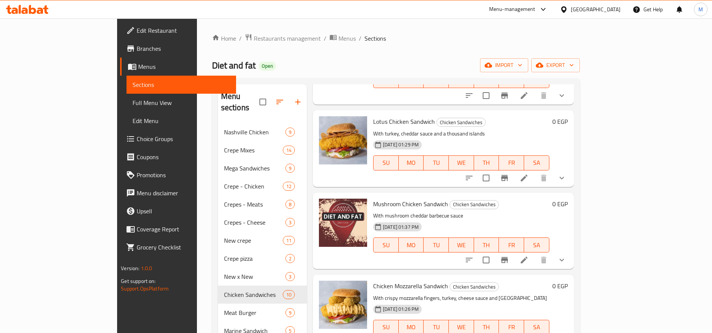
scroll to position [440, 0]
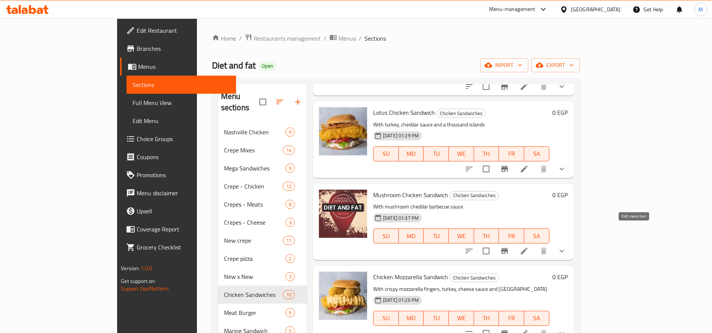
click at [529, 247] on icon at bounding box center [524, 251] width 9 height 9
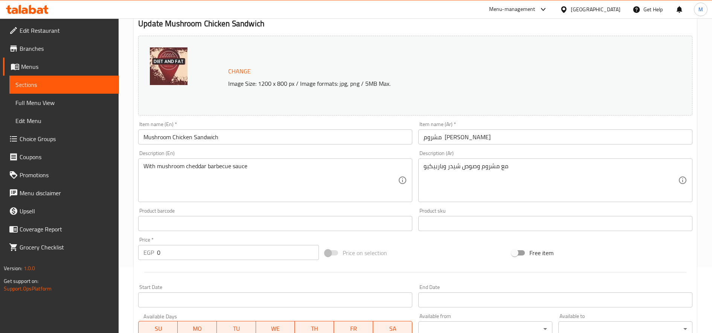
scroll to position [188, 0]
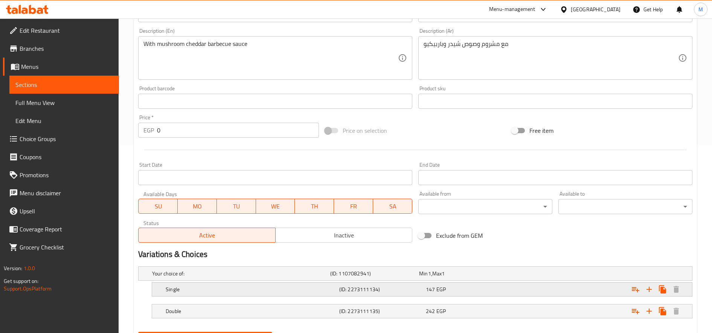
click at [536, 284] on div "Expand" at bounding box center [598, 289] width 174 height 17
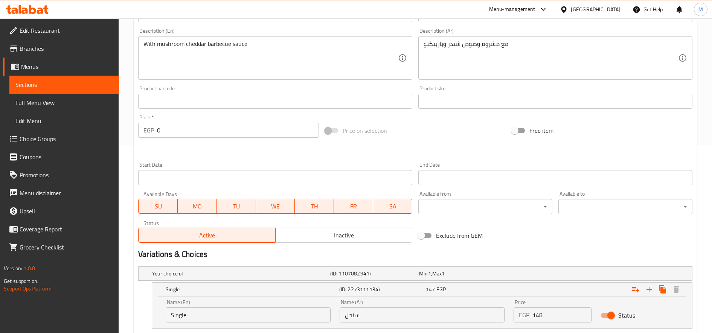
click at [584, 312] on input "148" at bounding box center [562, 315] width 59 height 15
click at [584, 312] on input "149" at bounding box center [562, 315] width 59 height 15
type input "150"
click at [584, 312] on input "150" at bounding box center [562, 315] width 59 height 15
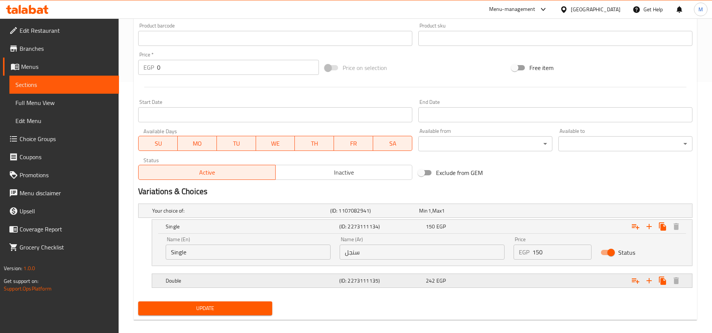
click at [566, 285] on div "Expand" at bounding box center [598, 281] width 174 height 17
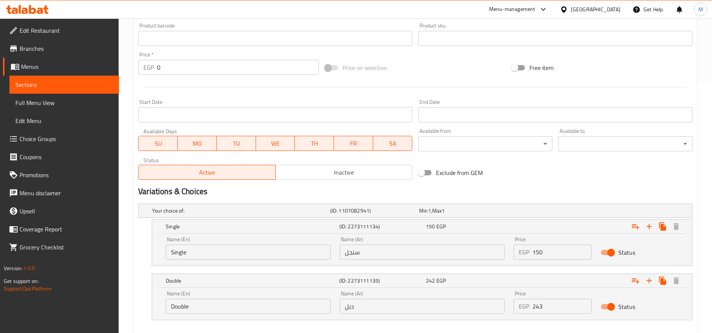
click at [582, 302] on input "243" at bounding box center [562, 306] width 59 height 15
click at [582, 302] on input "244" at bounding box center [562, 306] width 59 height 15
type input "245"
click at [582, 302] on input "245" at bounding box center [562, 306] width 59 height 15
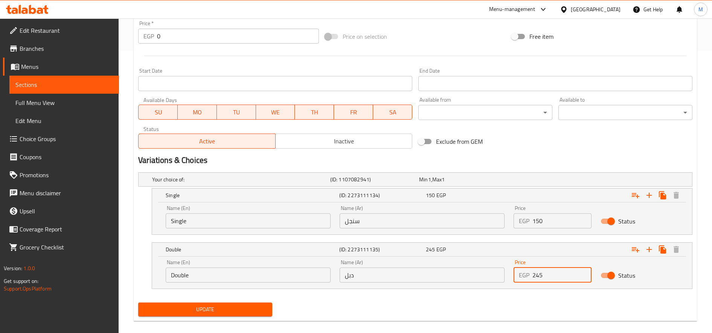
scroll to position [291, 0]
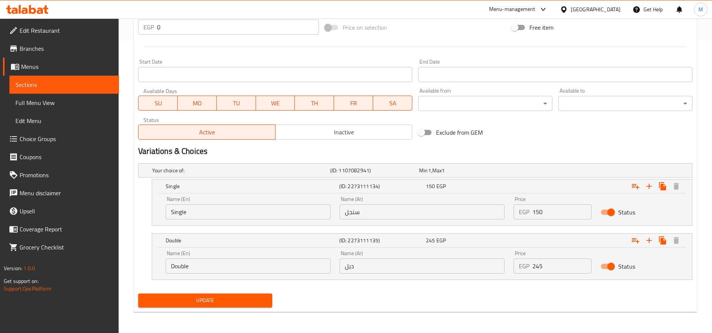
click at [264, 290] on div "Your choice of: (ID: 1107082941) Min 1 , Max 1 Name (En) Your choice of: Name (…" at bounding box center [415, 225] width 560 height 130
click at [260, 298] on span "Update" at bounding box center [205, 300] width 122 height 9
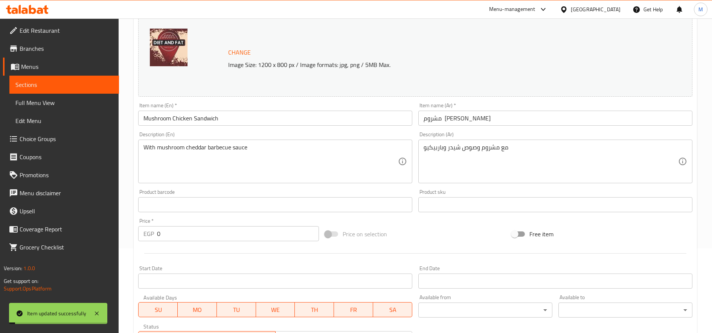
scroll to position [0, 0]
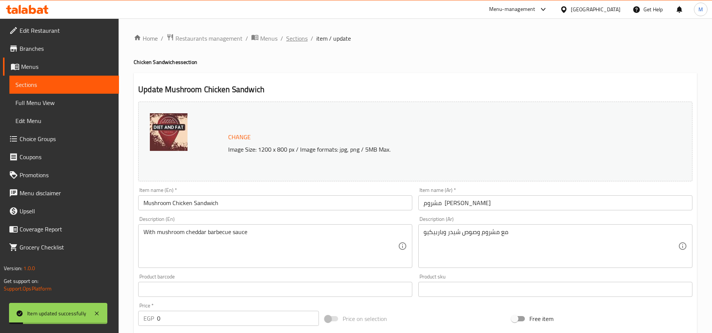
click at [298, 43] on span "Sections" at bounding box center [296, 38] width 21 height 9
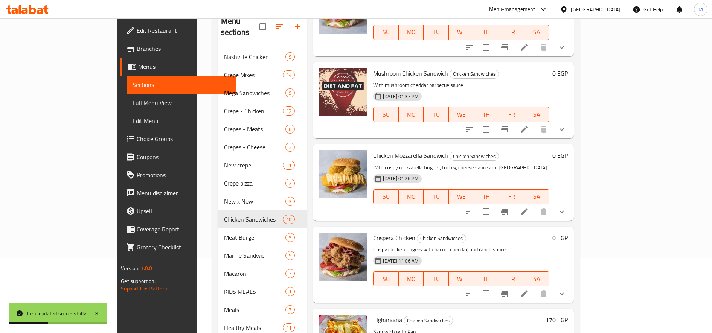
scroll to position [128, 0]
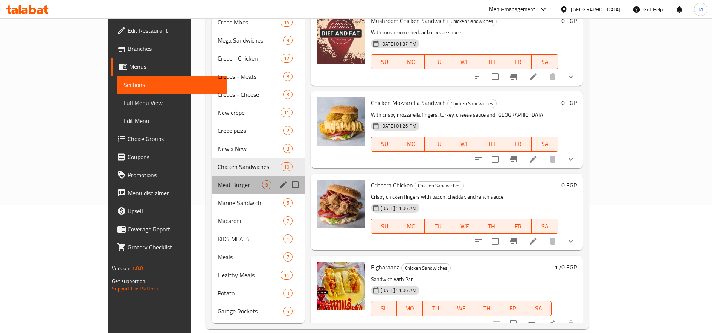
click at [212, 176] on div "Meat Burger 9" at bounding box center [258, 185] width 93 height 18
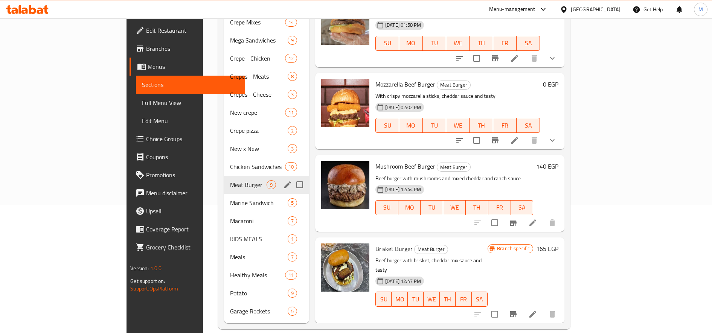
scroll to position [403, 0]
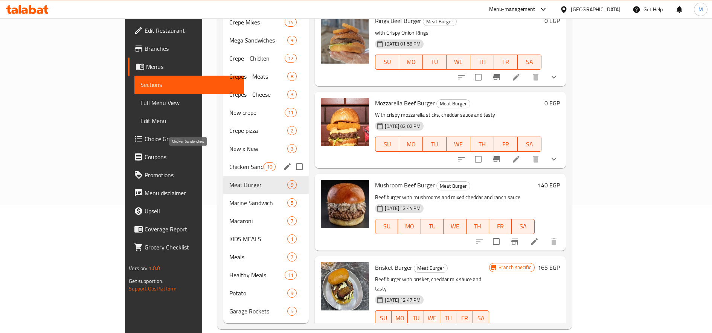
click at [229, 162] on span "Chicken Sandwiches" at bounding box center [246, 166] width 34 height 9
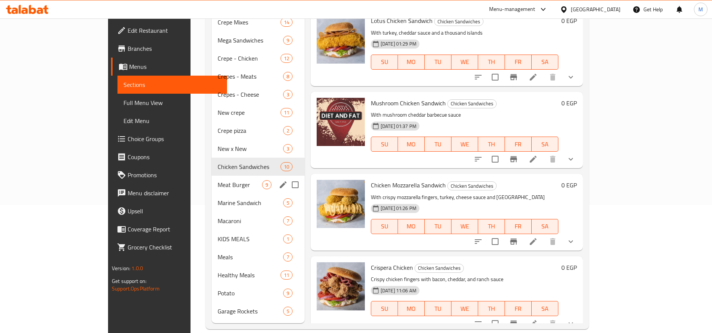
click at [212, 176] on div "Meat Burger 9" at bounding box center [258, 185] width 93 height 18
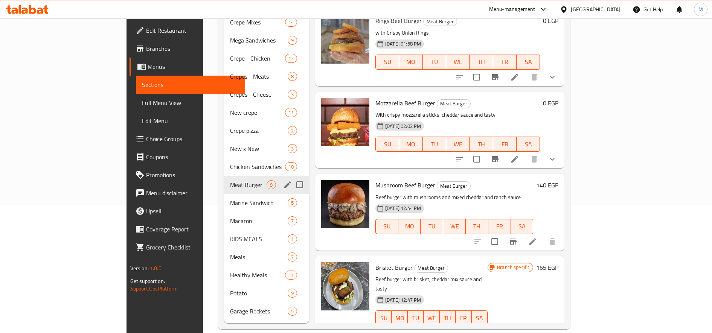
click at [224, 194] on div "Marine Sandwich 5" at bounding box center [266, 203] width 85 height 18
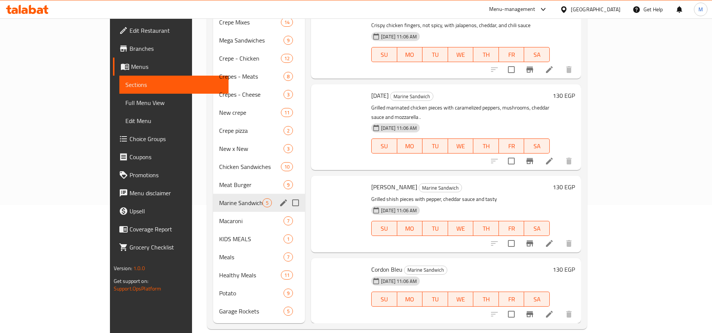
scroll to position [52, 0]
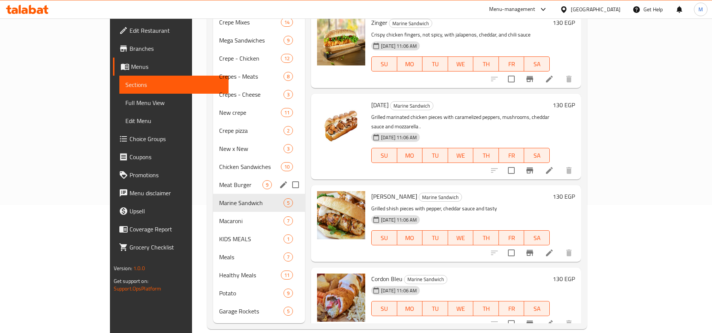
click at [219, 180] on span "Meat Burger" at bounding box center [240, 184] width 43 height 9
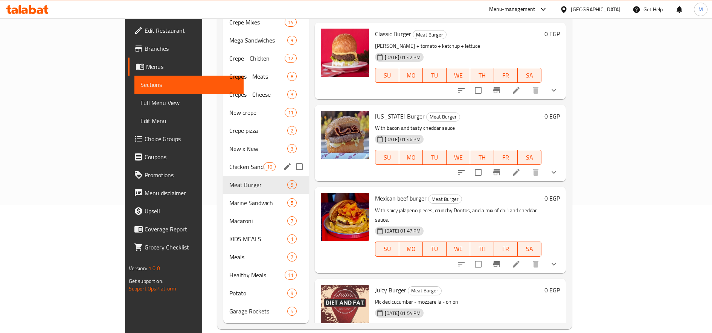
drag, startPoint x: 196, startPoint y: 157, endPoint x: 190, endPoint y: 157, distance: 5.7
click at [229, 162] on span "Chicken Sandwiches" at bounding box center [246, 166] width 34 height 9
